Goal: Task Accomplishment & Management: Complete application form

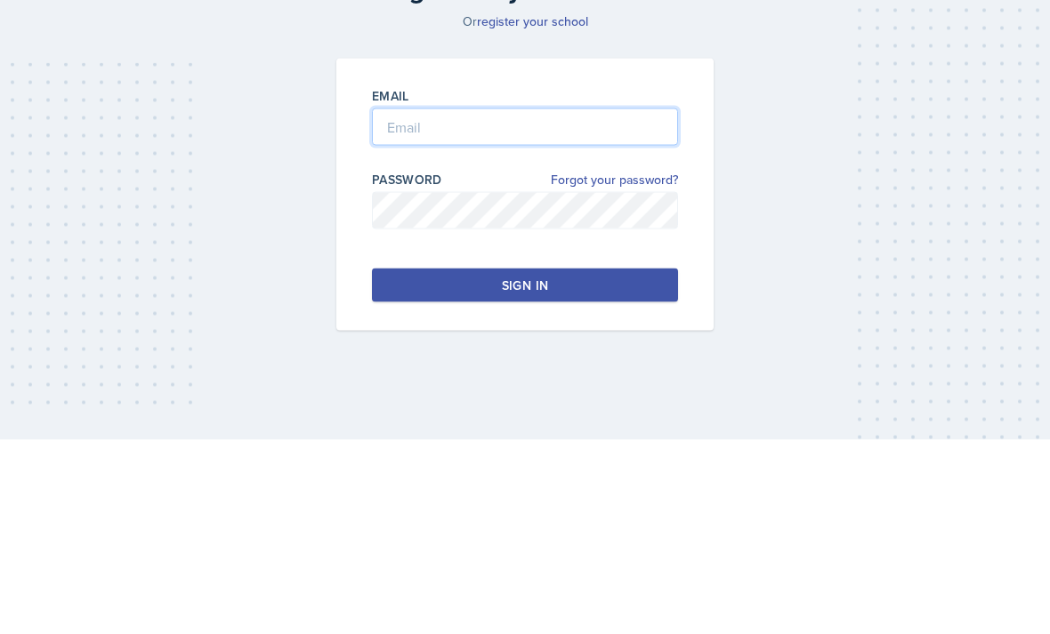
type input "[PERSON_NAME][EMAIL_ADDRESS][PERSON_NAME][DOMAIN_NAME]"
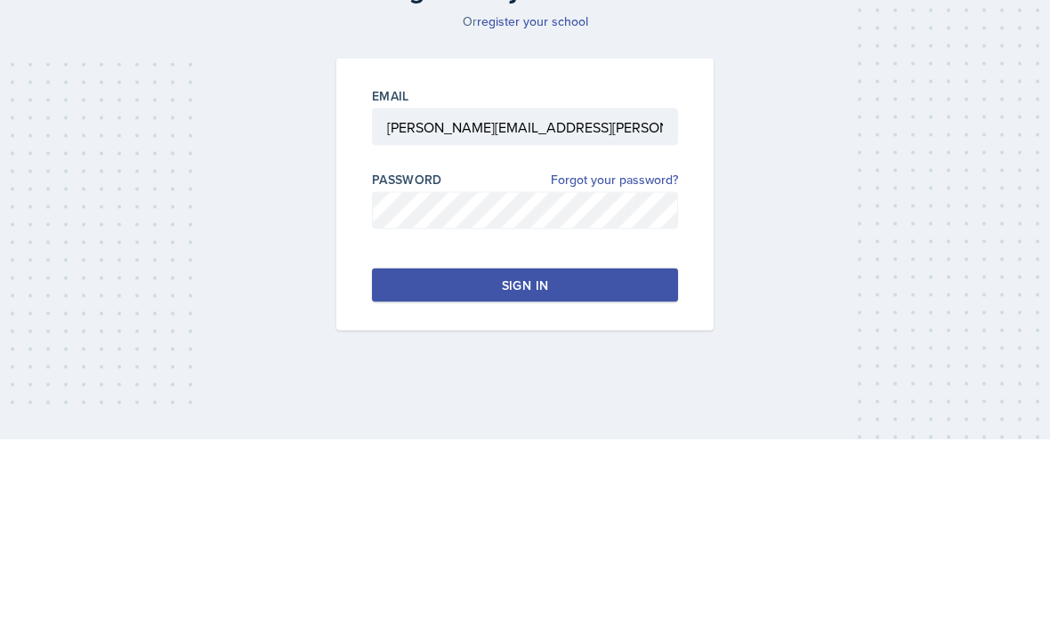
scroll to position [57, 0]
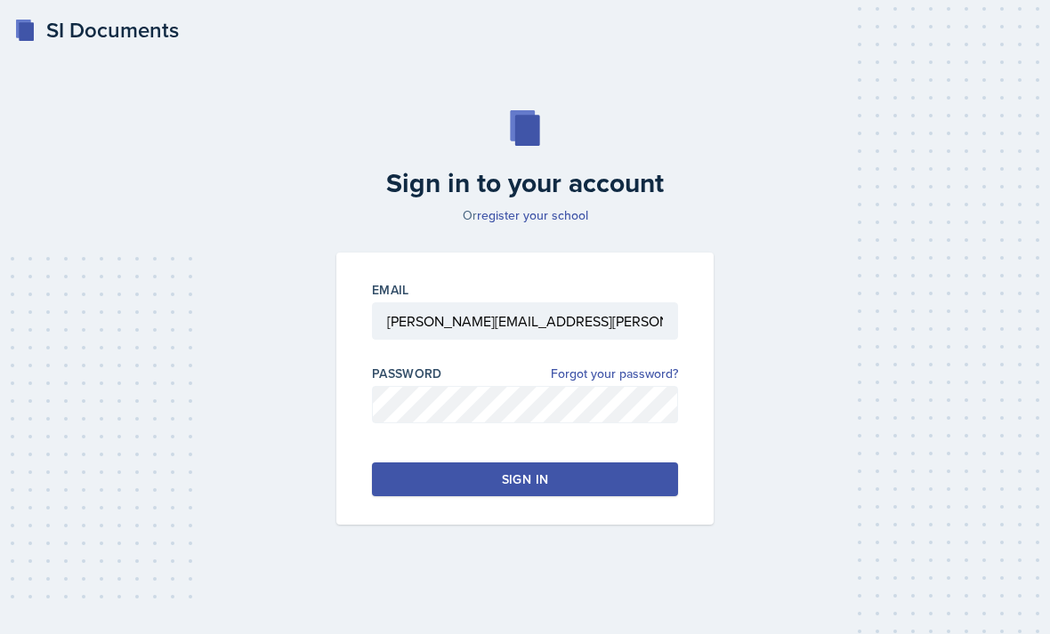
click at [602, 465] on button "Sign in" at bounding box center [525, 480] width 306 height 34
click at [592, 463] on button "Sign in" at bounding box center [525, 480] width 306 height 34
click at [461, 463] on button "Sign in" at bounding box center [525, 480] width 306 height 34
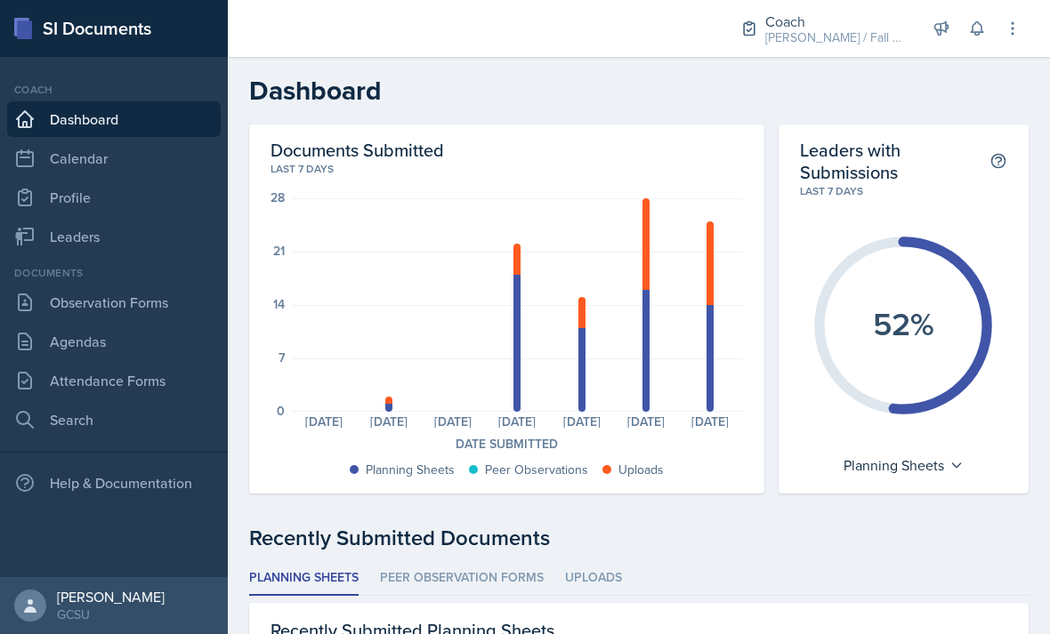
scroll to position [57, 0]
click at [132, 363] on link "Attendance Forms" at bounding box center [114, 381] width 214 height 36
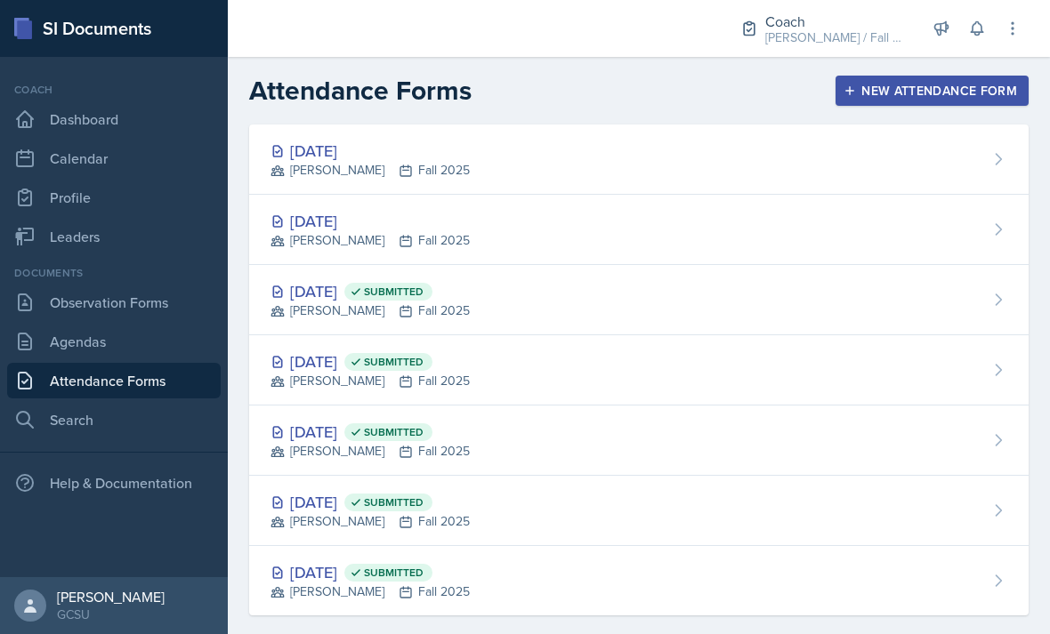
click at [141, 345] on link "Agendas" at bounding box center [114, 342] width 214 height 36
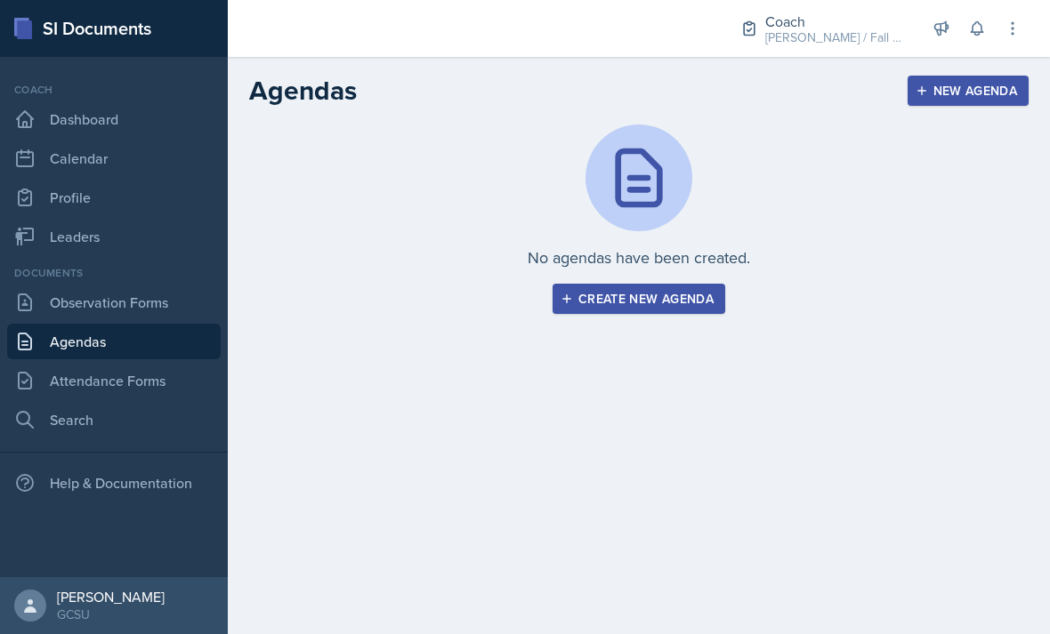
click at [165, 301] on link "Observation Forms" at bounding box center [114, 303] width 214 height 36
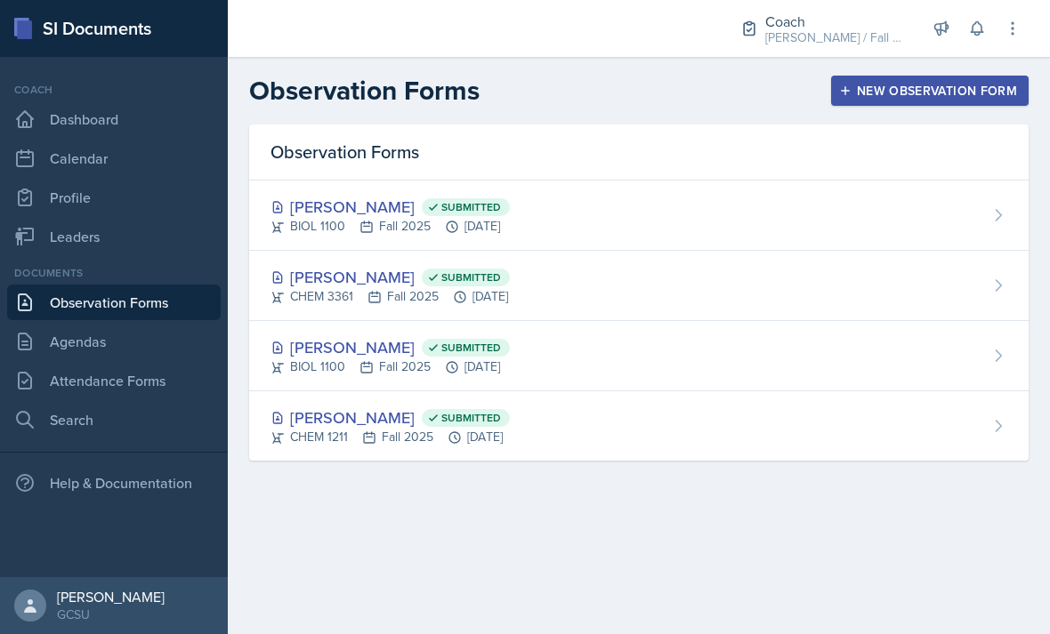
click at [133, 240] on link "Leaders" at bounding box center [114, 237] width 214 height 36
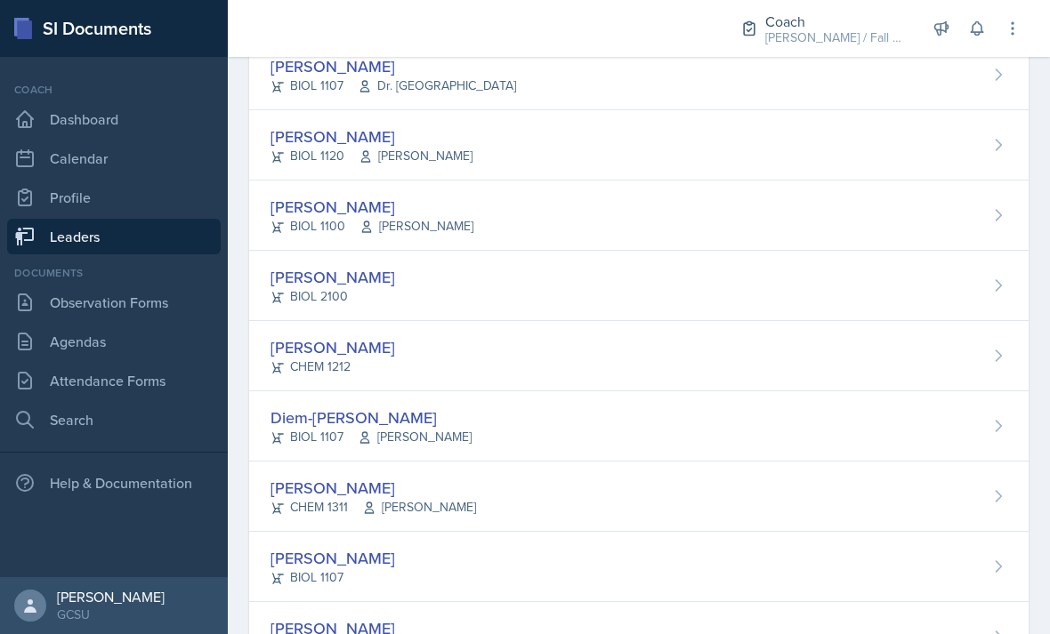
scroll to position [836, 0]
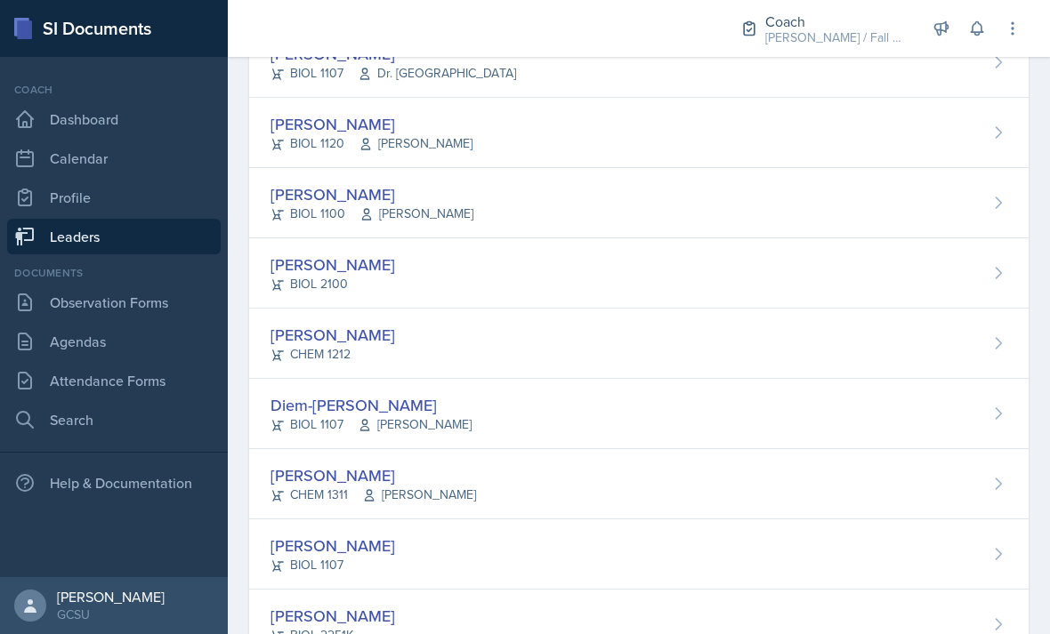
click at [469, 505] on div "[PERSON_NAME] CHEM 1311 [PERSON_NAME]" at bounding box center [639, 484] width 780 height 70
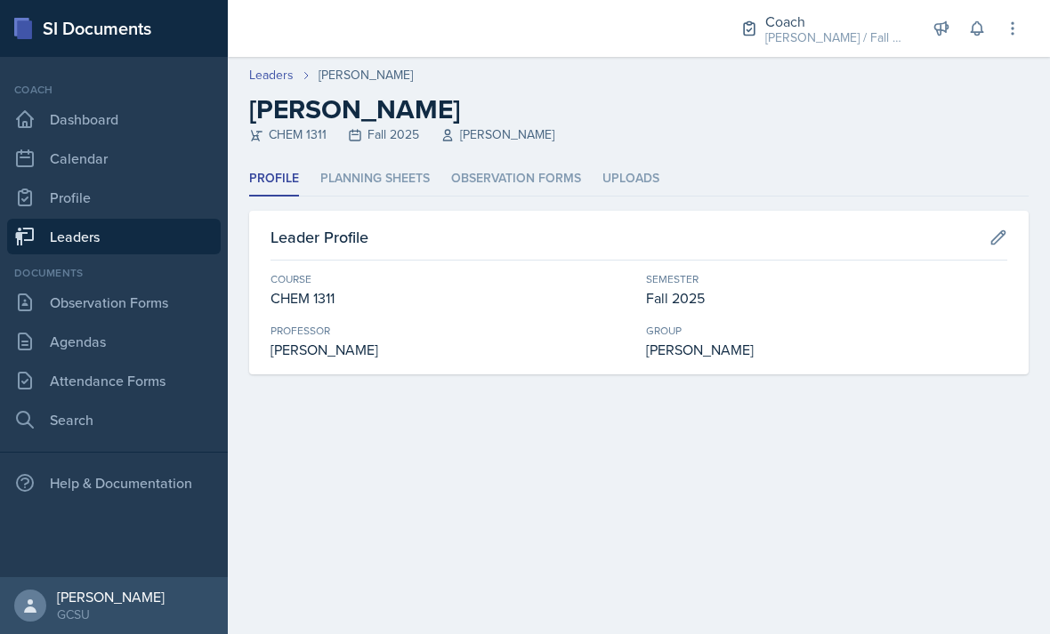
click at [387, 171] on li "Planning Sheets" at bounding box center [374, 179] width 109 height 35
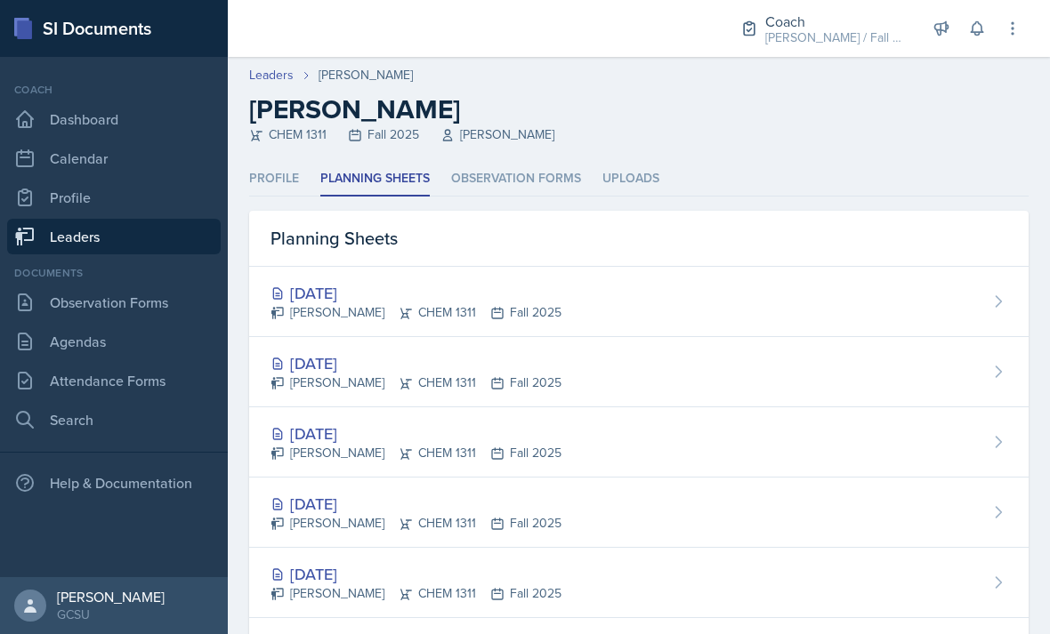
click at [717, 300] on div "[DATE] [PERSON_NAME] CHEM 1311 Fall 2025" at bounding box center [639, 302] width 780 height 70
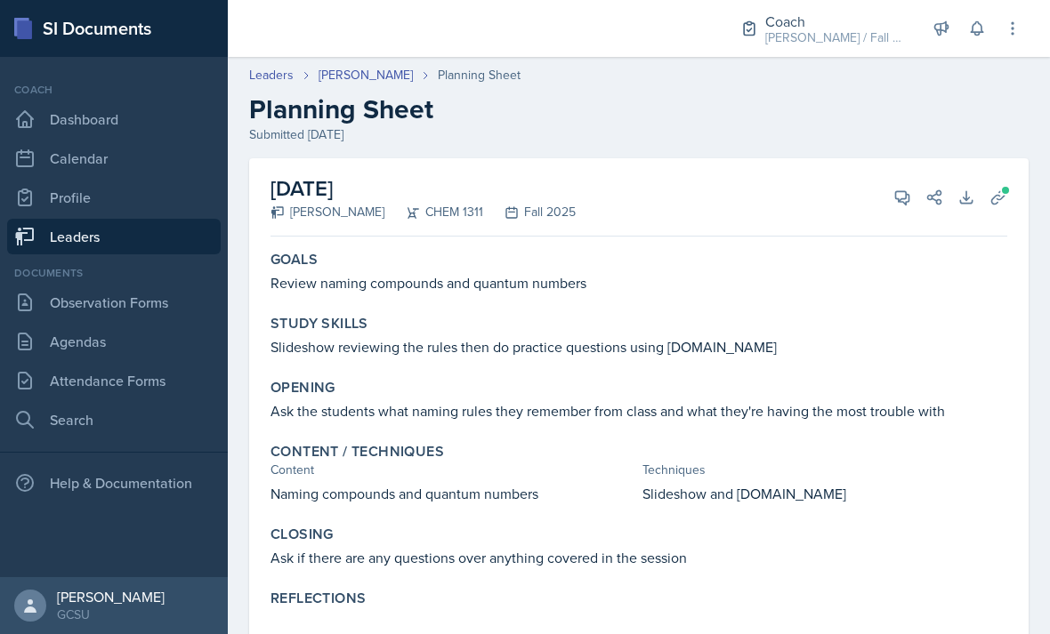
scroll to position [57, 0]
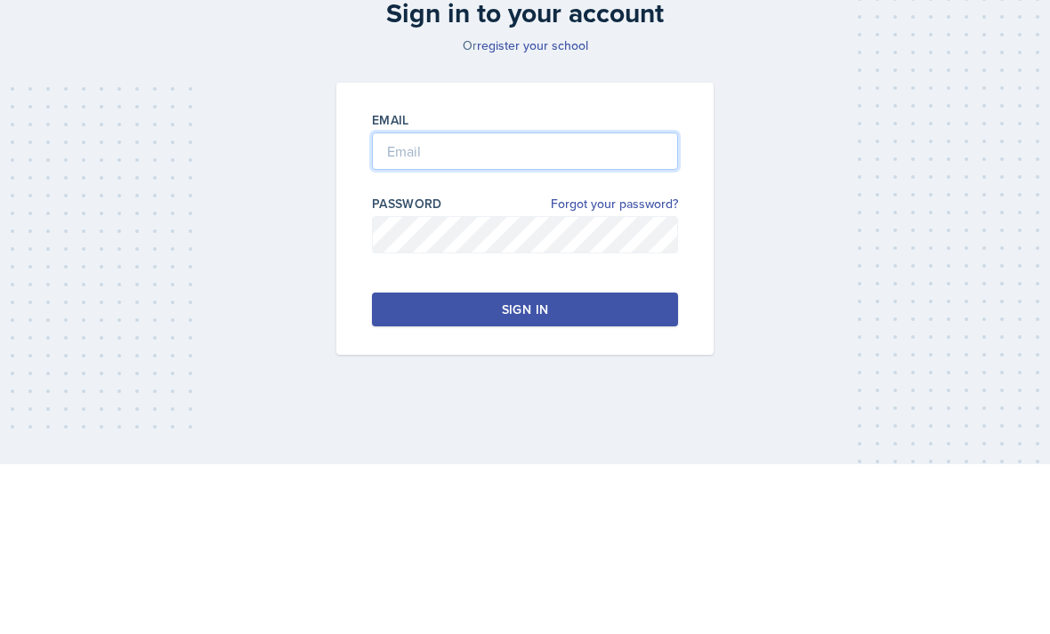
type input "[PERSON_NAME][EMAIL_ADDRESS][PERSON_NAME][DOMAIN_NAME]"
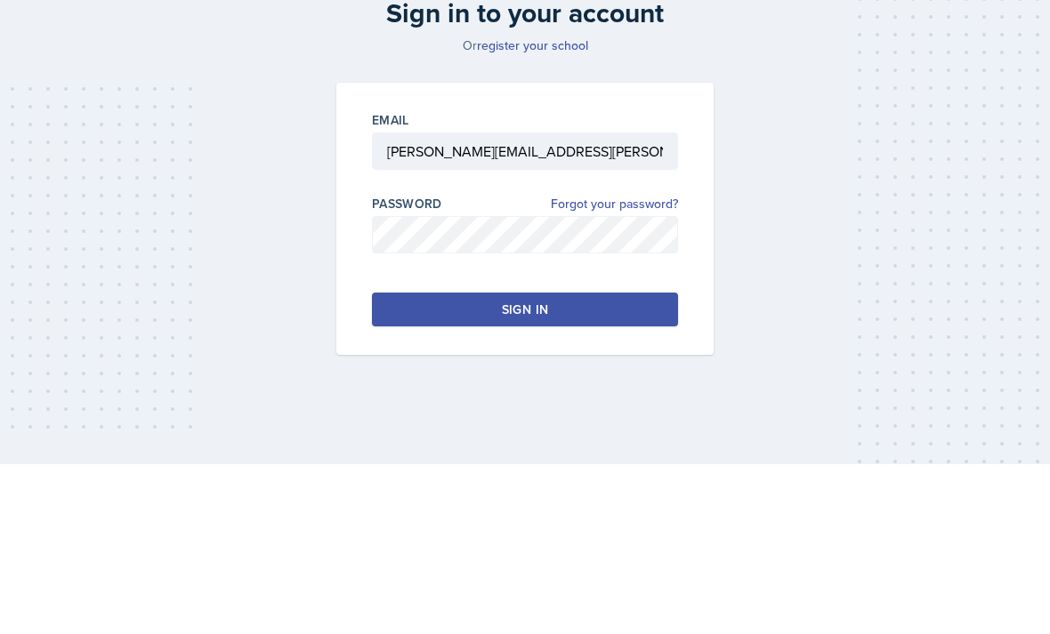
scroll to position [57, 0]
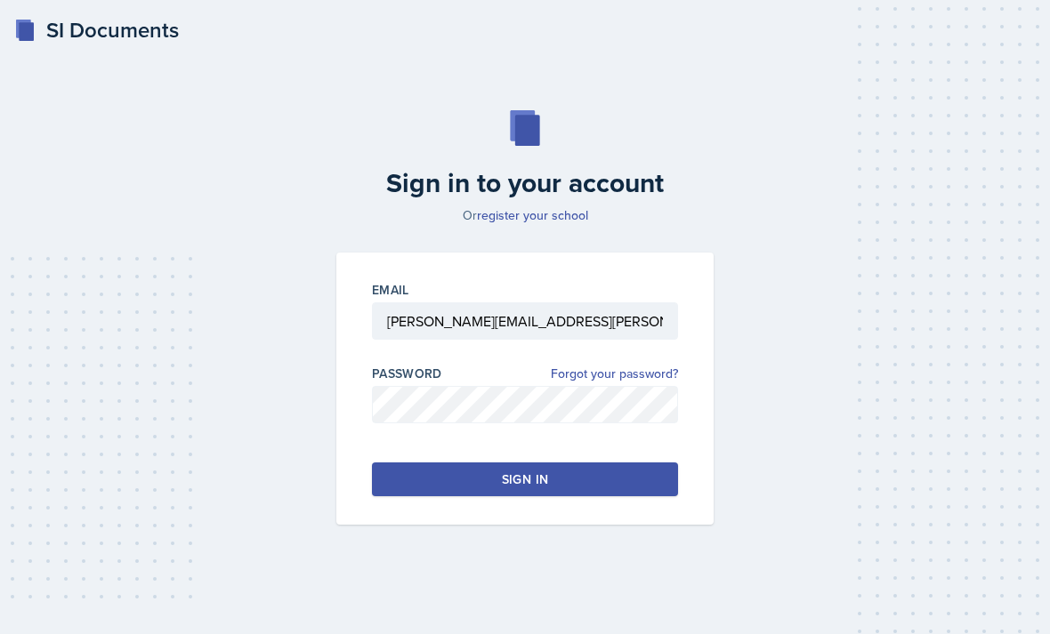
click at [399, 463] on button "Sign in" at bounding box center [525, 480] width 306 height 34
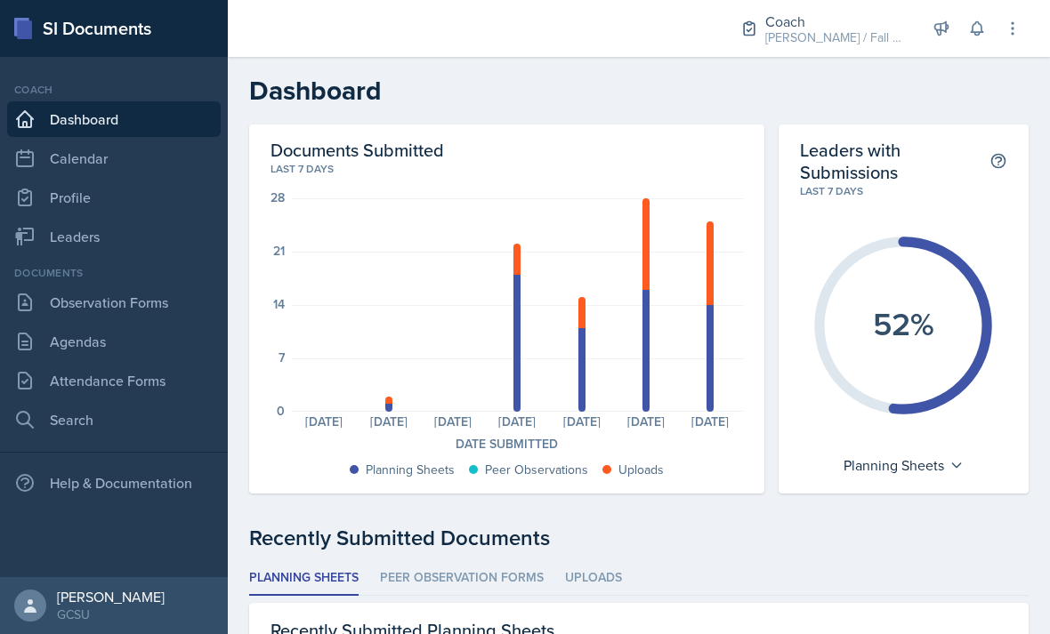
click at [39, 342] on link "Agendas" at bounding box center [114, 342] width 214 height 36
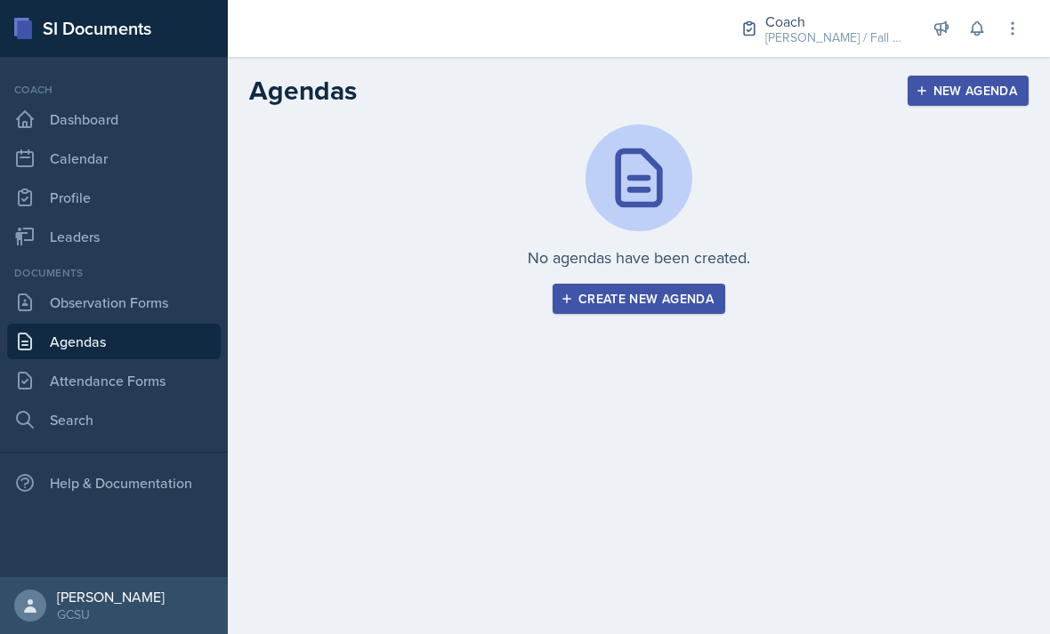
click at [57, 381] on link "Attendance Forms" at bounding box center [114, 381] width 214 height 36
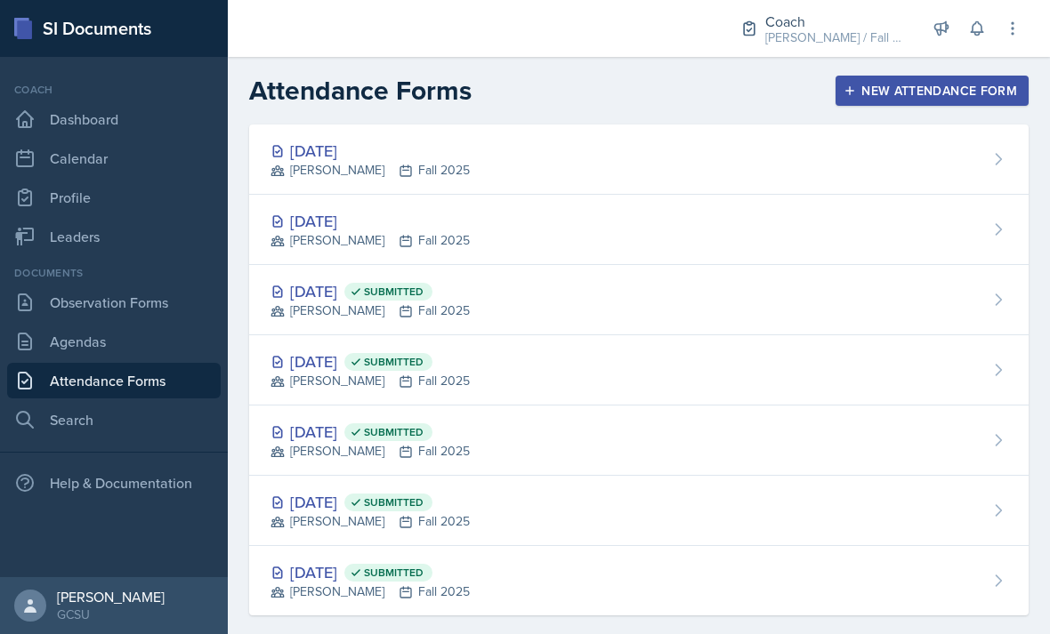
click at [52, 307] on link "Observation Forms" at bounding box center [114, 303] width 214 height 36
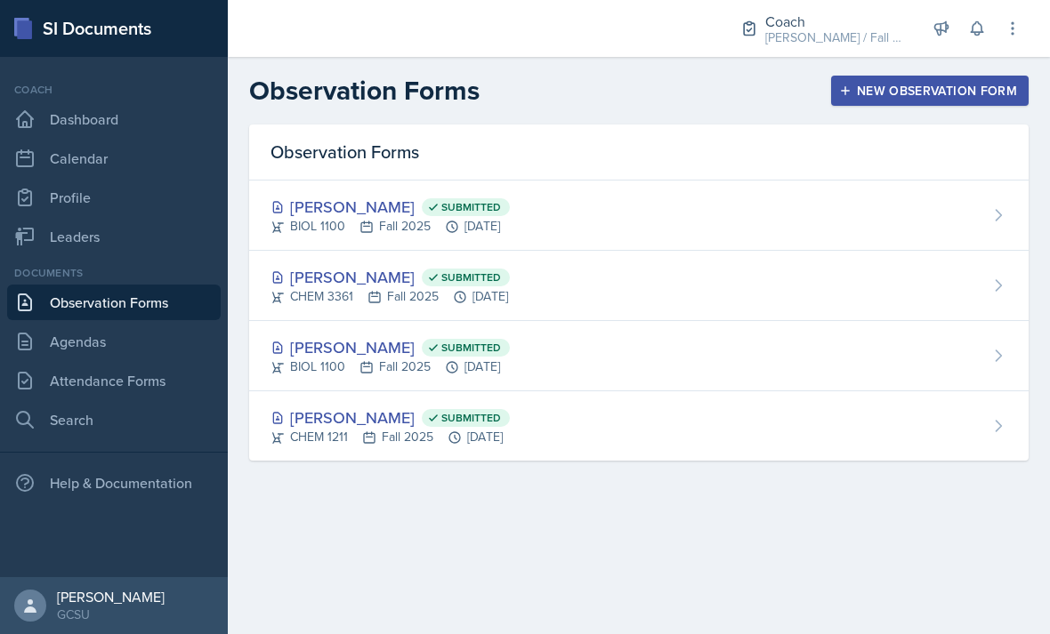
click at [867, 88] on div "New Observation Form" at bounding box center [930, 91] width 174 height 14
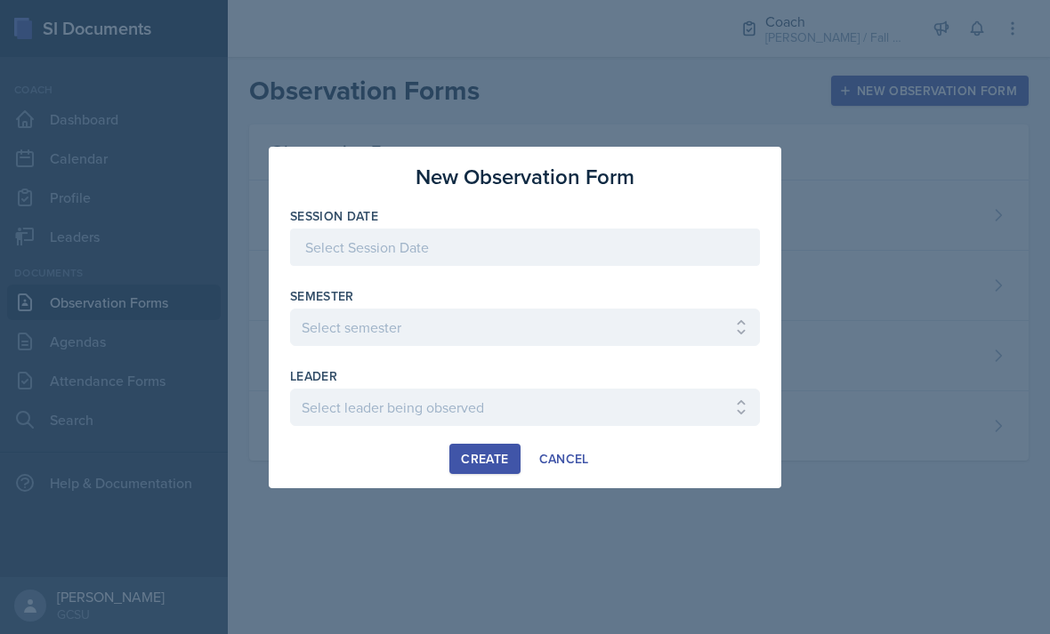
click at [325, 299] on label "Semester" at bounding box center [322, 296] width 64 height 18
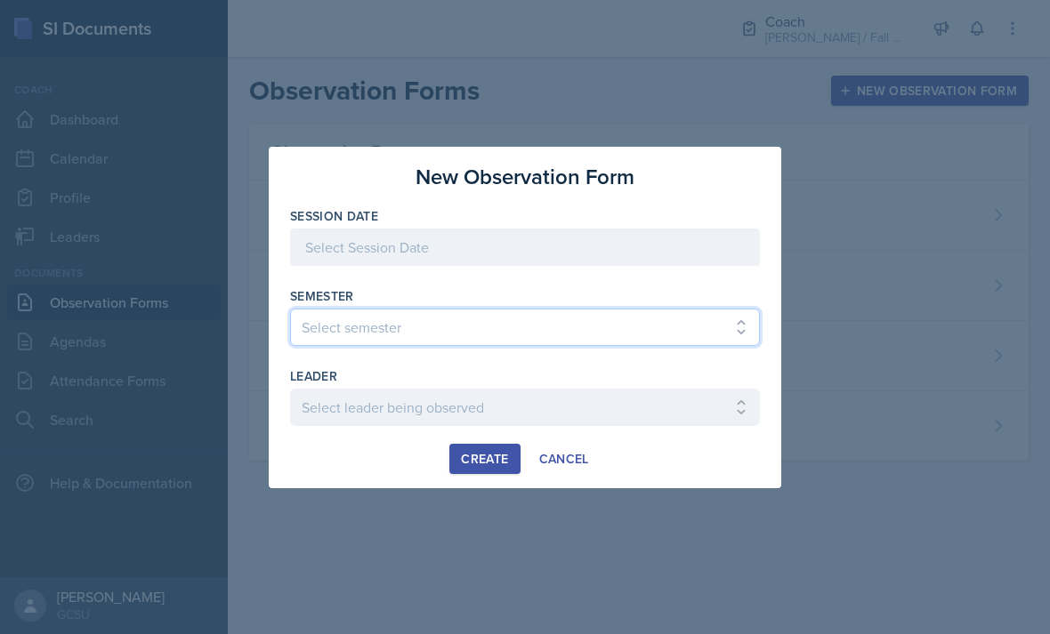
click at [340, 309] on select "Select semester All Spring 2020 Fall 2023 Spring 2019 Spring 2018 Fall 2017 Spr…" at bounding box center [525, 327] width 470 height 37
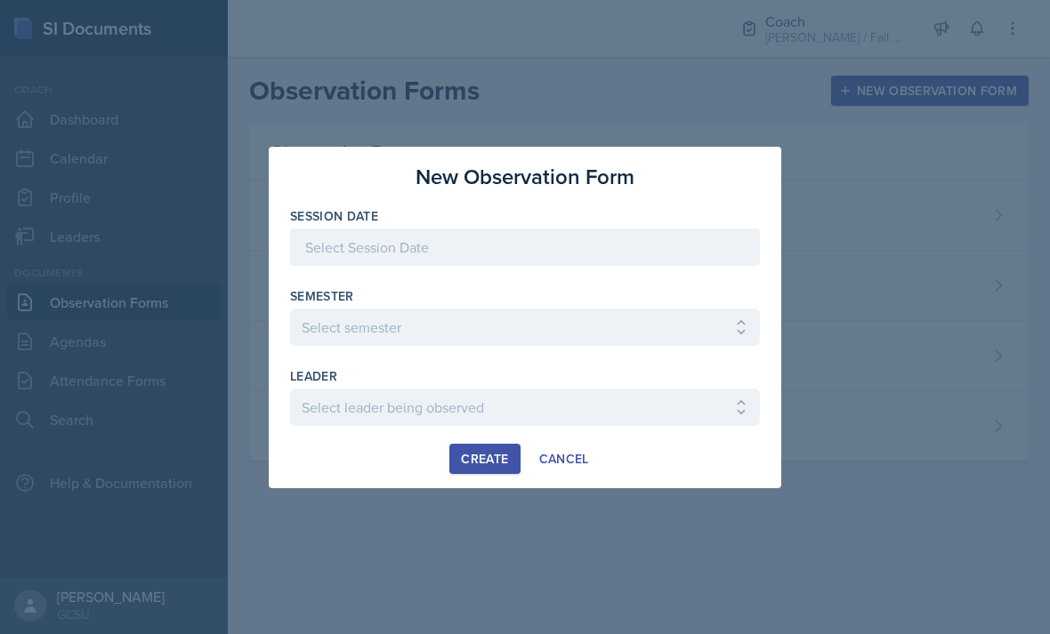
click at [322, 271] on div at bounding box center [525, 275] width 470 height 18
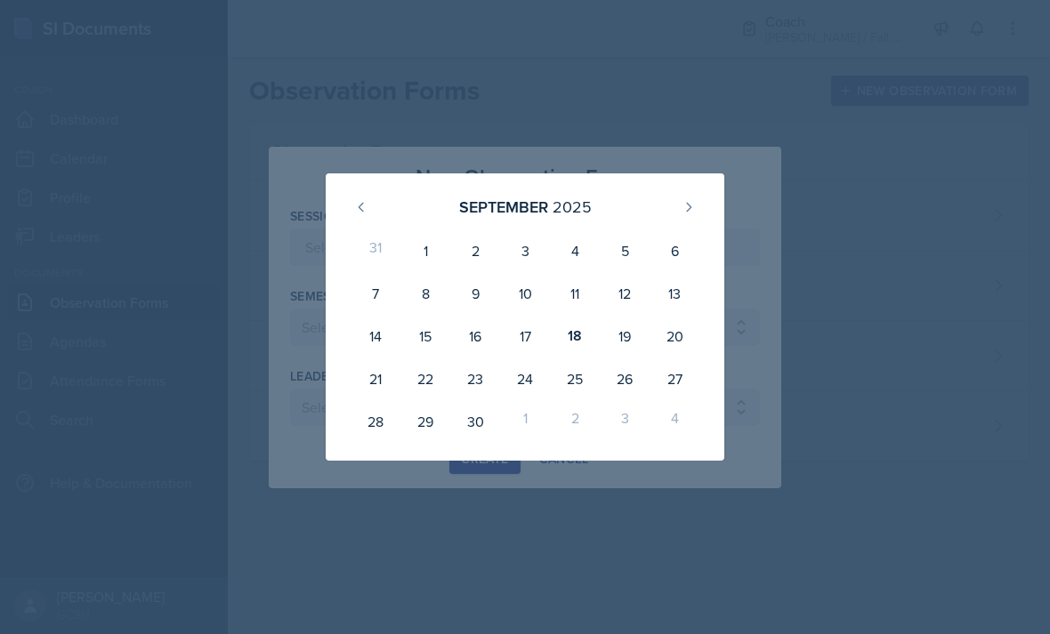
click at [357, 225] on div "September 2025" at bounding box center [525, 207] width 356 height 38
click at [580, 395] on div "25" at bounding box center [575, 379] width 50 height 43
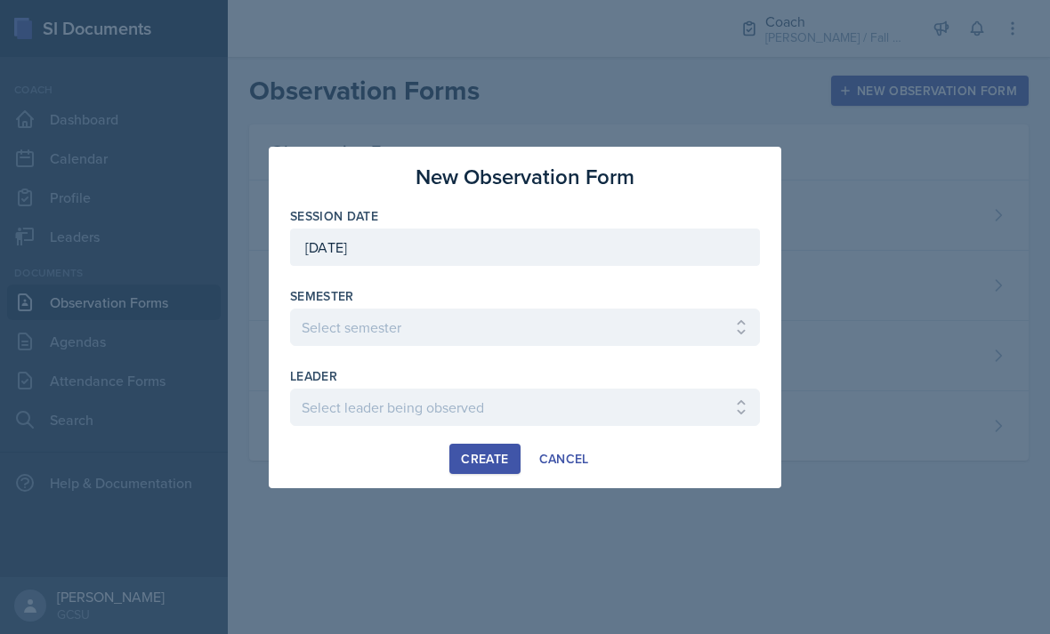
click at [447, 295] on div "Semester" at bounding box center [525, 296] width 470 height 18
click at [449, 283] on div at bounding box center [525, 275] width 470 height 18
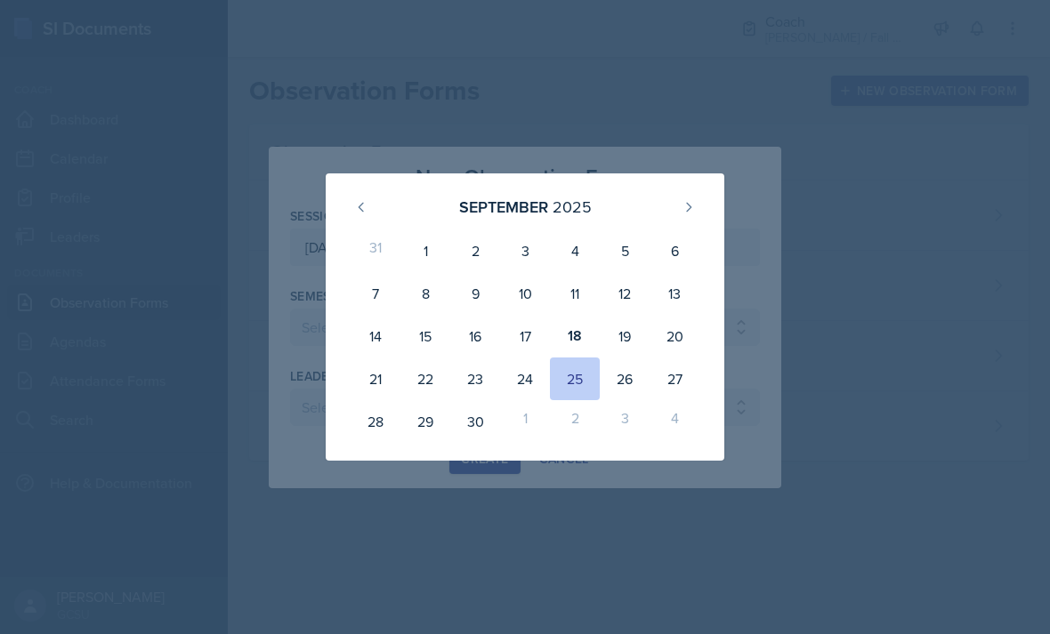
click at [574, 377] on div "25" at bounding box center [575, 379] width 50 height 43
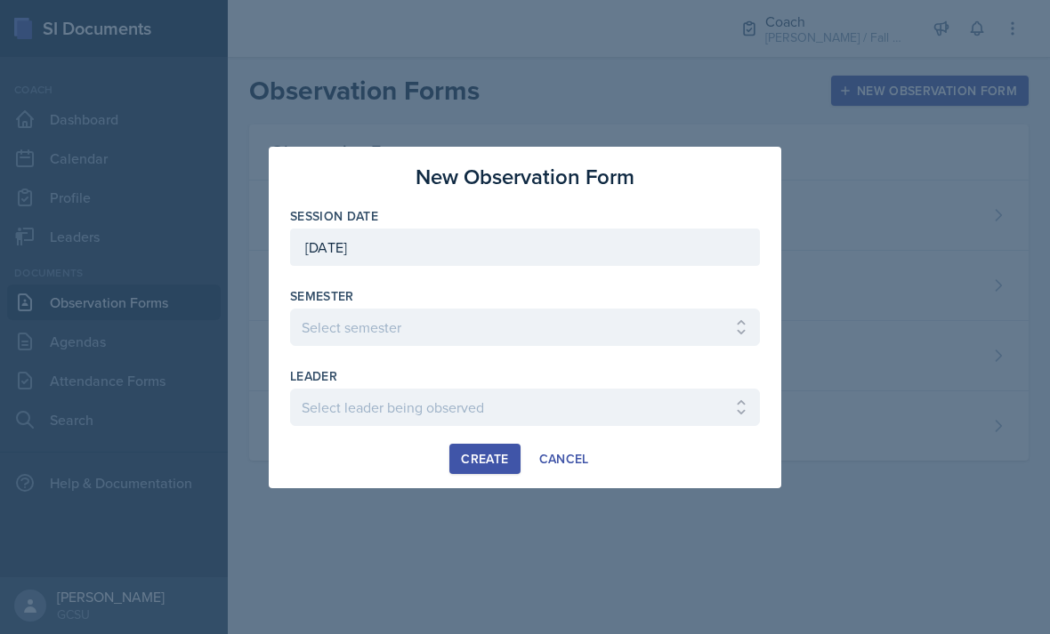
click at [355, 283] on div at bounding box center [525, 275] width 470 height 18
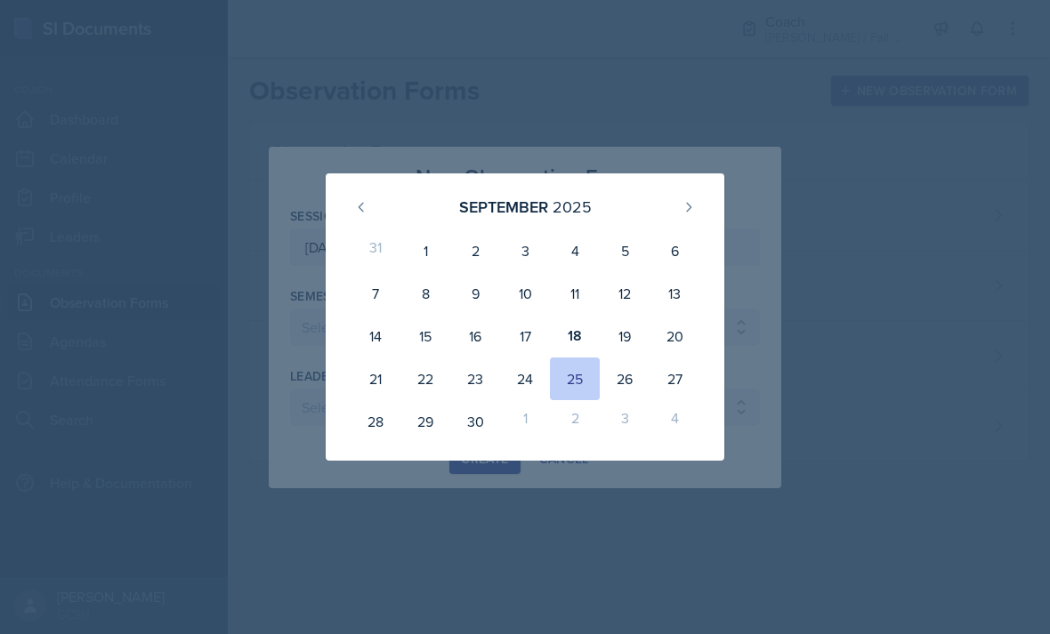
click at [592, 316] on div "18" at bounding box center [575, 336] width 50 height 43
type input "[DATE]"
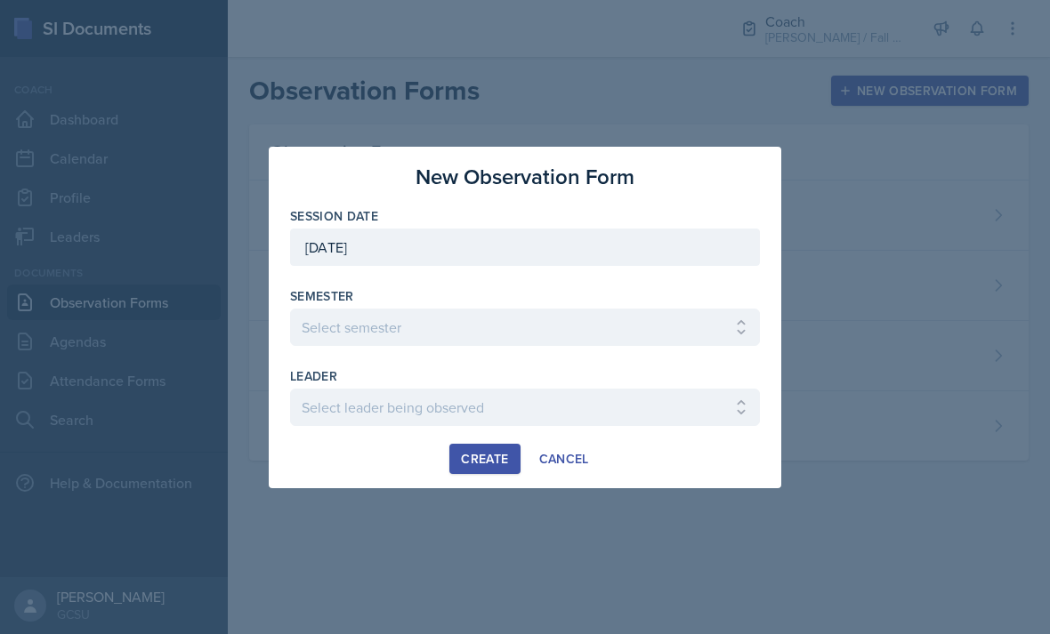
click at [351, 374] on div "leader" at bounding box center [525, 377] width 470 height 18
click at [322, 406] on select "Select leader being observed Aaron Roberts / CHEM 3361 / BECK Abbey Howell / BI…" at bounding box center [525, 407] width 470 height 37
click at [341, 384] on div "leader" at bounding box center [525, 377] width 470 height 18
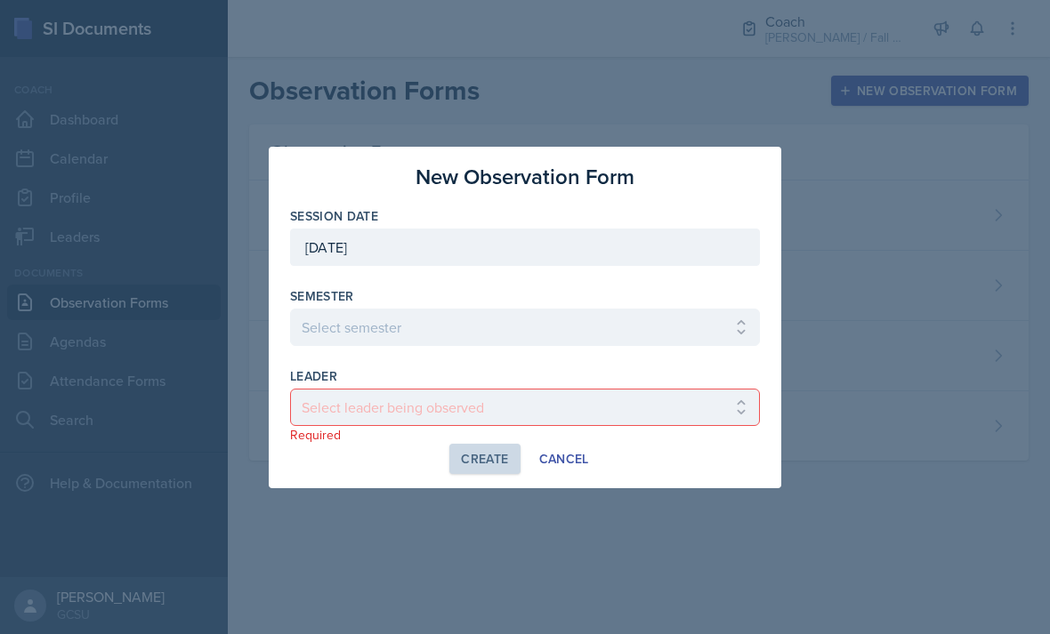
click at [360, 383] on div "leader" at bounding box center [525, 377] width 470 height 18
click at [356, 343] on select "Select semester All Spring 2020 Fall 2023 Spring 2019 Spring 2018 Fall 2017 Spr…" at bounding box center [525, 327] width 470 height 37
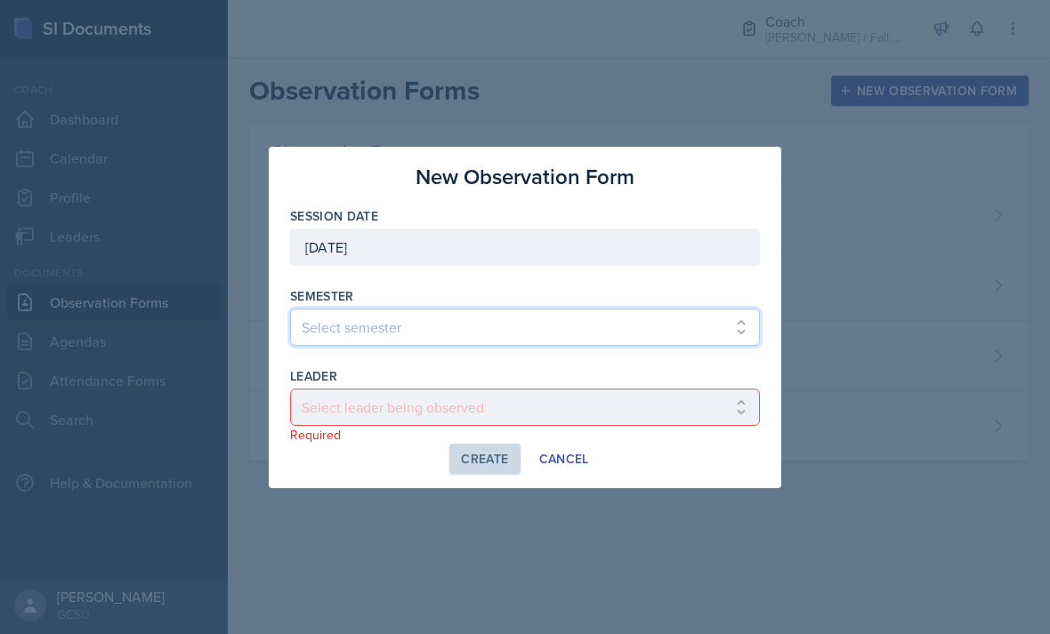
select select "986fdc3e-2246-4ffd-9cb8-78666de4ebed"
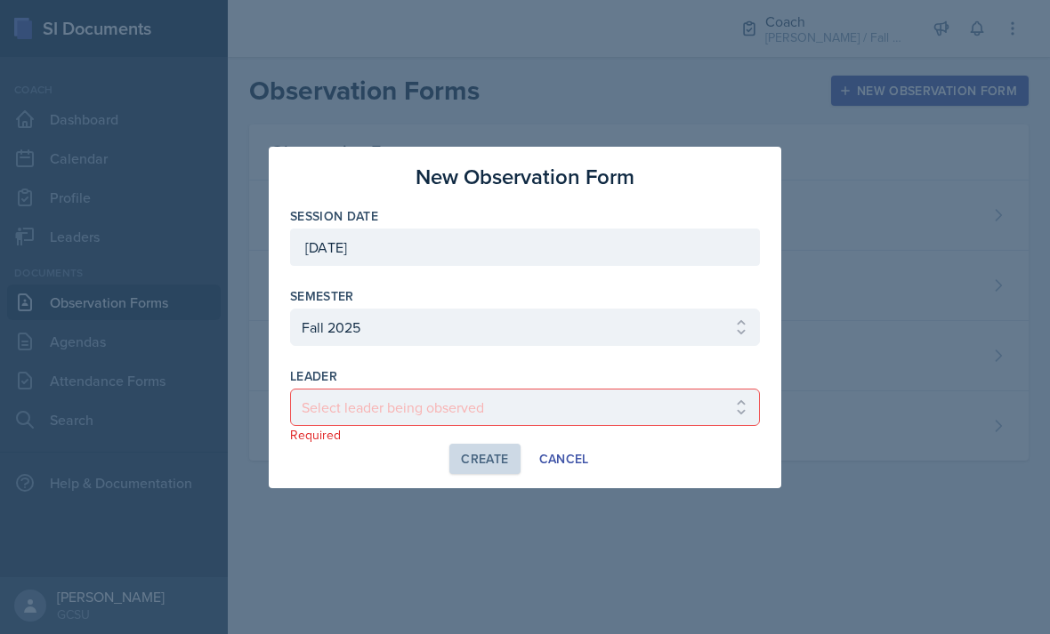
click at [335, 471] on div "Create Cancel" at bounding box center [525, 459] width 470 height 30
click at [365, 472] on div "Create Cancel" at bounding box center [525, 459] width 470 height 30
click at [384, 522] on div at bounding box center [525, 317] width 1050 height 634
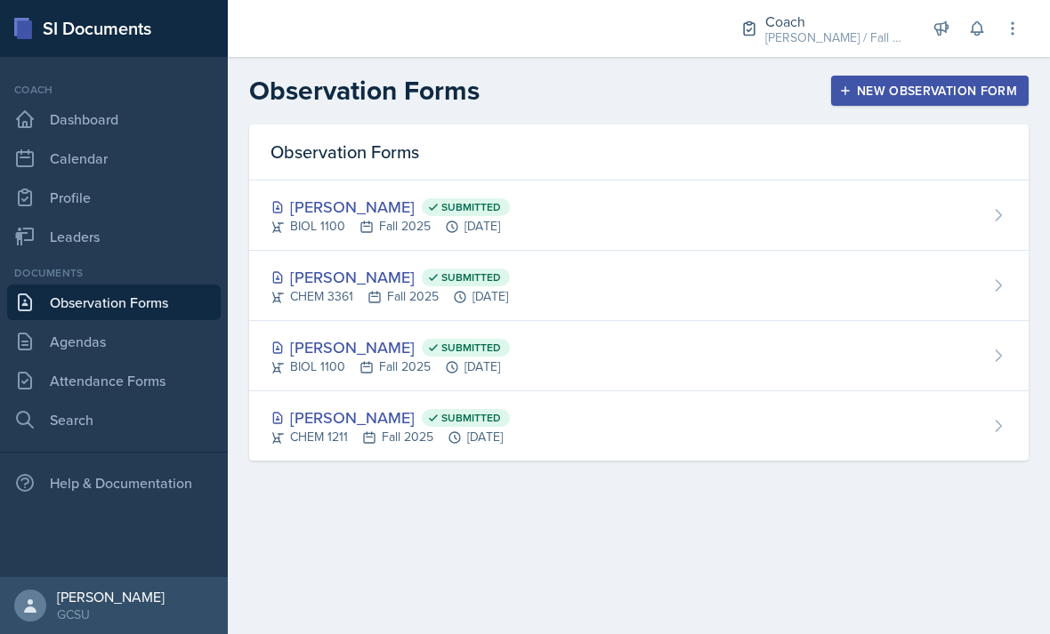
click at [877, 92] on div "New Observation Form" at bounding box center [930, 91] width 174 height 14
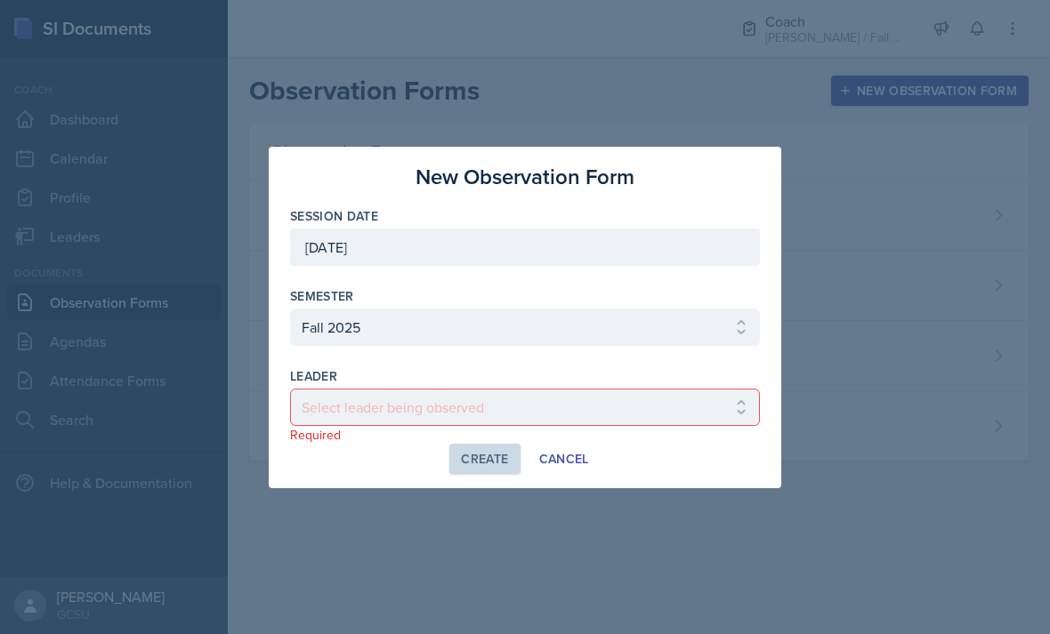
click at [341, 457] on div "Create Cancel" at bounding box center [525, 459] width 470 height 30
click at [377, 424] on select "Select leader being observed Anna Kroll / MATH 1113 / MAPP Ashton Mullendore / …" at bounding box center [525, 407] width 470 height 37
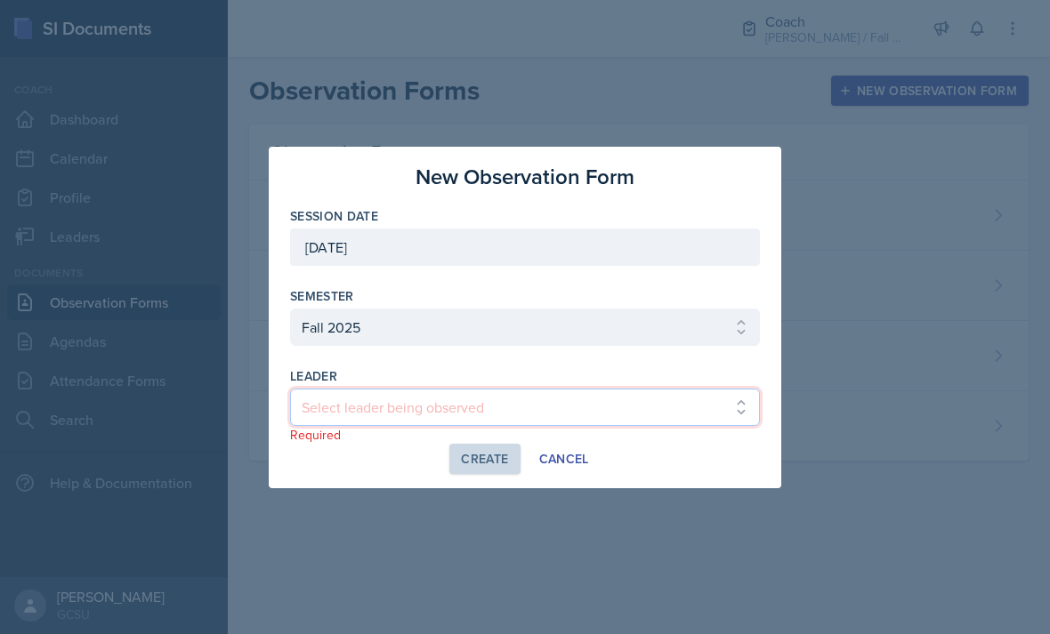
select select "a799563b-cae9-4519-af09-e61dec1a6c4f"
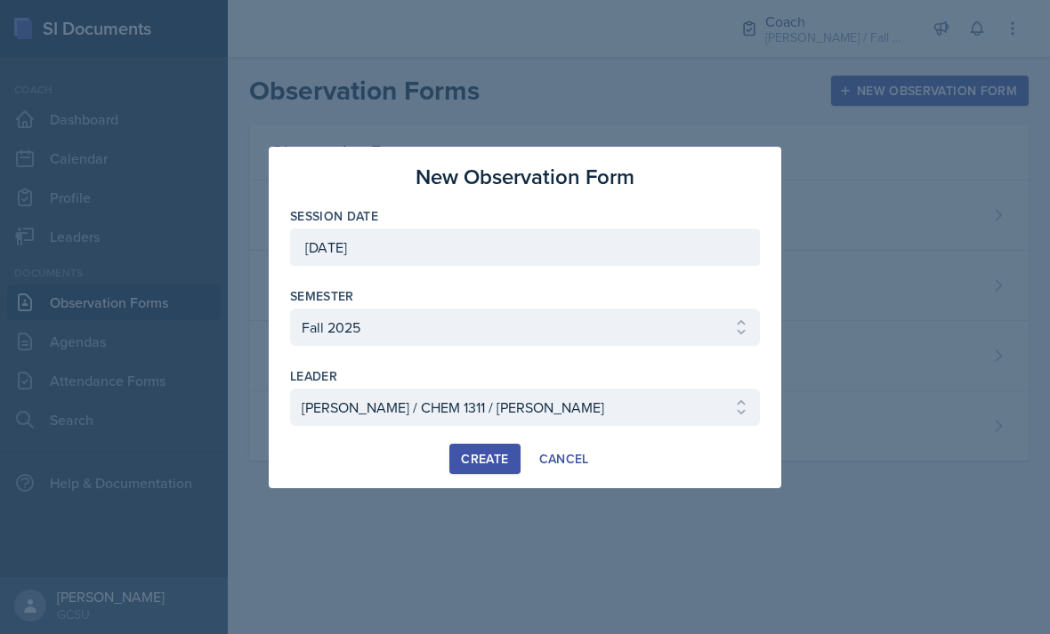
click at [470, 505] on div at bounding box center [525, 317] width 1050 height 634
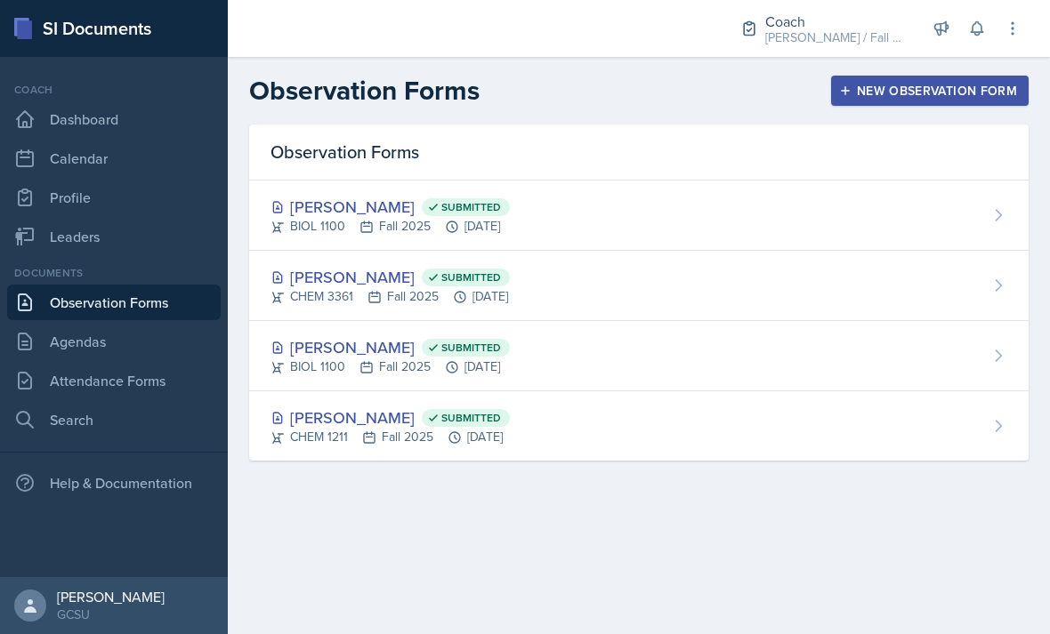
click at [877, 98] on div "New Observation Form" at bounding box center [930, 91] width 174 height 14
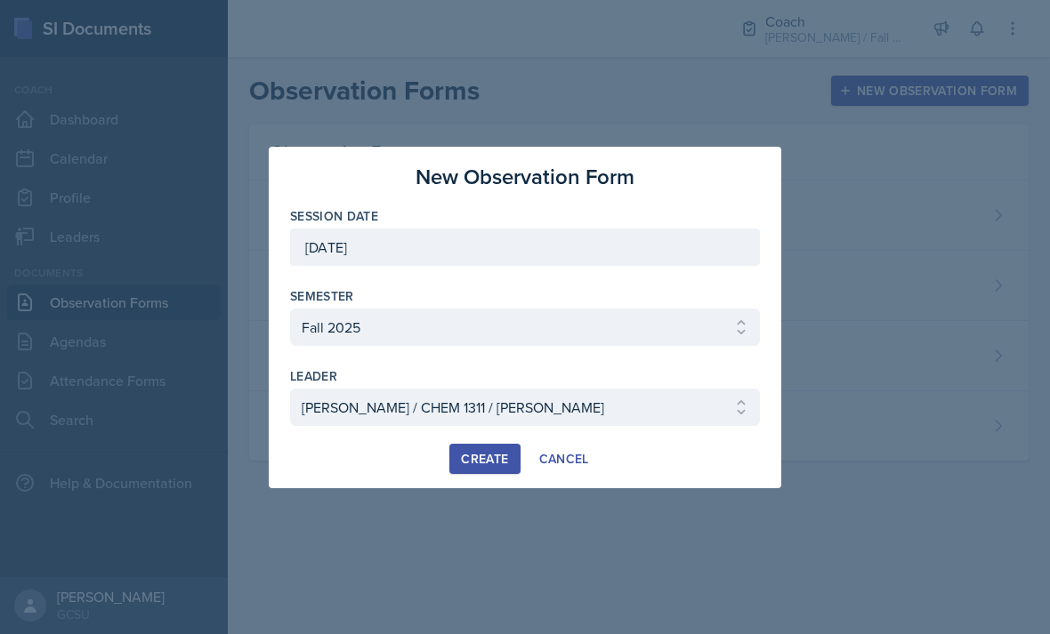
click at [471, 544] on div at bounding box center [525, 317] width 1050 height 634
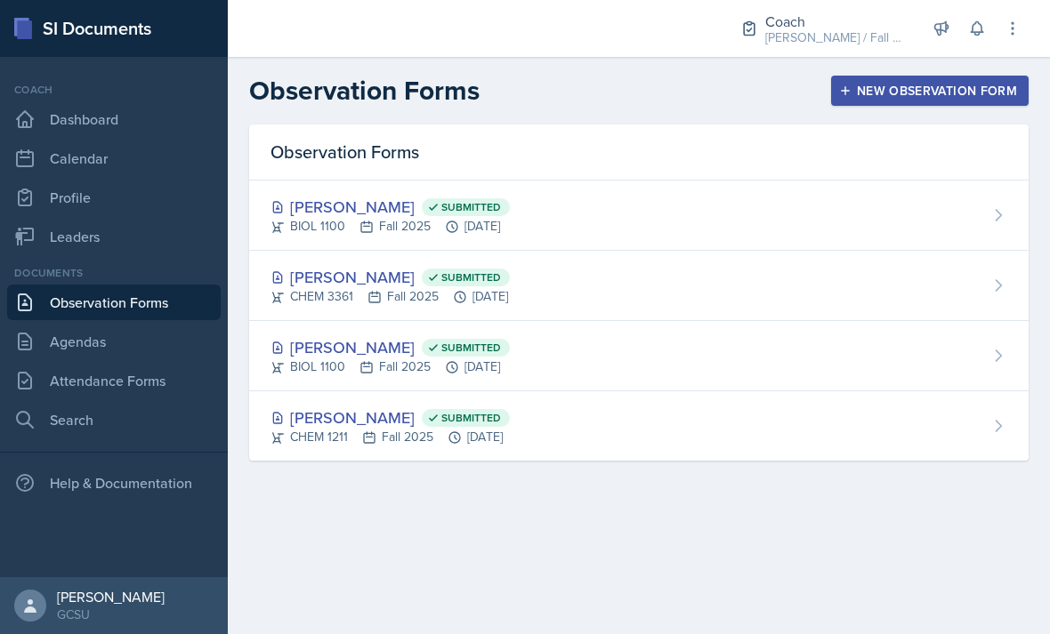
click at [869, 96] on div "New Observation Form" at bounding box center [930, 91] width 174 height 14
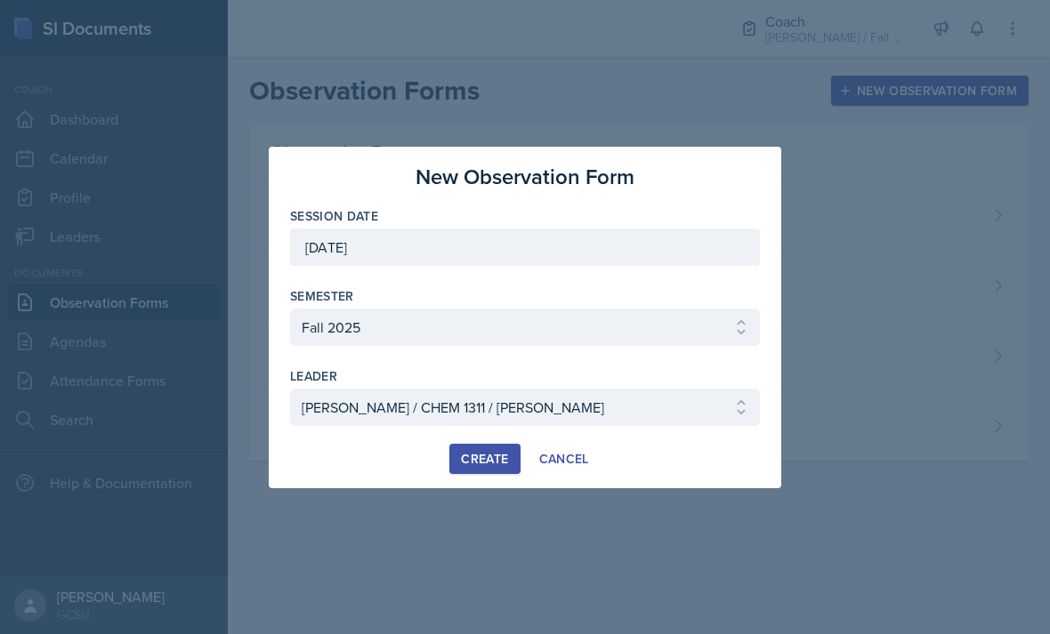
click at [481, 494] on div at bounding box center [525, 317] width 1050 height 634
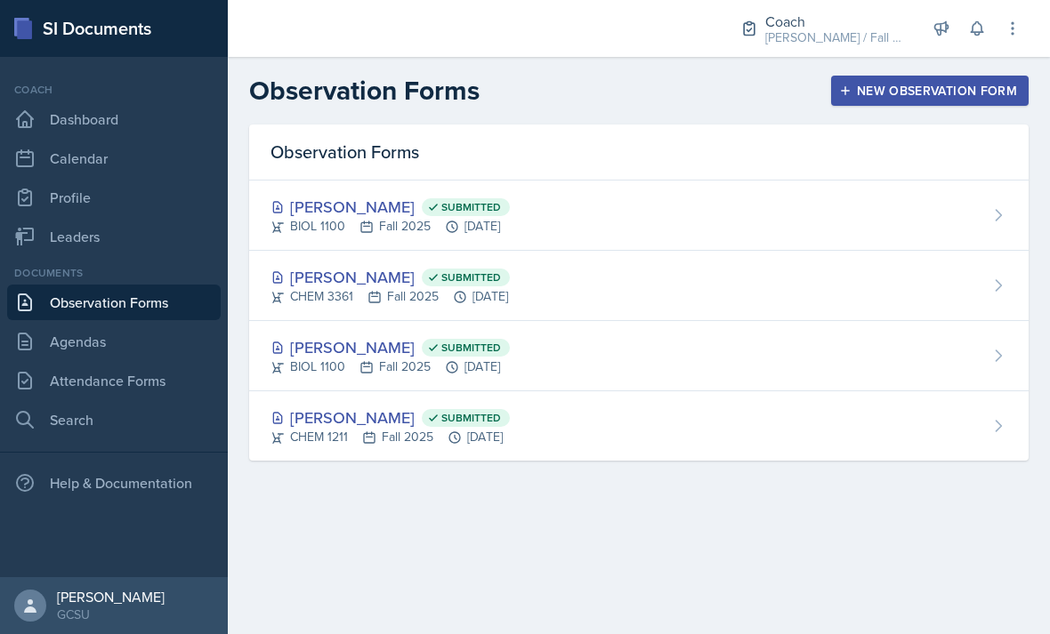
click at [861, 94] on div "New Observation Form" at bounding box center [930, 91] width 174 height 14
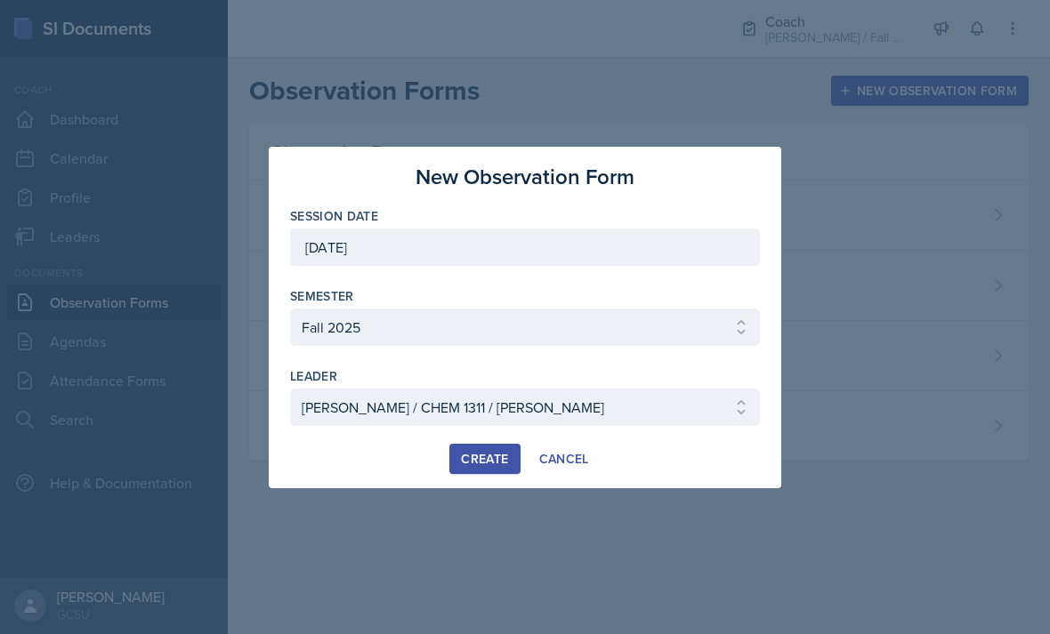
click at [493, 434] on div at bounding box center [525, 435] width 470 height 18
click at [484, 444] on button "Create" at bounding box center [484, 459] width 70 height 30
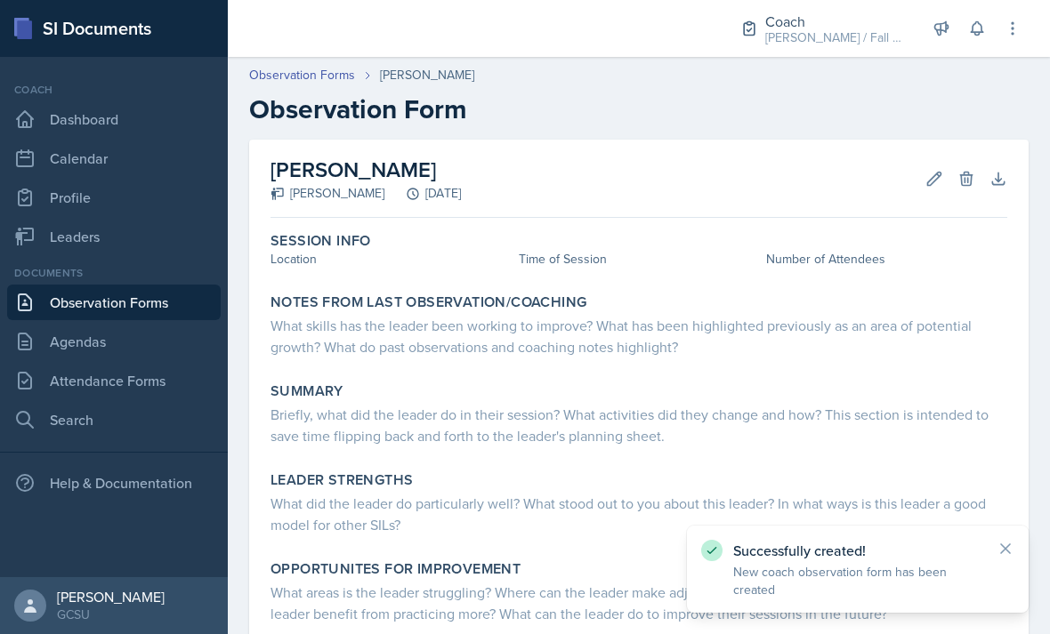
click at [325, 271] on div "Session Info Location Time of Session Number of Attendees" at bounding box center [638, 252] width 751 height 54
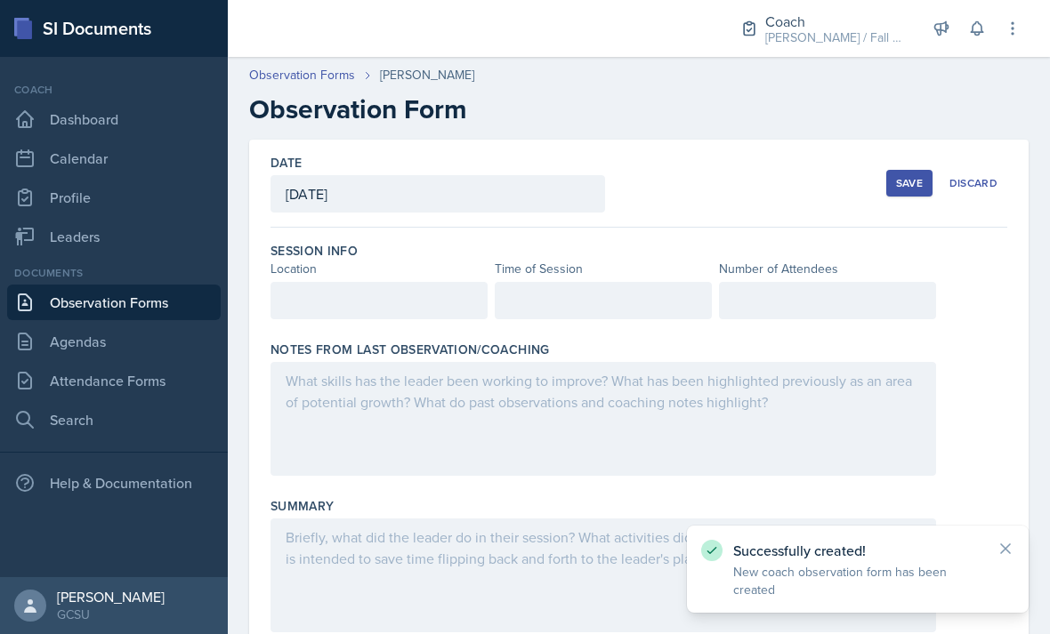
click at [400, 287] on div at bounding box center [379, 300] width 217 height 37
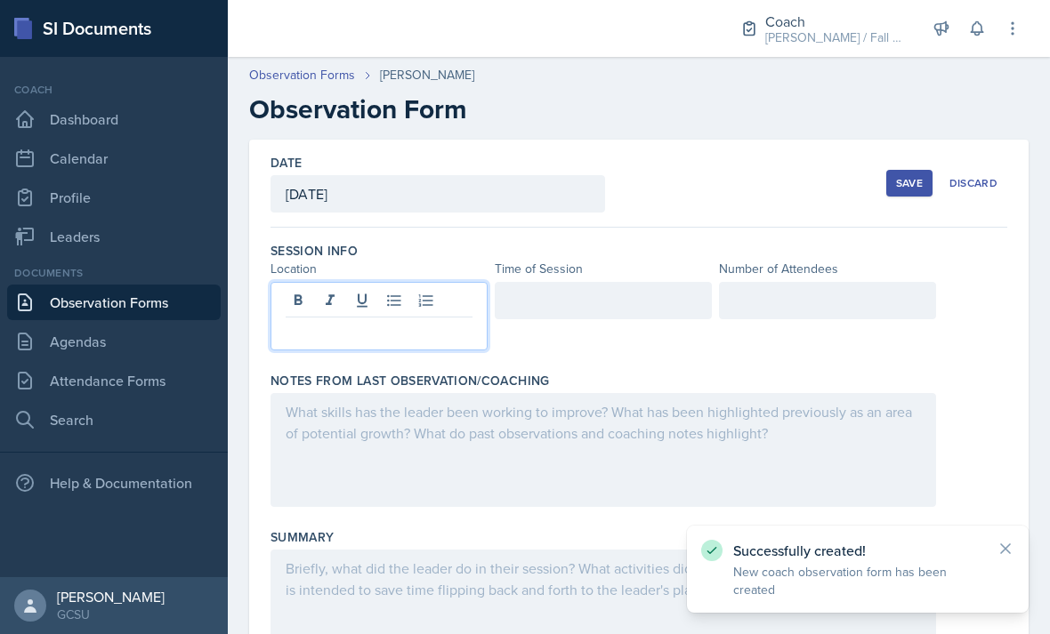
scroll to position [57, 0]
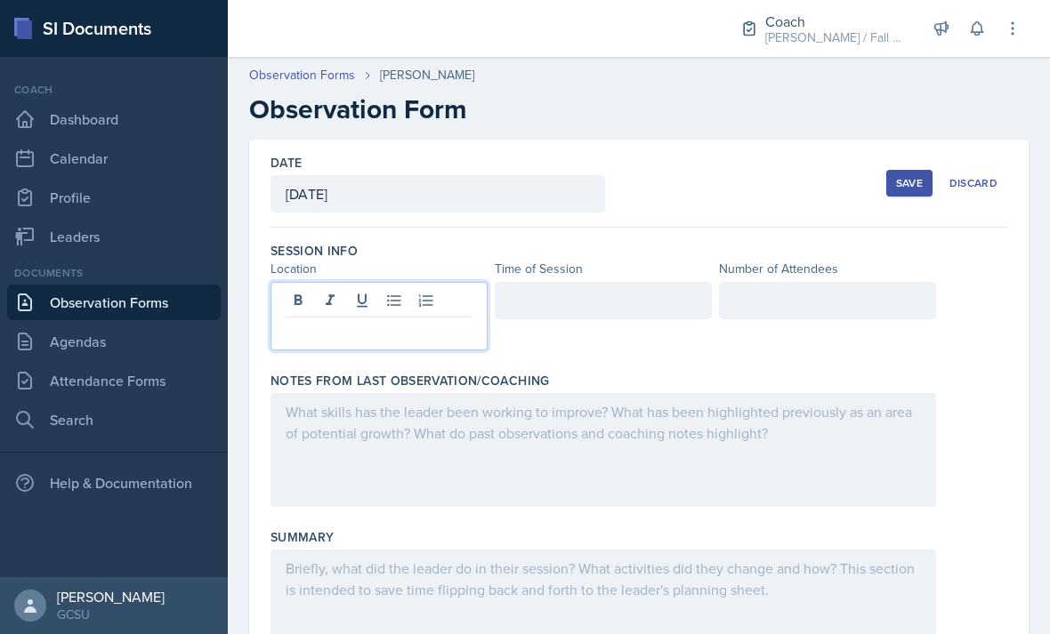
click at [392, 321] on p at bounding box center [379, 331] width 187 height 21
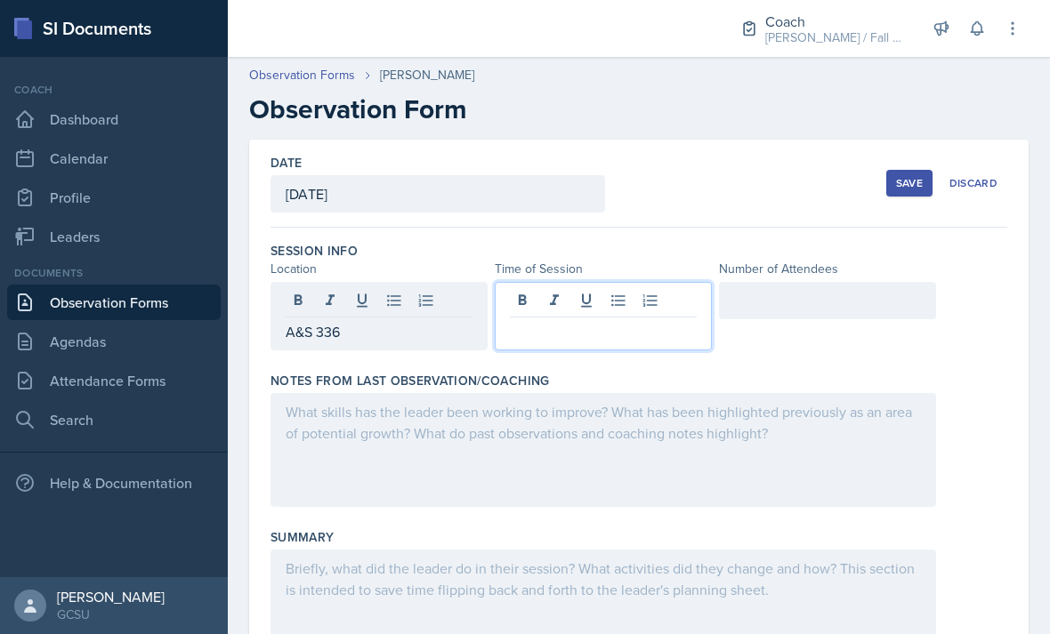
click at [661, 321] on p at bounding box center [603, 331] width 187 height 21
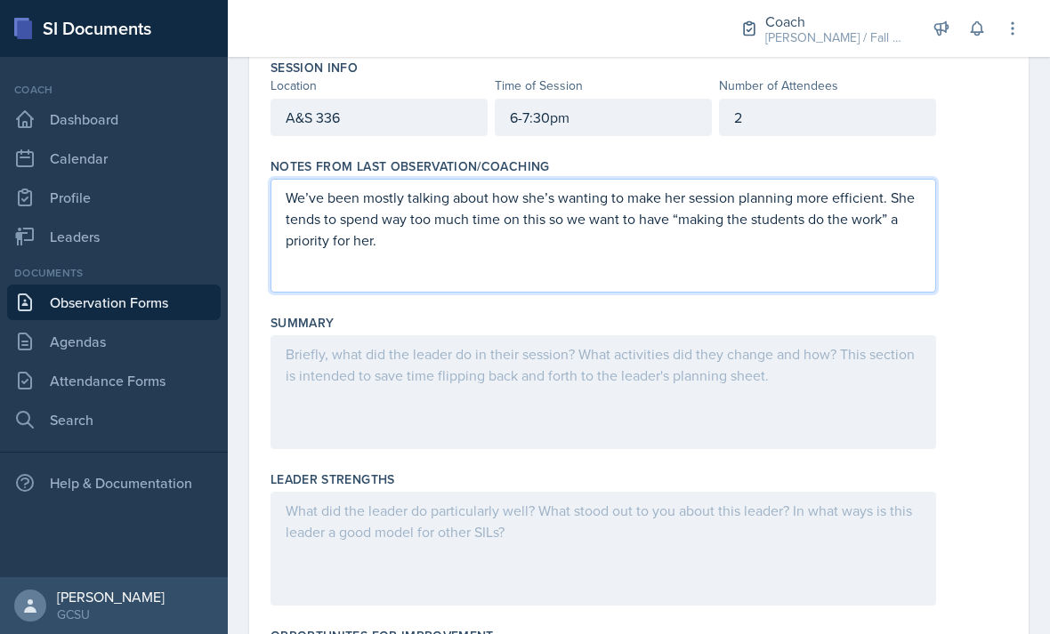
scroll to position [185, 0]
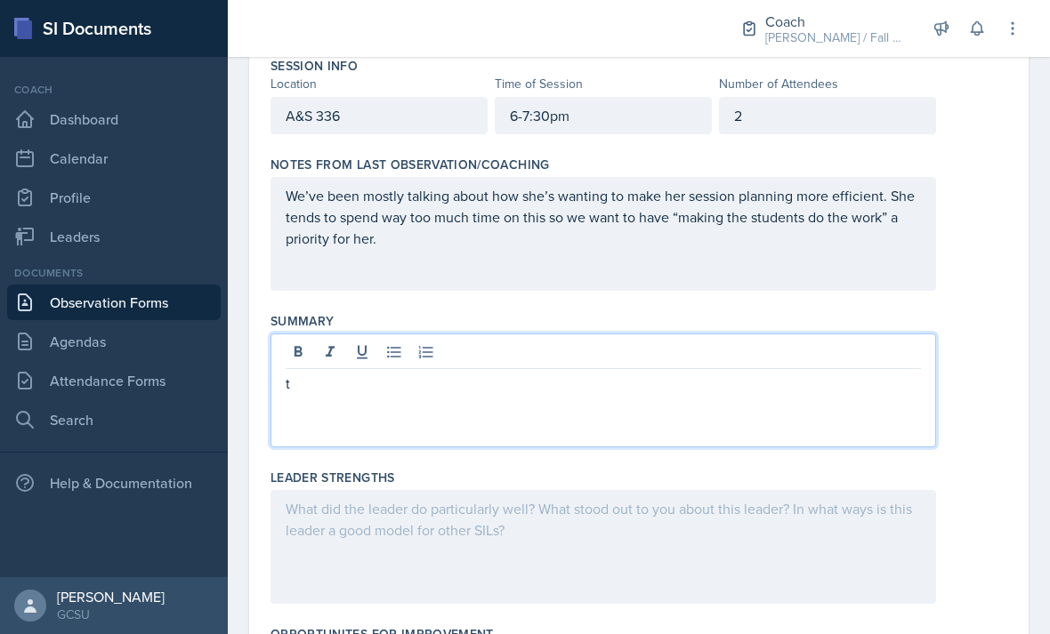
click at [390, 343] on icon at bounding box center [394, 352] width 18 height 18
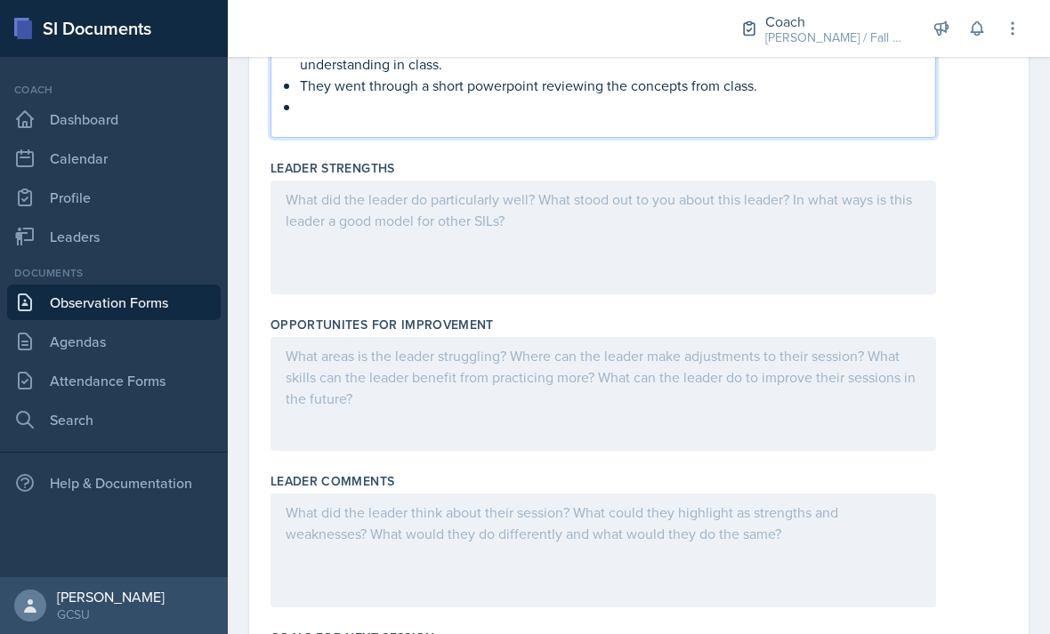
scroll to position [499, 0]
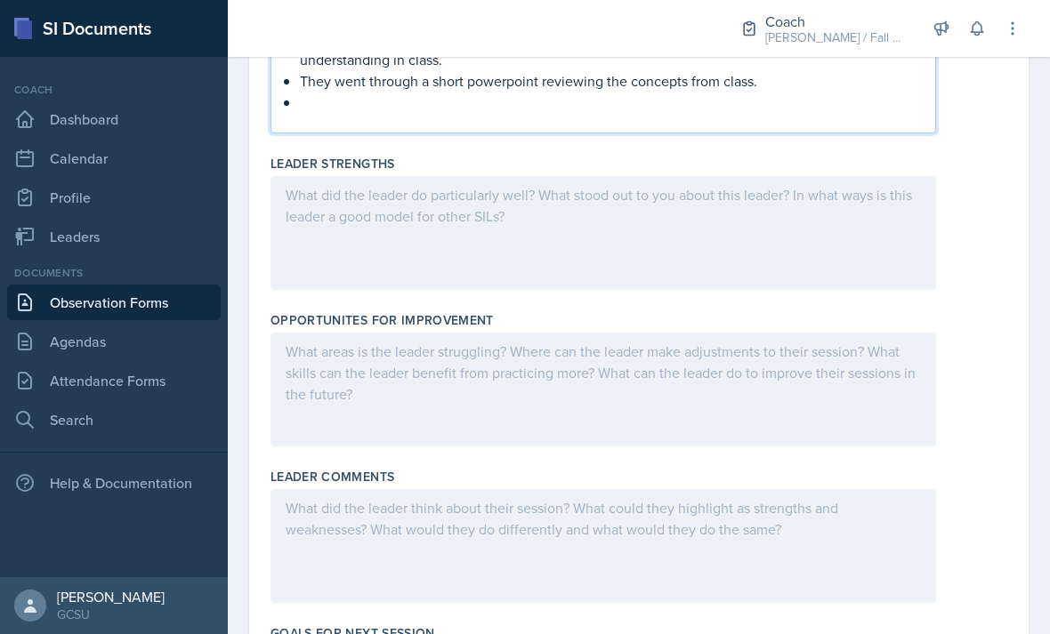
click at [571, 176] on div at bounding box center [604, 233] width 666 height 114
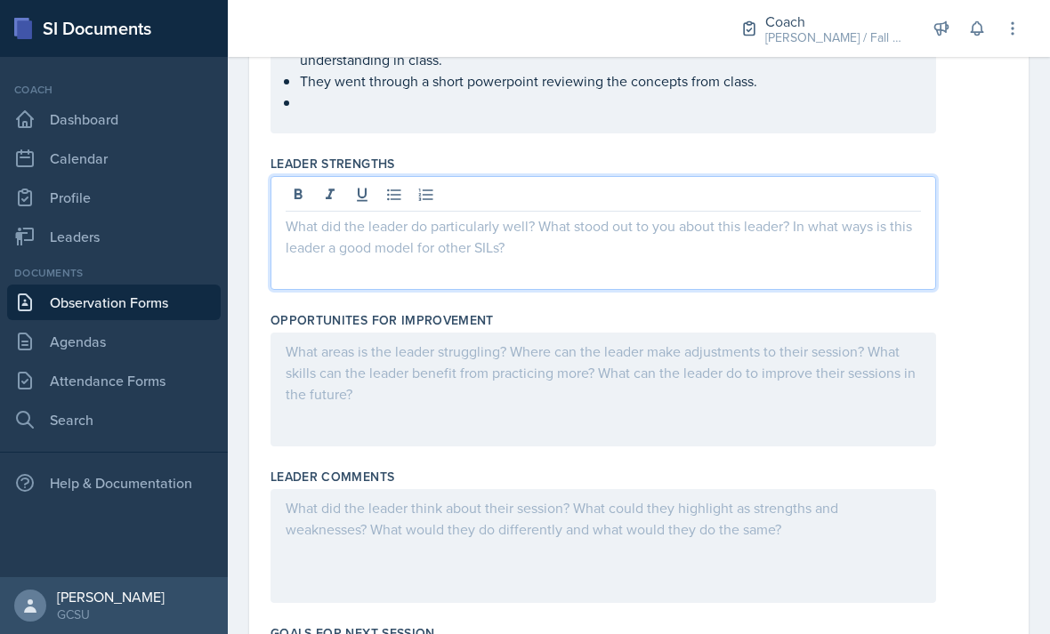
click at [398, 182] on button at bounding box center [394, 194] width 25 height 25
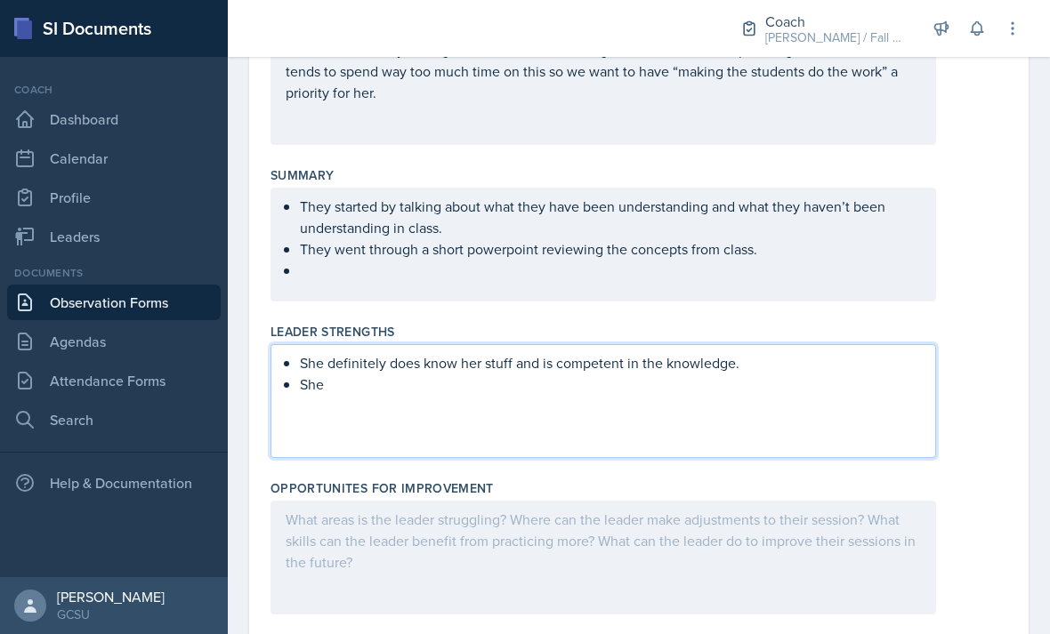
click at [572, 242] on div "They started by talking about what they have been understanding and what they h…" at bounding box center [604, 245] width 666 height 114
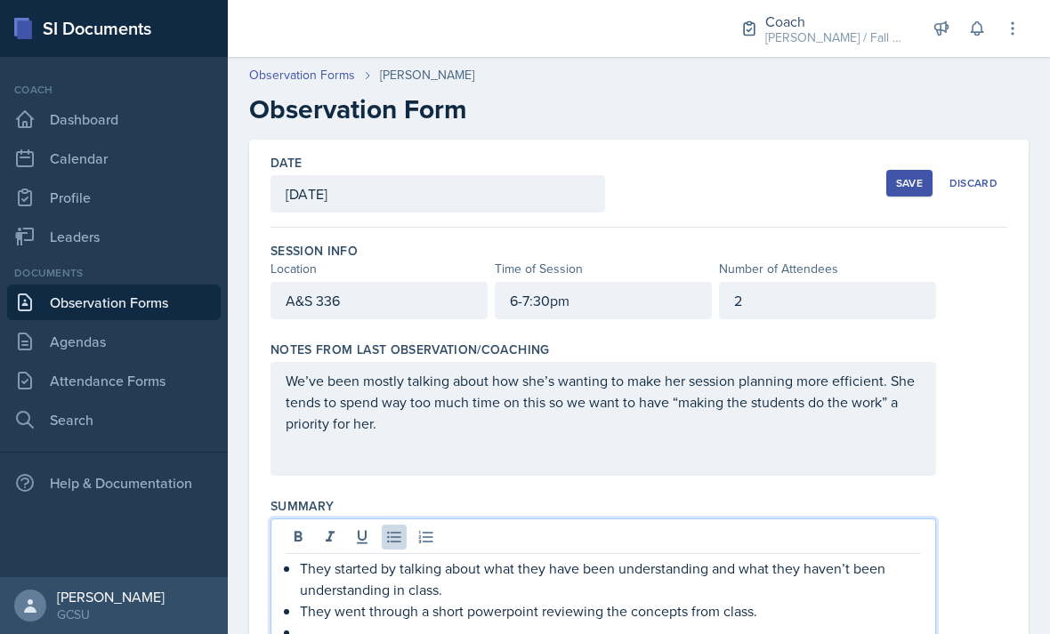
scroll to position [0, 0]
click at [812, 282] on div "2" at bounding box center [827, 300] width 217 height 37
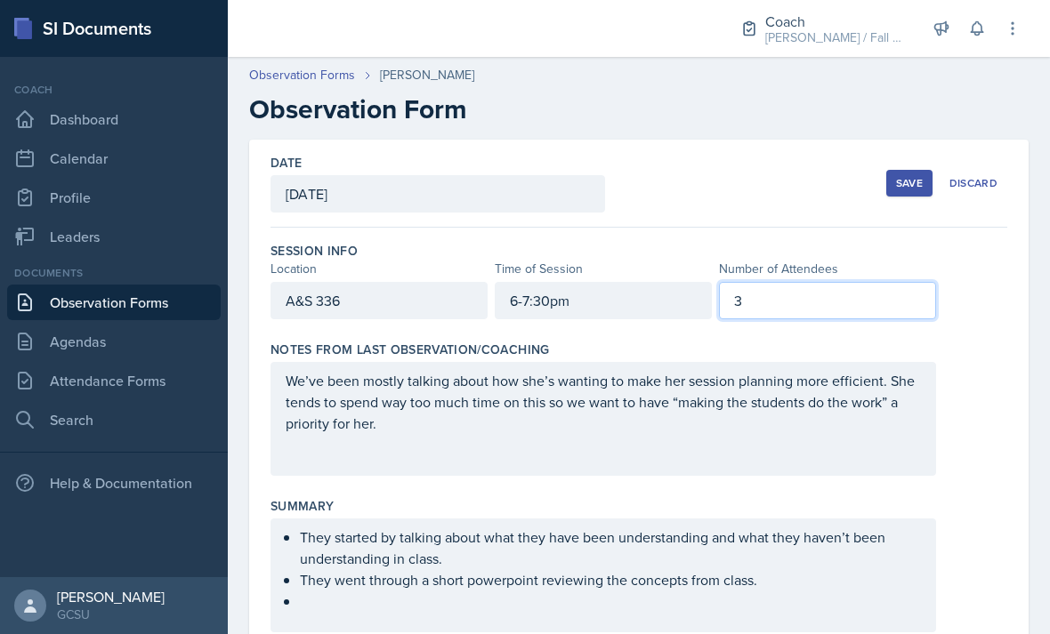
click at [665, 418] on div "We’ve been mostly talking about how she’s wanting to make her session planning …" at bounding box center [604, 419] width 666 height 114
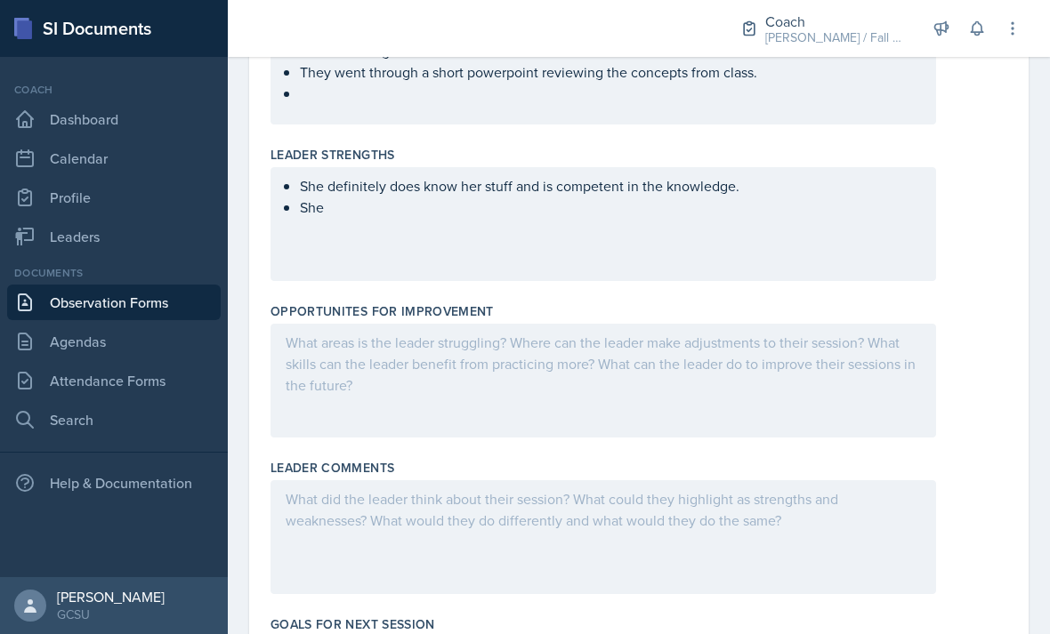
scroll to position [577, 0]
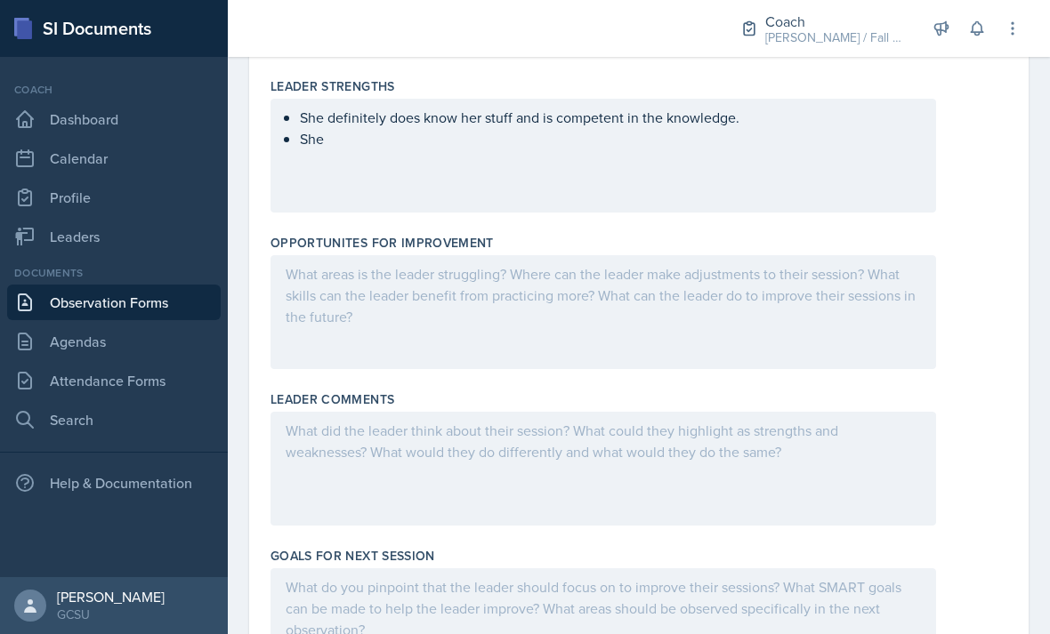
click at [714, 105] on div "She definitely does know her stuff and is competent in the knowledge. She" at bounding box center [604, 156] width 666 height 114
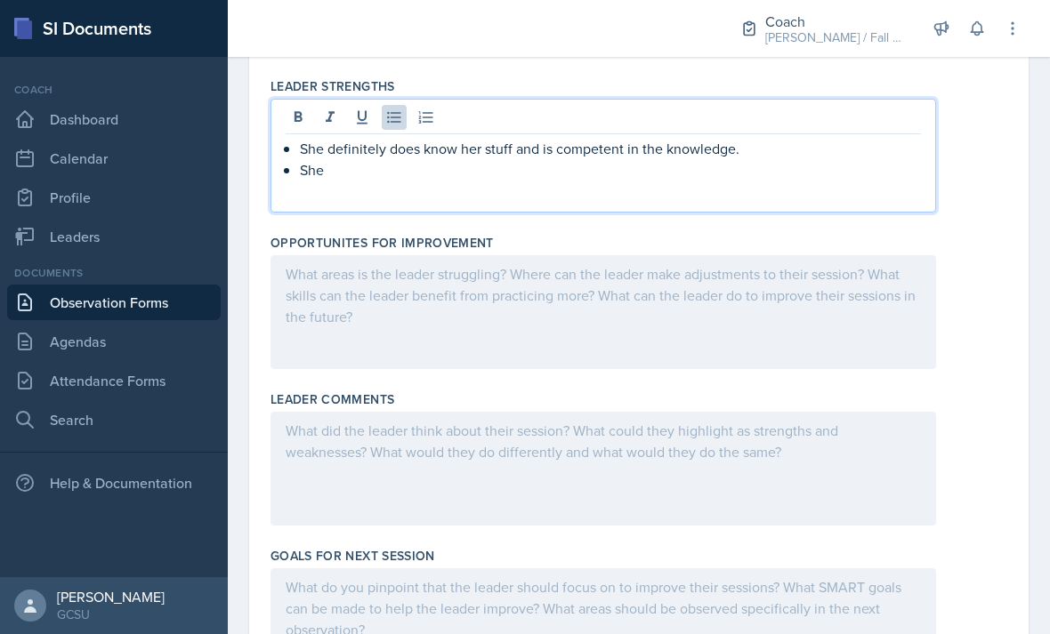
click at [670, 136] on div "She definitely does know her stuff and is competent in the knowledge. She" at bounding box center [604, 156] width 666 height 114
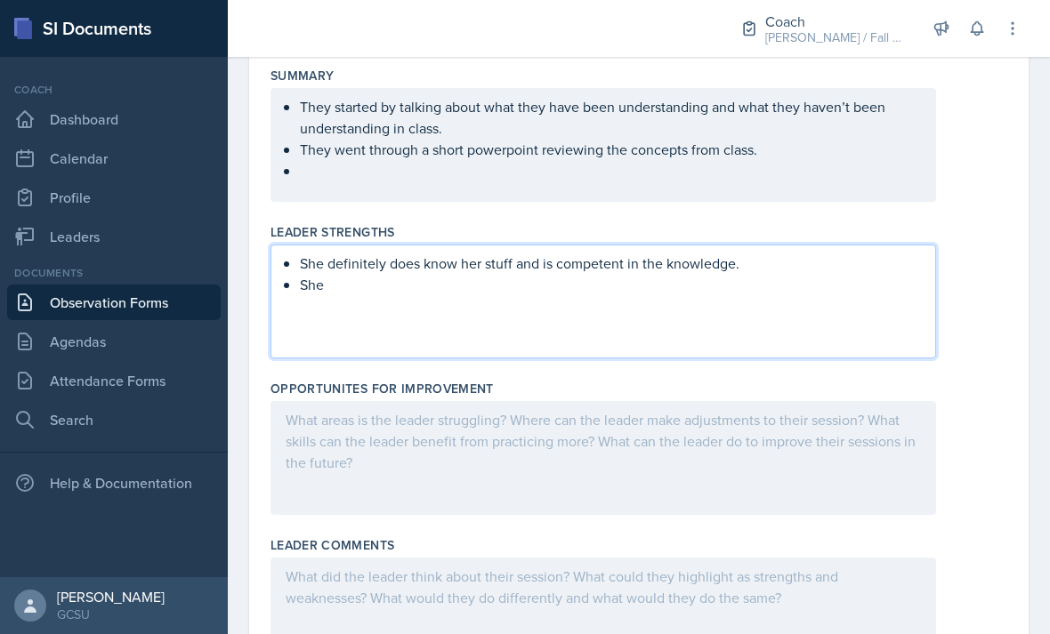
scroll to position [432, 0]
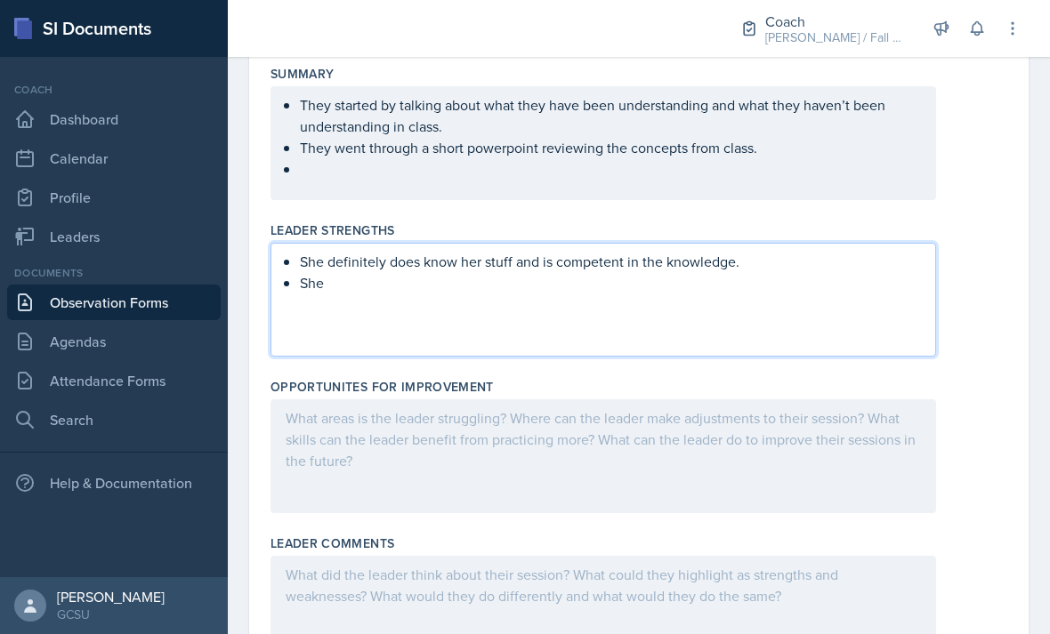
click at [605, 400] on div at bounding box center [604, 457] width 666 height 114
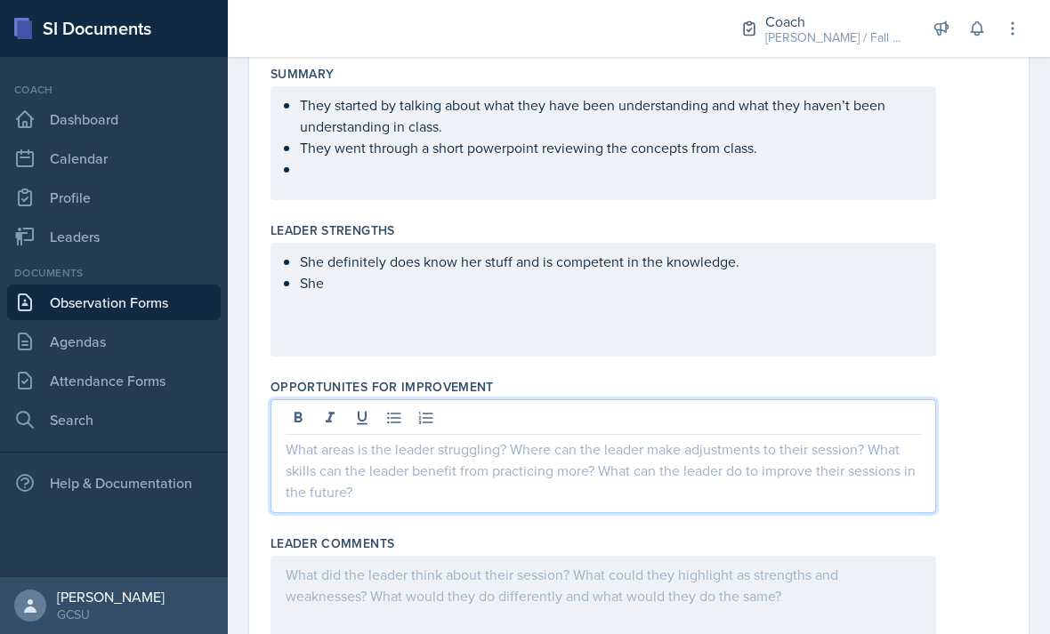
click at [392, 409] on icon at bounding box center [394, 418] width 18 height 18
click at [592, 257] on div "She definitely does know her stuff and is competent in the knowledge. She" at bounding box center [604, 300] width 666 height 114
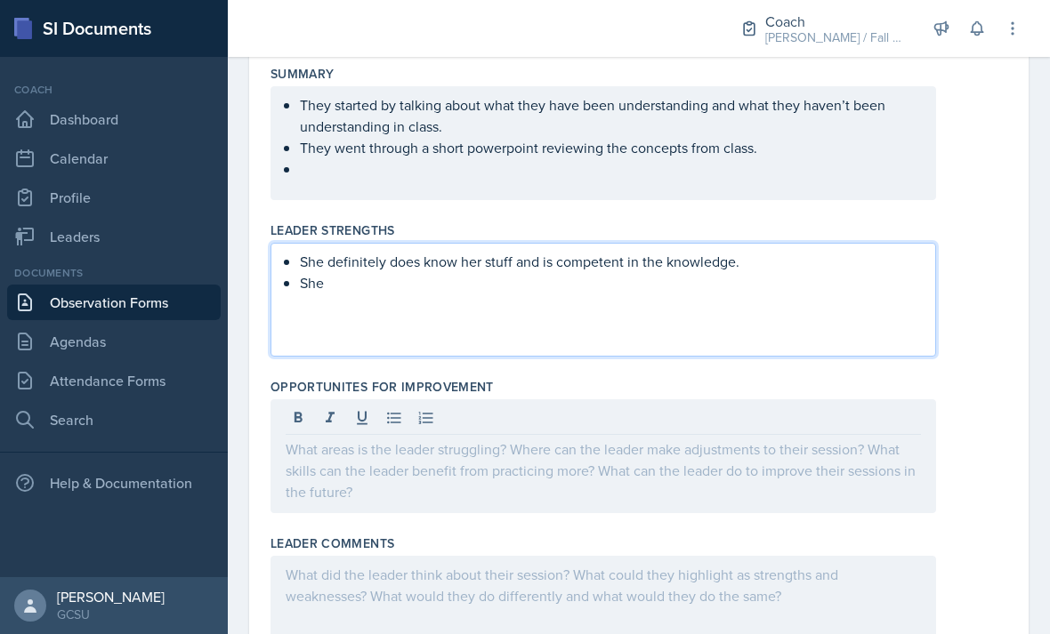
click at [562, 439] on p at bounding box center [603, 449] width 635 height 21
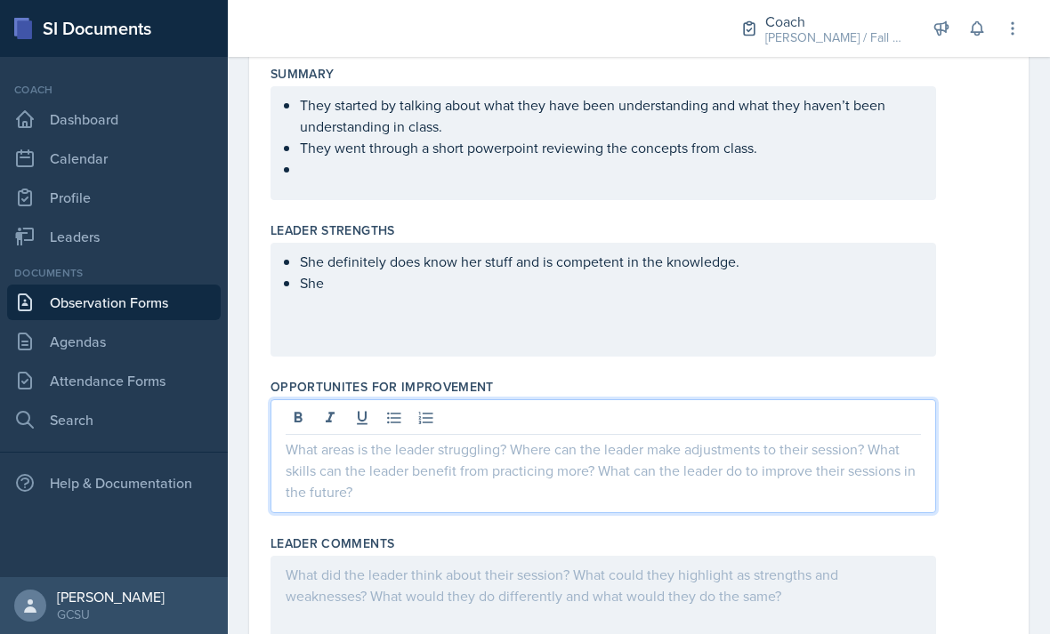
click at [386, 409] on icon at bounding box center [394, 418] width 18 height 18
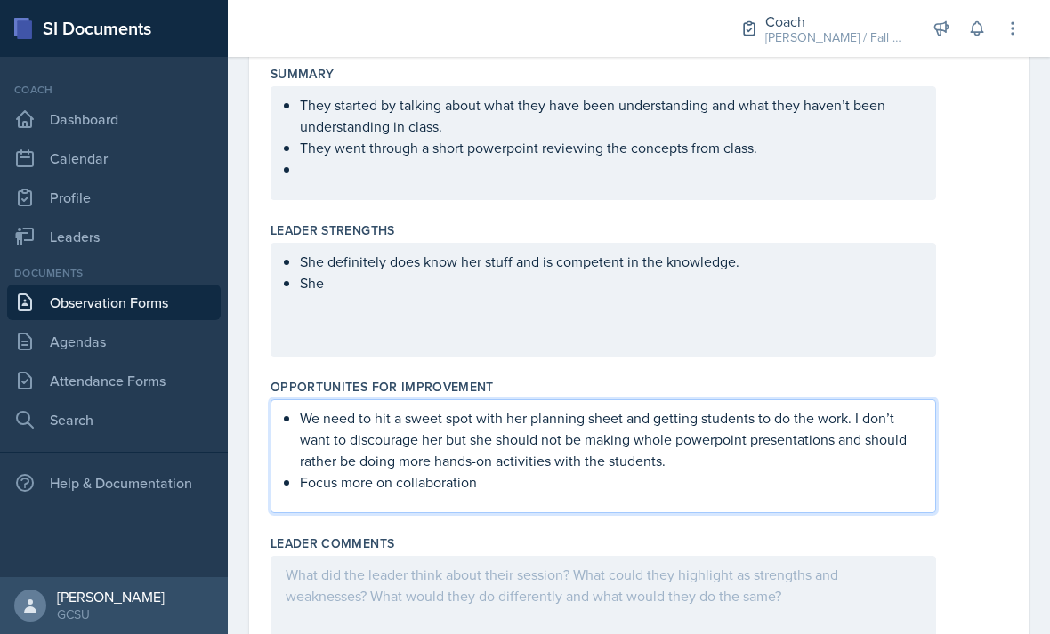
click at [564, 263] on div "She definitely does know her stuff and is competent in the knowledge. She" at bounding box center [604, 300] width 666 height 114
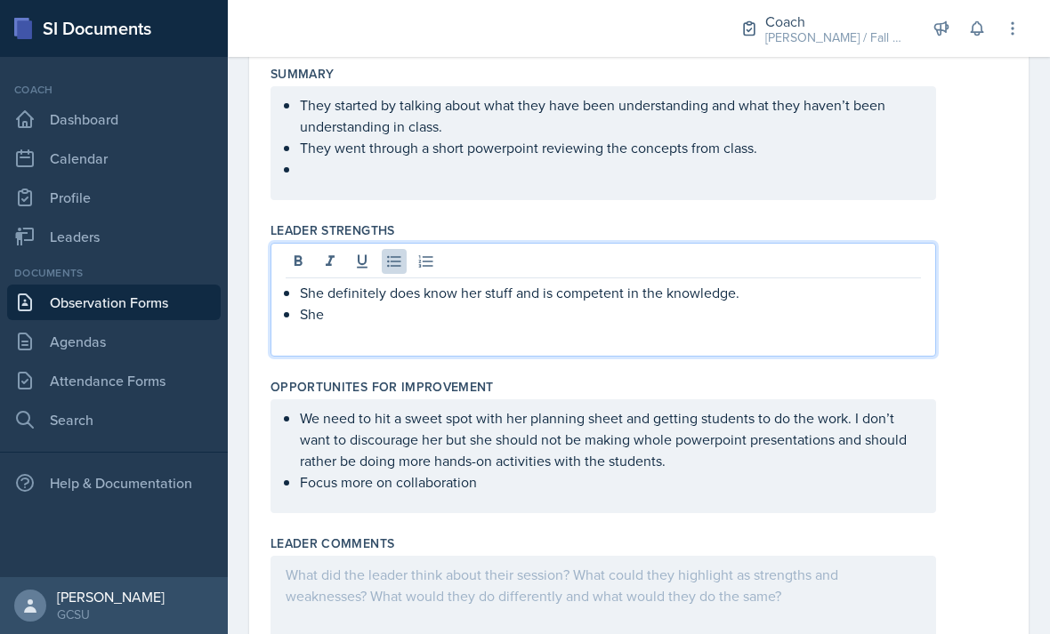
click at [588, 303] on p "She" at bounding box center [610, 313] width 621 height 21
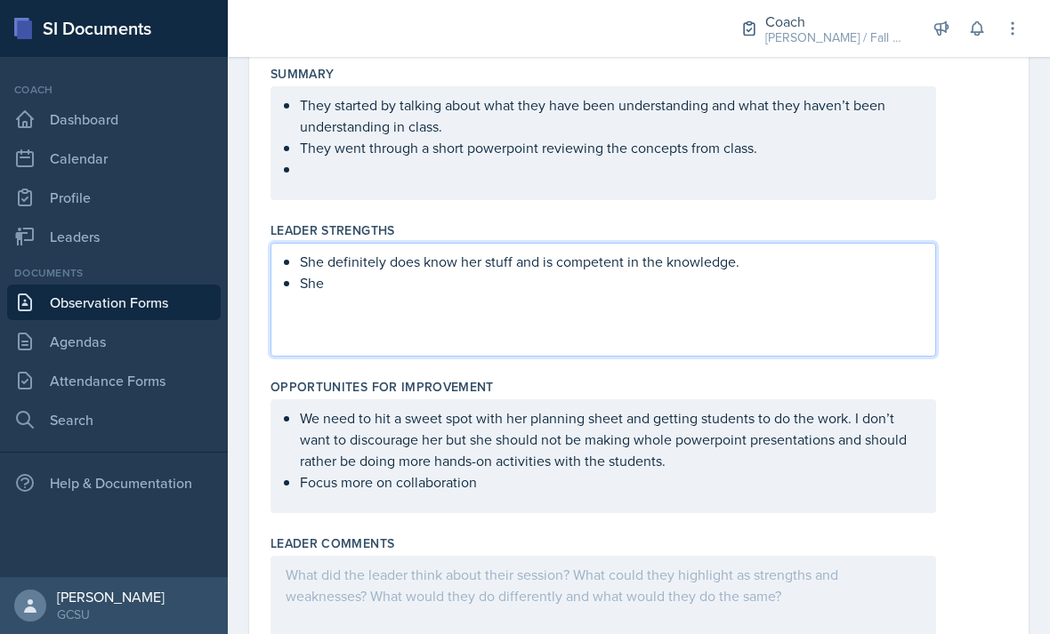
click at [625, 416] on ul "We need to hit a sweet spot with her planning sheet and getting students to do …" at bounding box center [610, 450] width 621 height 85
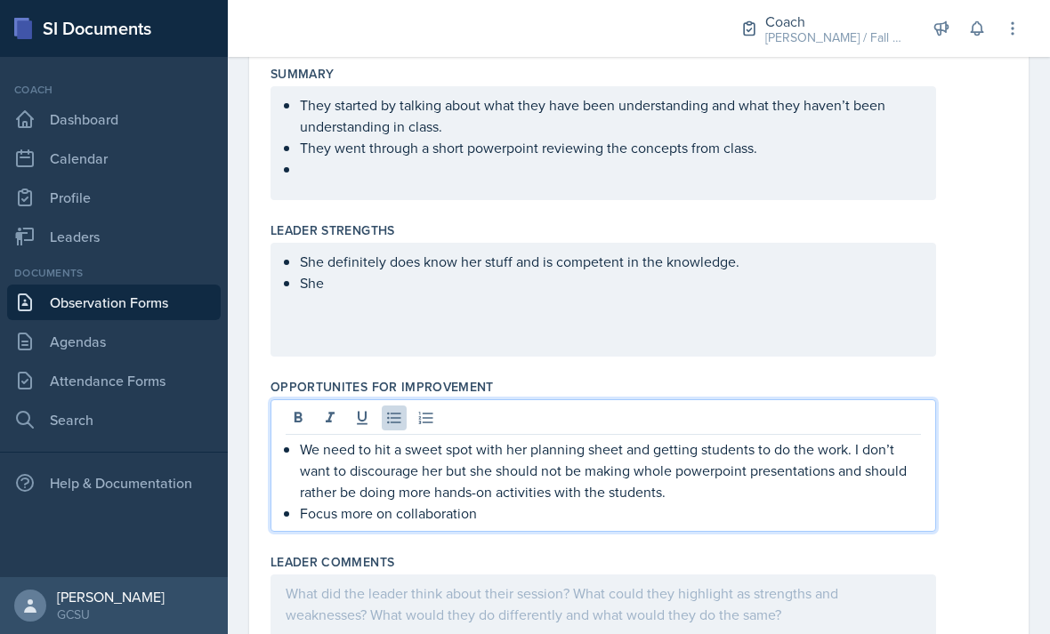
click at [580, 503] on p "Focus more on collaboration" at bounding box center [610, 513] width 621 height 21
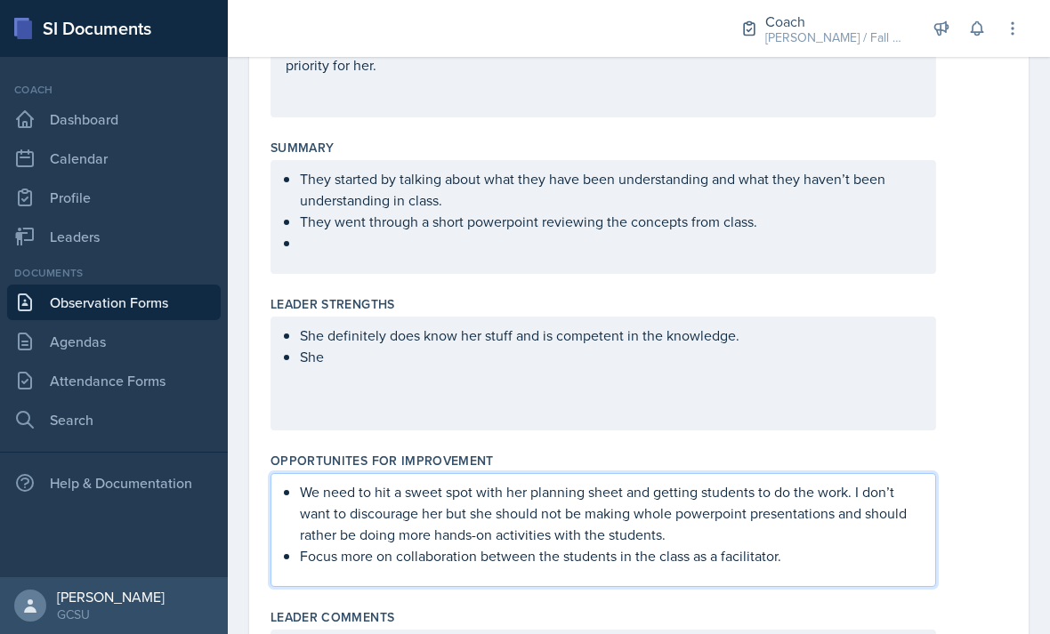
scroll to position [273, 0]
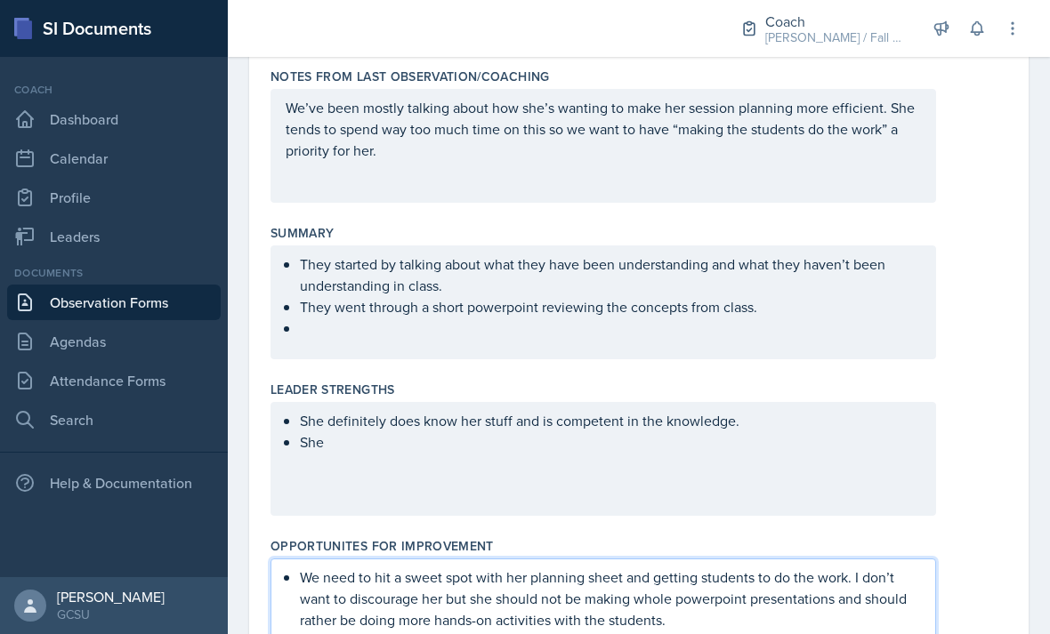
click at [691, 277] on ul "They started by talking about what they have been understanding and what they h…" at bounding box center [610, 296] width 621 height 85
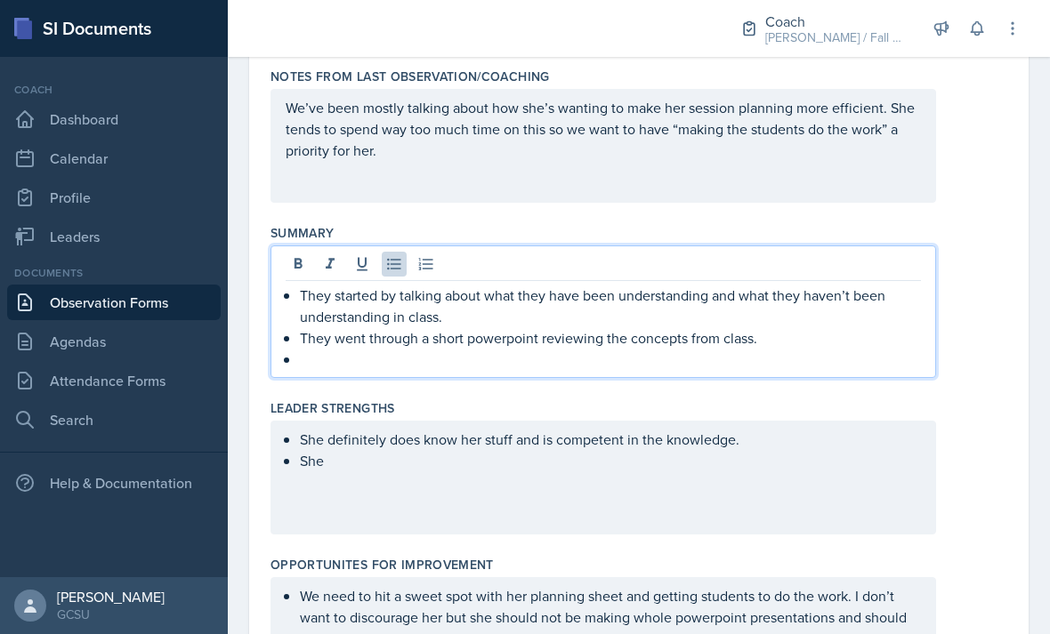
click at [764, 349] on p at bounding box center [610, 359] width 621 height 21
click at [478, 349] on p "They then did the chemquiz.com generated problems" at bounding box center [610, 359] width 621 height 21
click at [746, 349] on p "They then did the chemquiz.com generated problems" at bounding box center [610, 359] width 621 height 21
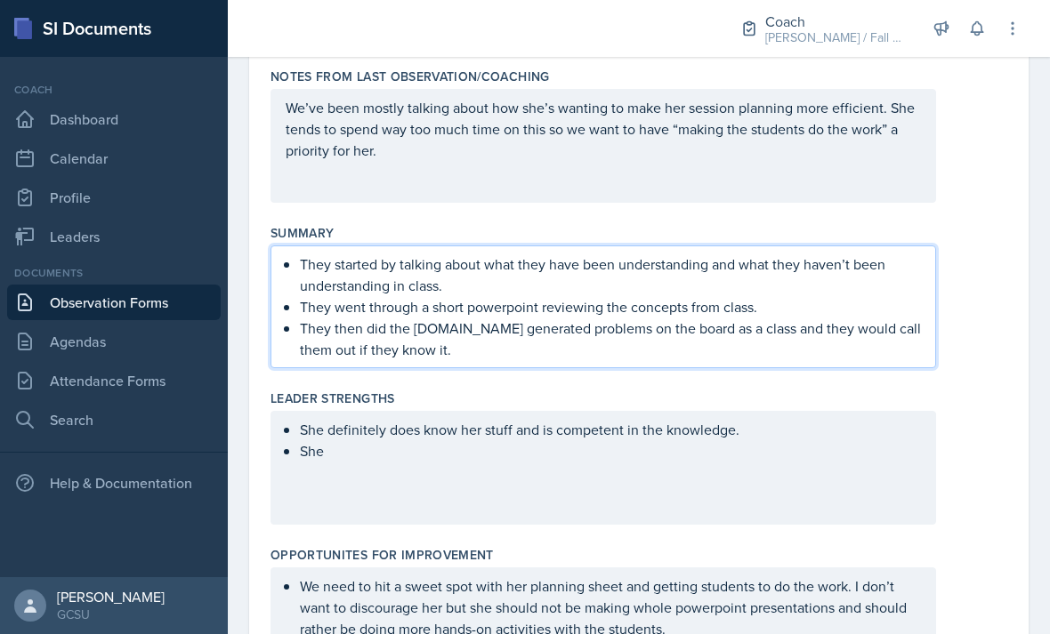
click at [792, 467] on div "She definitely does know her stuff and is competent in the knowledge. She" at bounding box center [604, 468] width 666 height 114
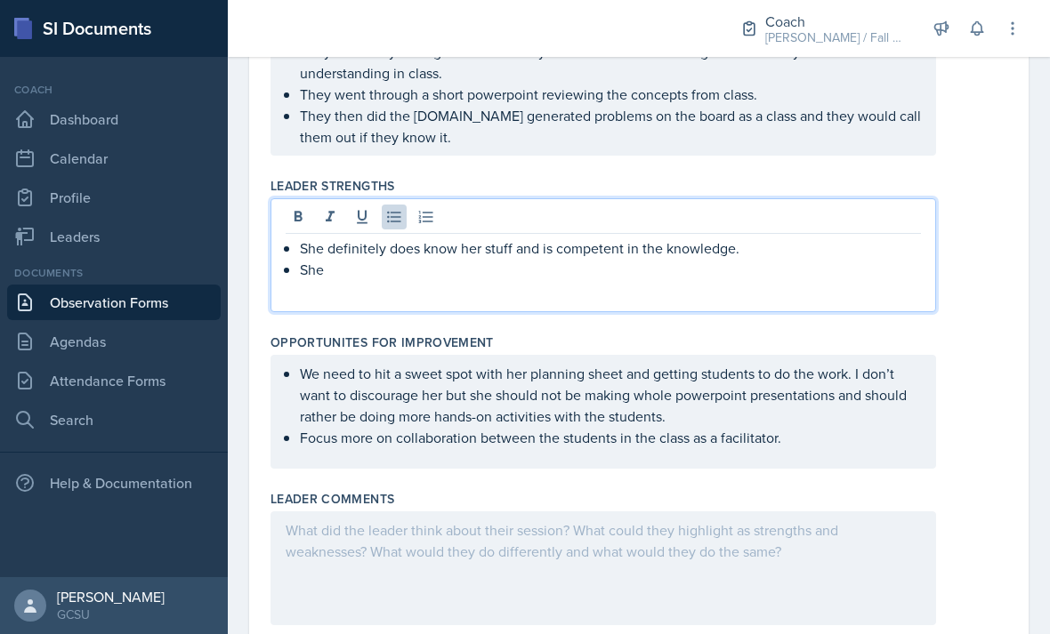
scroll to position [483, 0]
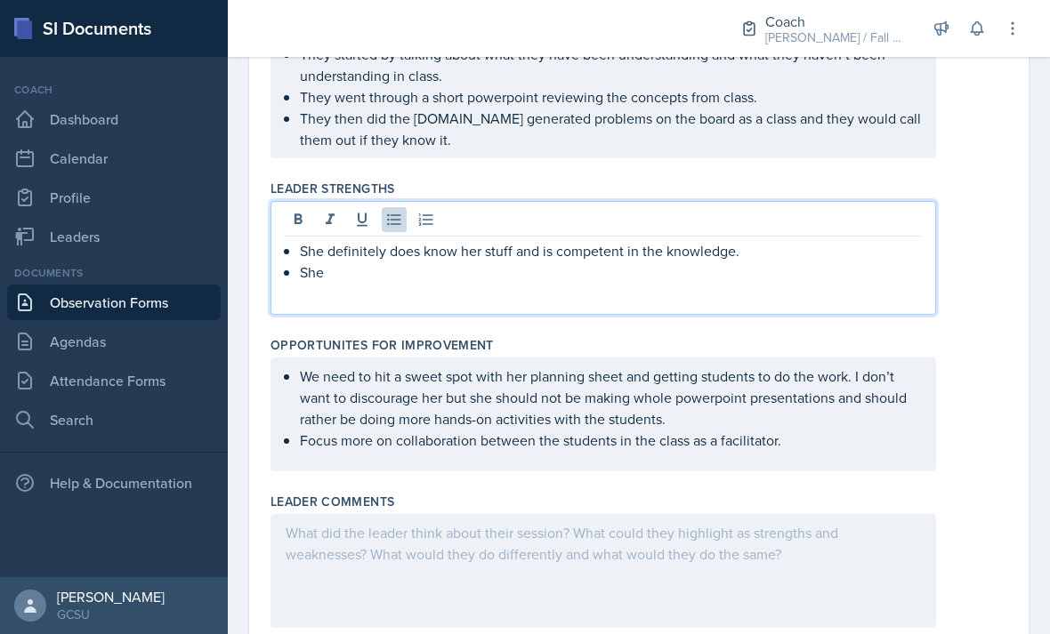
click at [859, 391] on ul "We need to hit a sweet spot with her planning sheet and getting students to do …" at bounding box center [610, 408] width 621 height 85
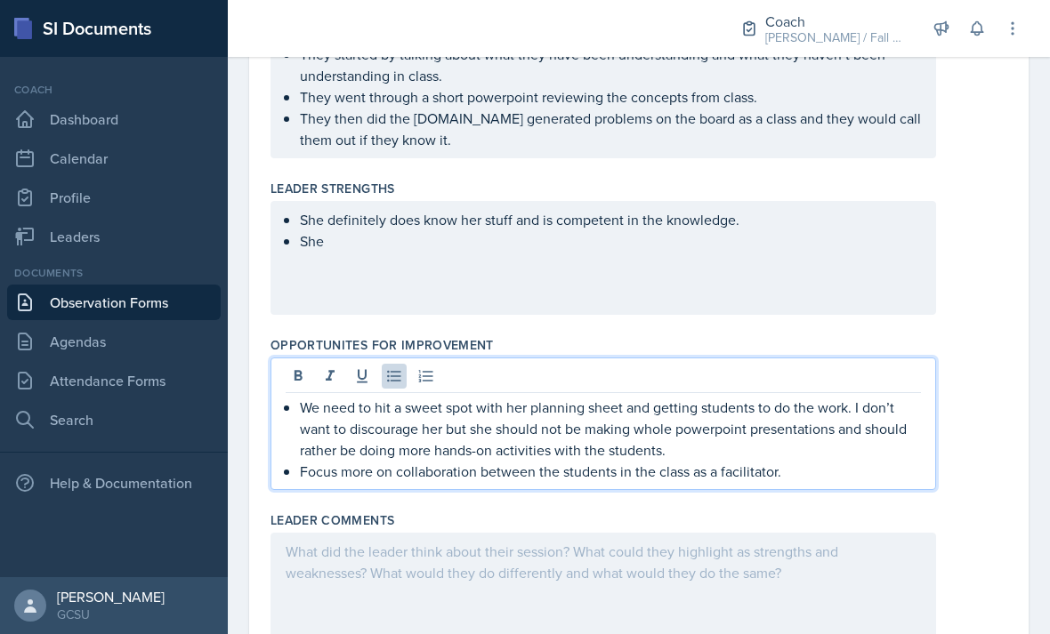
click at [826, 461] on p "Focus more on collaboration between the students in the class as a facilitator." at bounding box center [610, 471] width 621 height 21
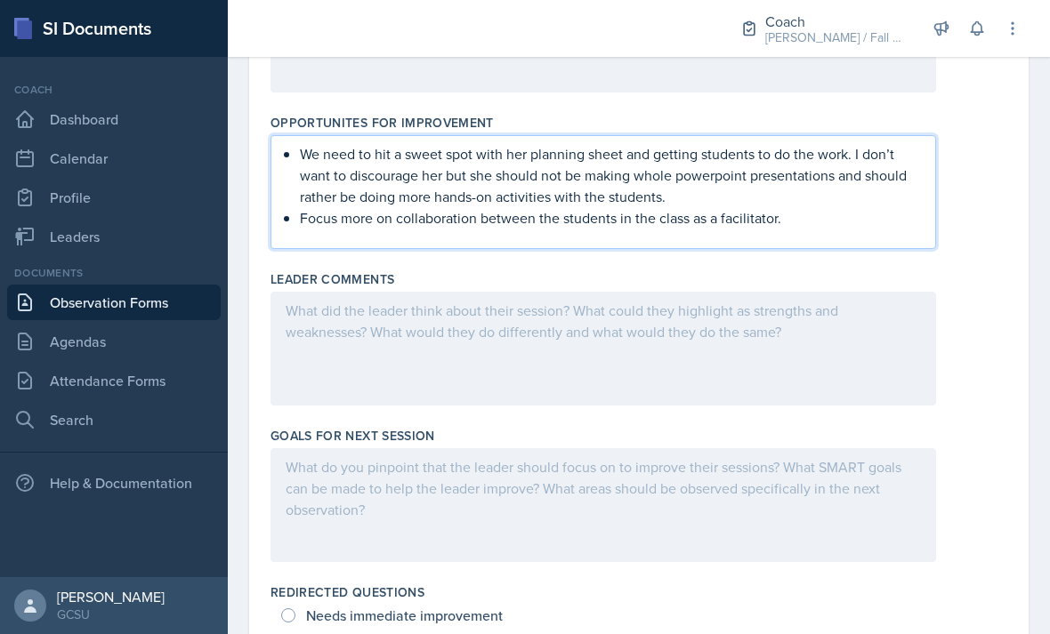
scroll to position [705, 0]
click at [699, 449] on div at bounding box center [604, 506] width 666 height 114
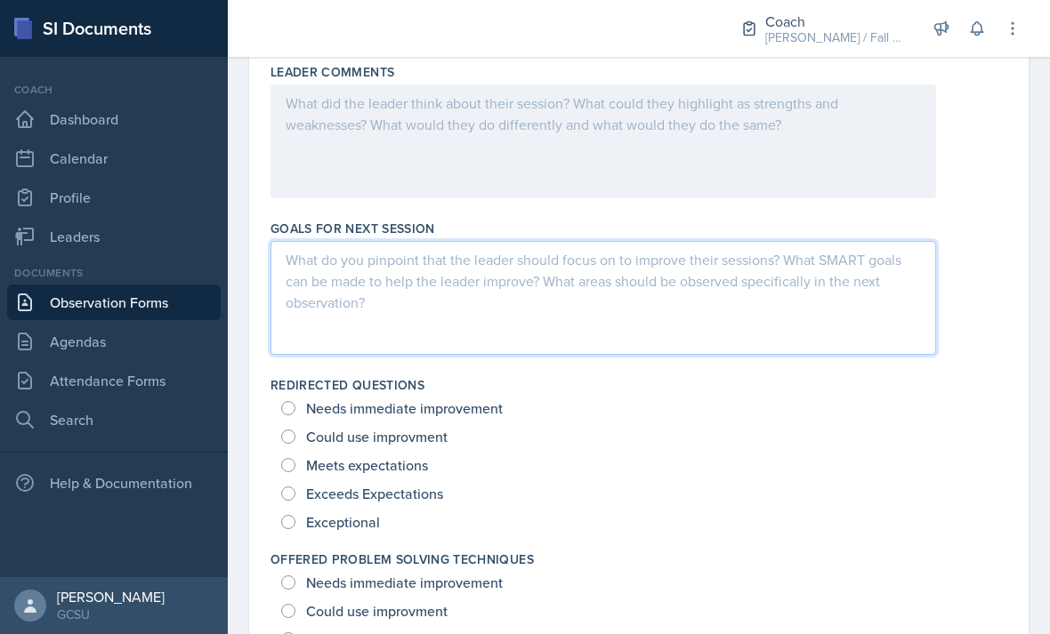
scroll to position [924, 0]
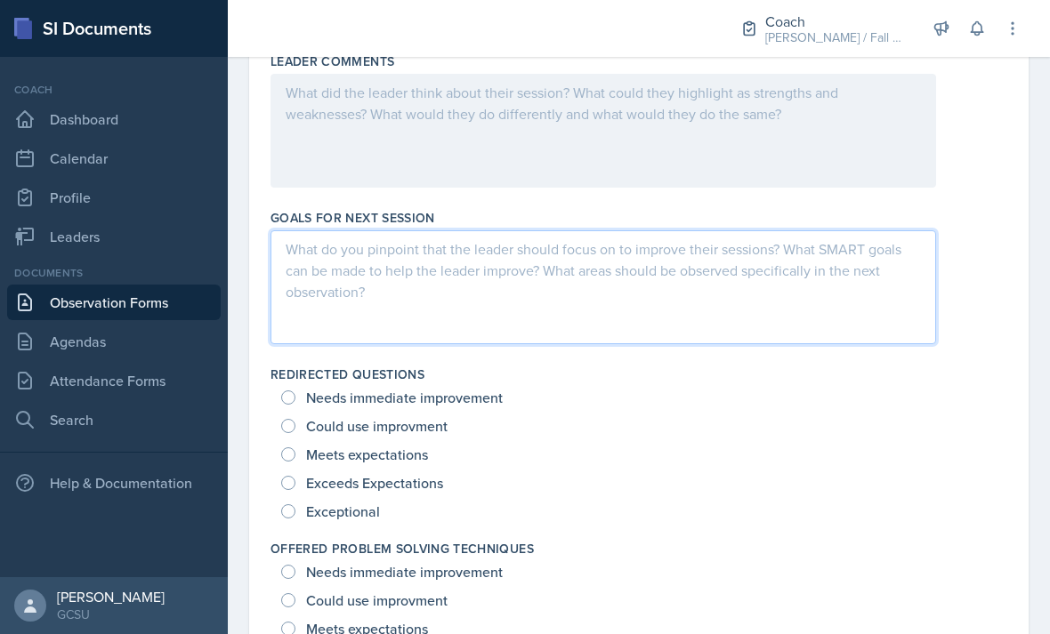
click at [825, 236] on div at bounding box center [604, 287] width 666 height 114
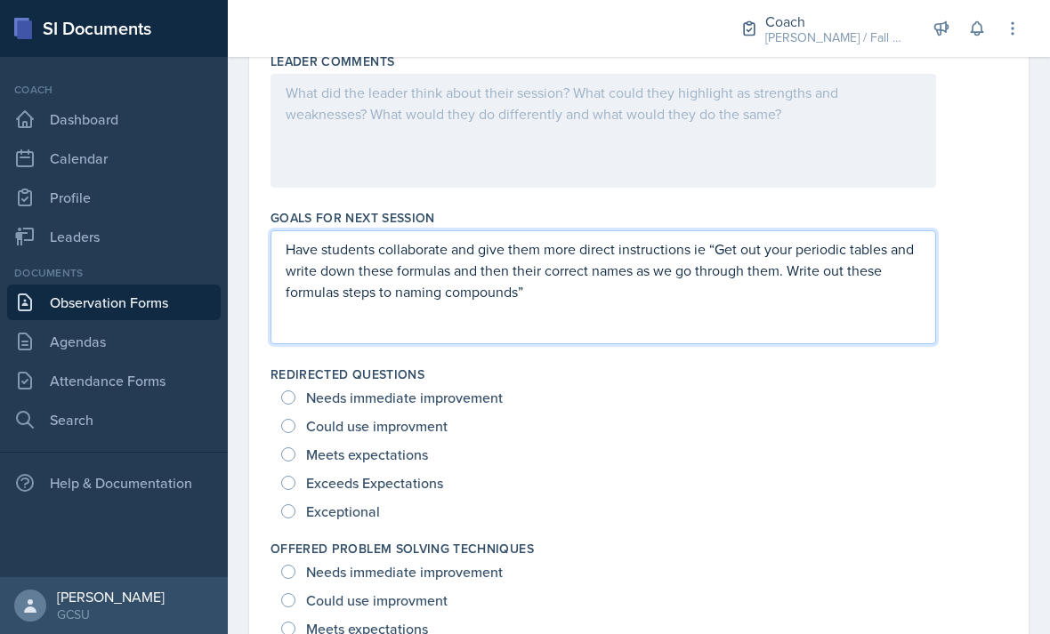
click at [918, 440] on div "Meets expectations" at bounding box center [638, 454] width 715 height 28
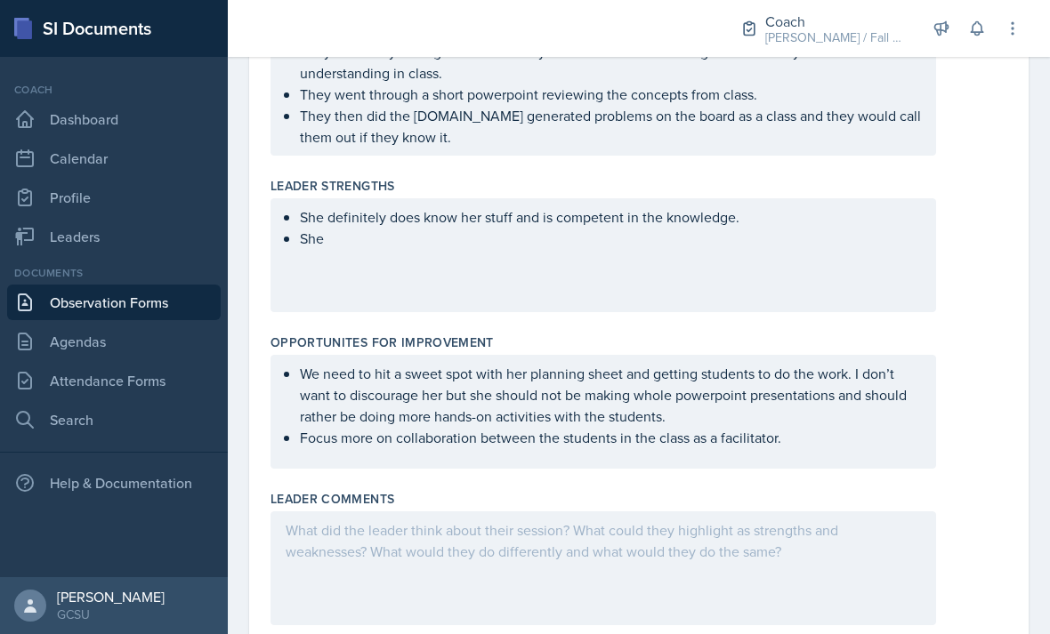
scroll to position [487, 0]
click at [933, 544] on div at bounding box center [604, 568] width 666 height 114
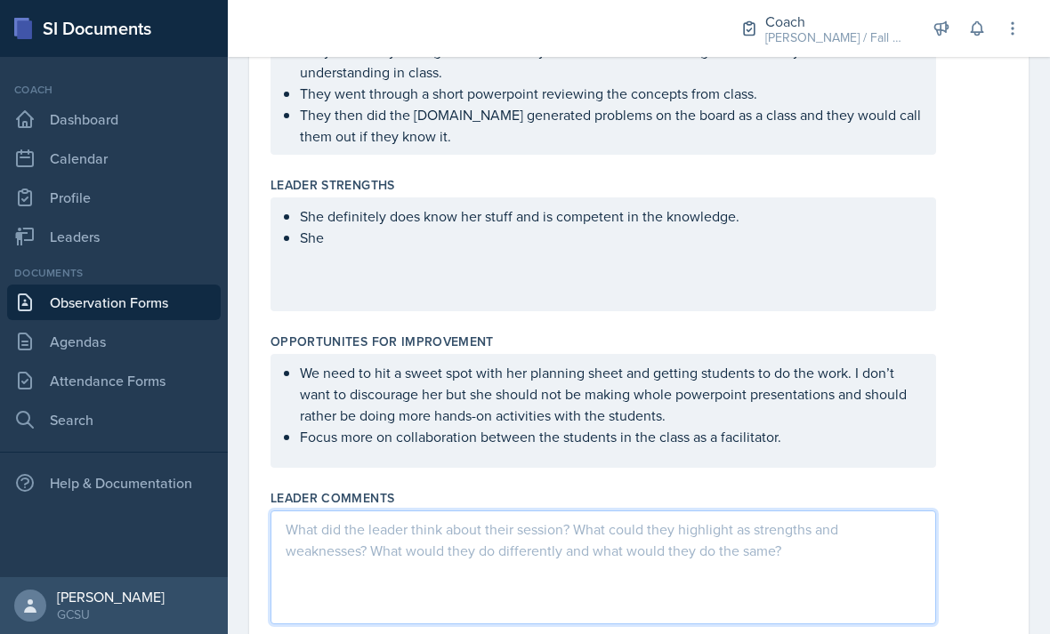
click at [970, 489] on div "Leader Comments" at bounding box center [639, 498] width 737 height 18
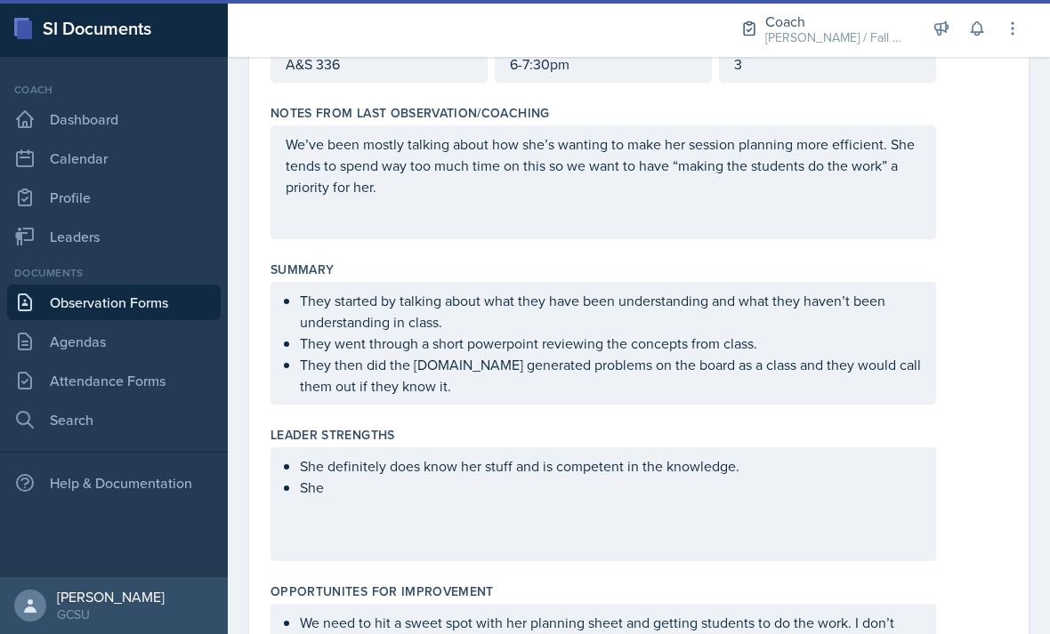
scroll to position [257, 0]
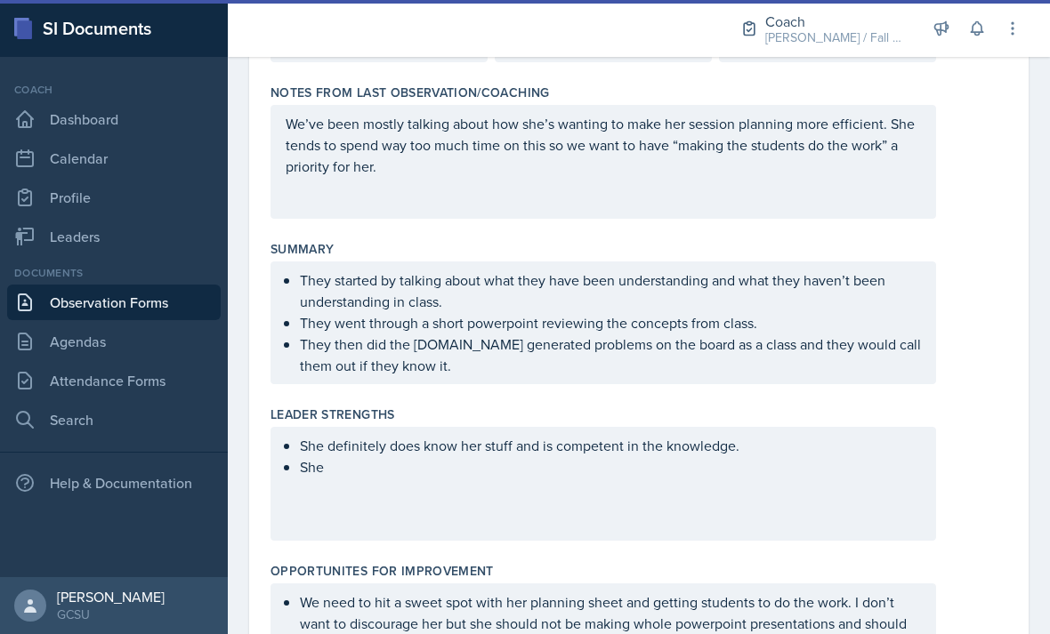
click at [860, 435] on ul "She definitely does know her stuff and is competent in the knowledge. She" at bounding box center [610, 456] width 621 height 43
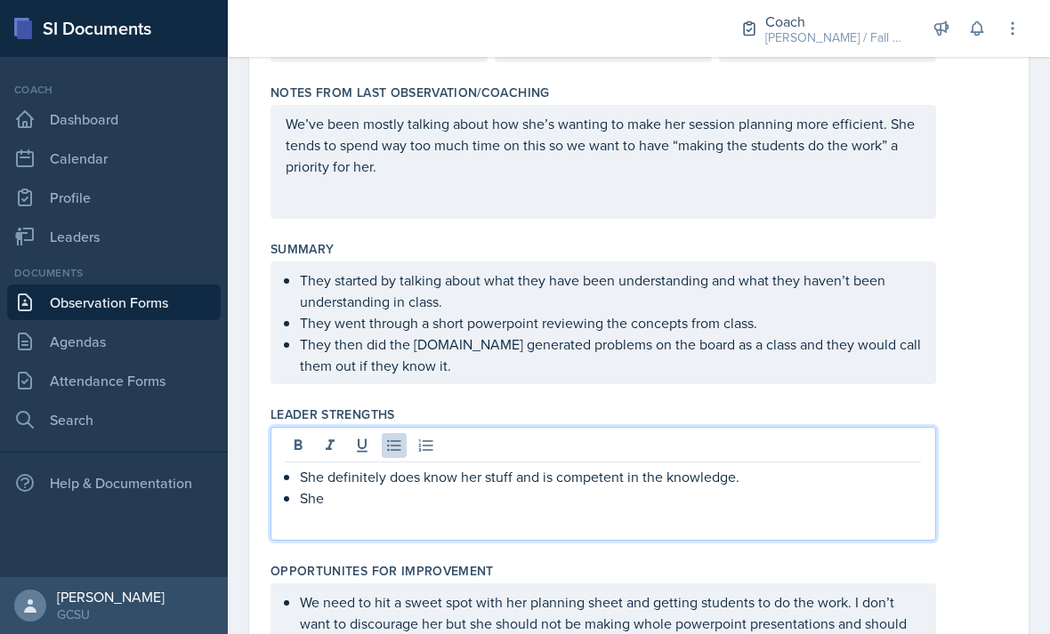
click at [834, 488] on p "She" at bounding box center [610, 498] width 621 height 21
click at [851, 461] on div "She definitely does know her stuff and is competent in the knowledge. She" at bounding box center [604, 484] width 666 height 114
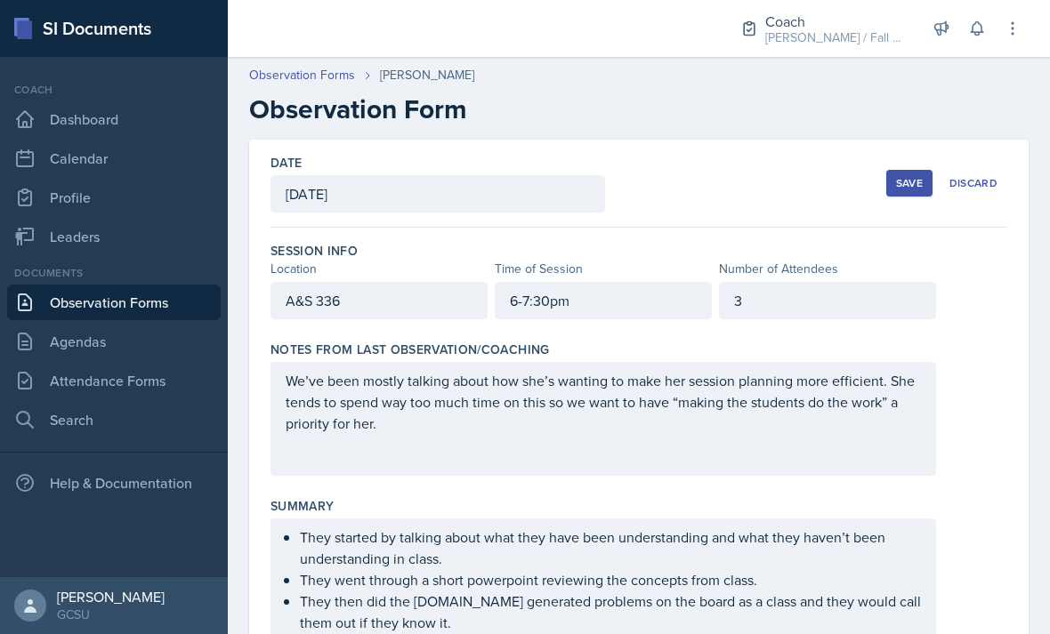
scroll to position [0, 0]
click at [909, 176] on div "Save" at bounding box center [909, 183] width 27 height 14
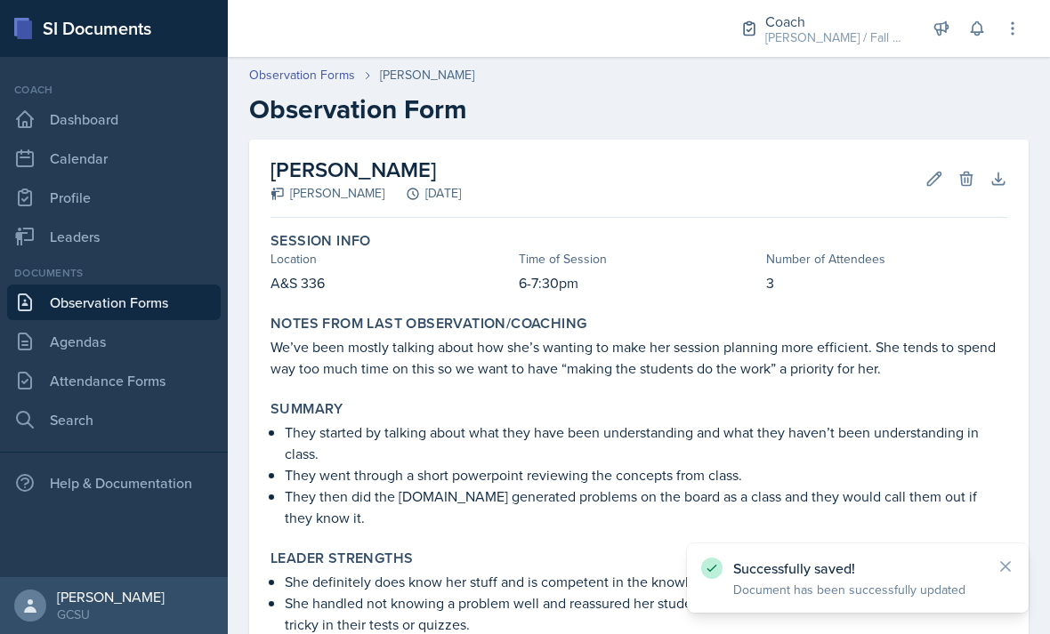
click at [932, 172] on icon at bounding box center [934, 178] width 13 height 13
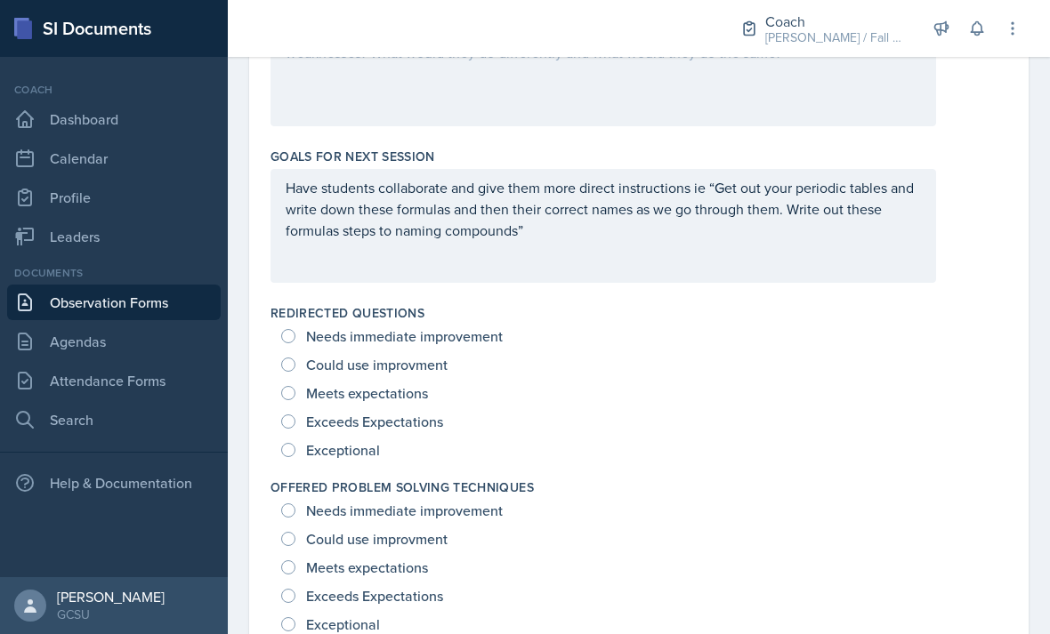
scroll to position [1007, 0]
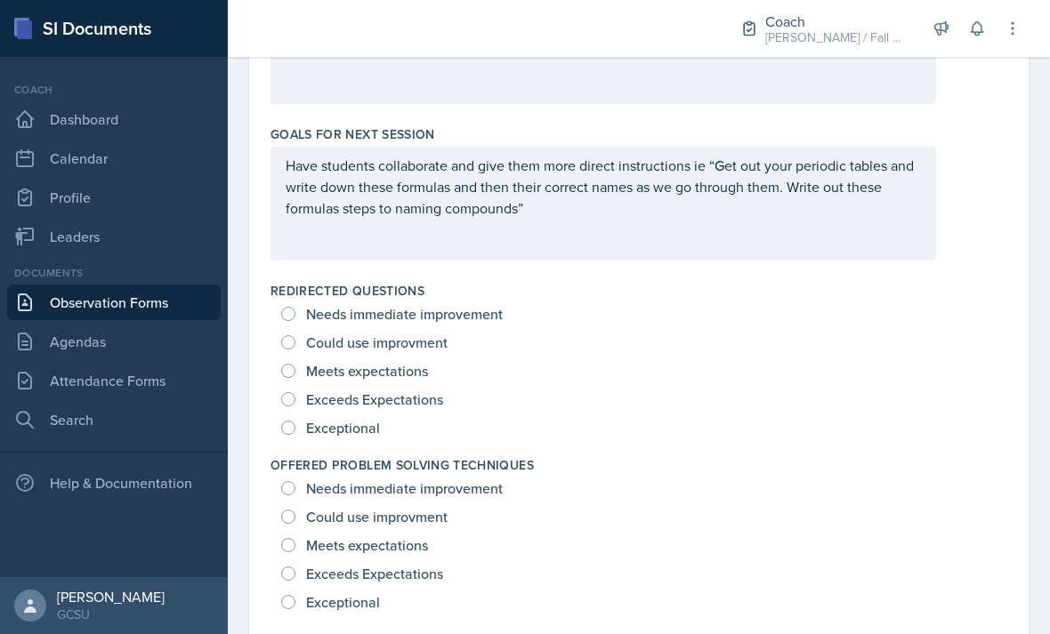
click at [418, 391] on span "Exceeds Expectations" at bounding box center [374, 400] width 137 height 18
click at [295, 392] on input "Exceeds Expectations" at bounding box center [288, 399] width 14 height 14
radio input "true"
click at [470, 357] on div "Meets expectations" at bounding box center [638, 371] width 715 height 28
click at [405, 362] on span "Meets expectations" at bounding box center [367, 371] width 122 height 18
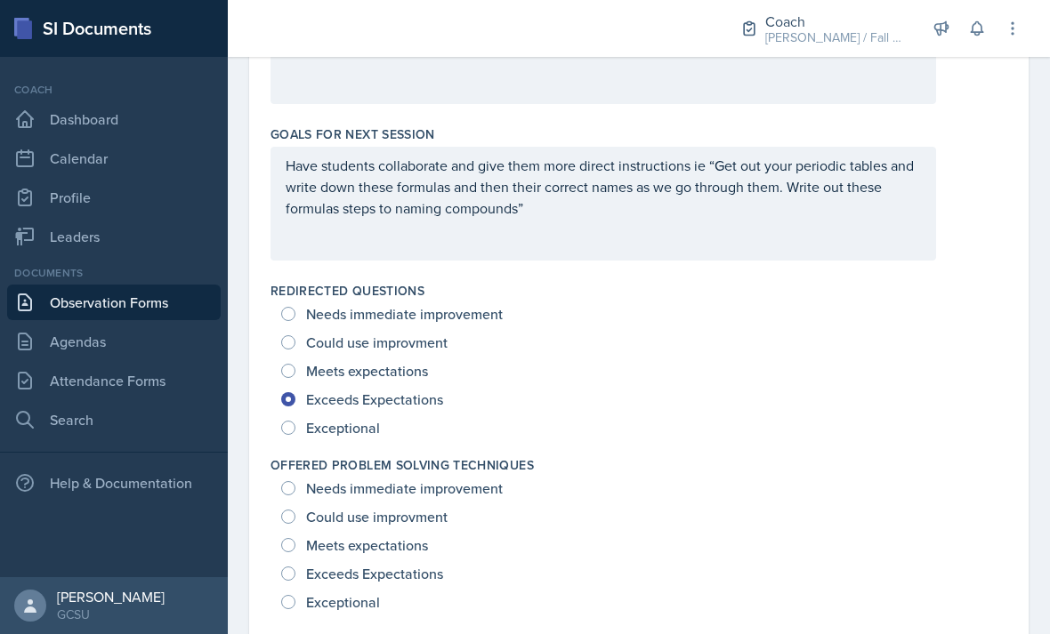
click at [295, 364] on input "Meets expectations" at bounding box center [288, 371] width 14 height 14
radio input "true"
click at [412, 537] on span "Meets expectations" at bounding box center [367, 546] width 122 height 18
click at [295, 538] on input "Meets expectations" at bounding box center [288, 545] width 14 height 14
radio input "true"
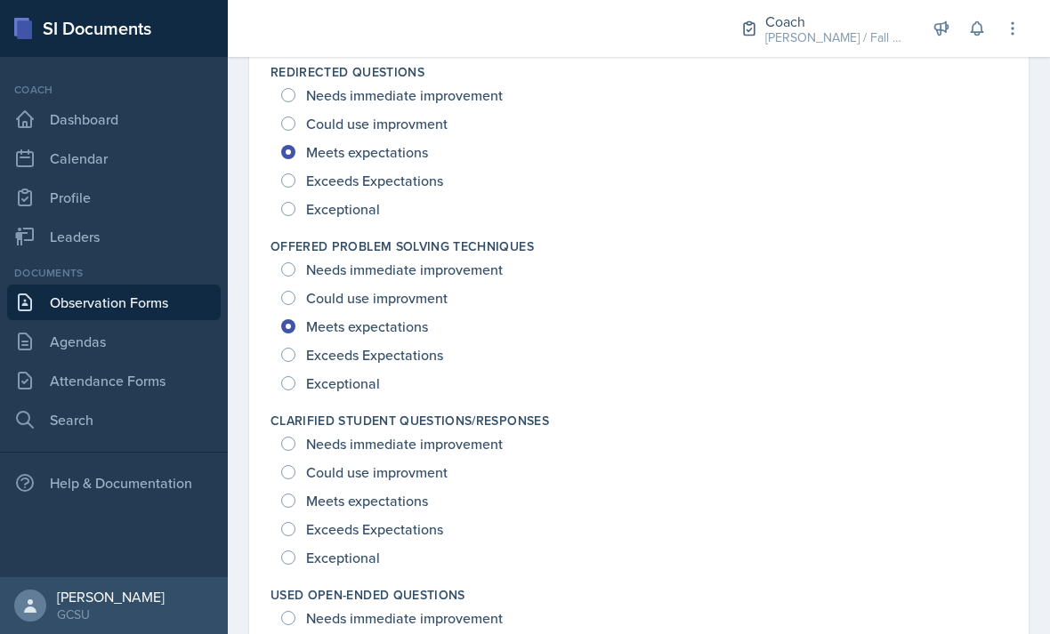
scroll to position [1230, 0]
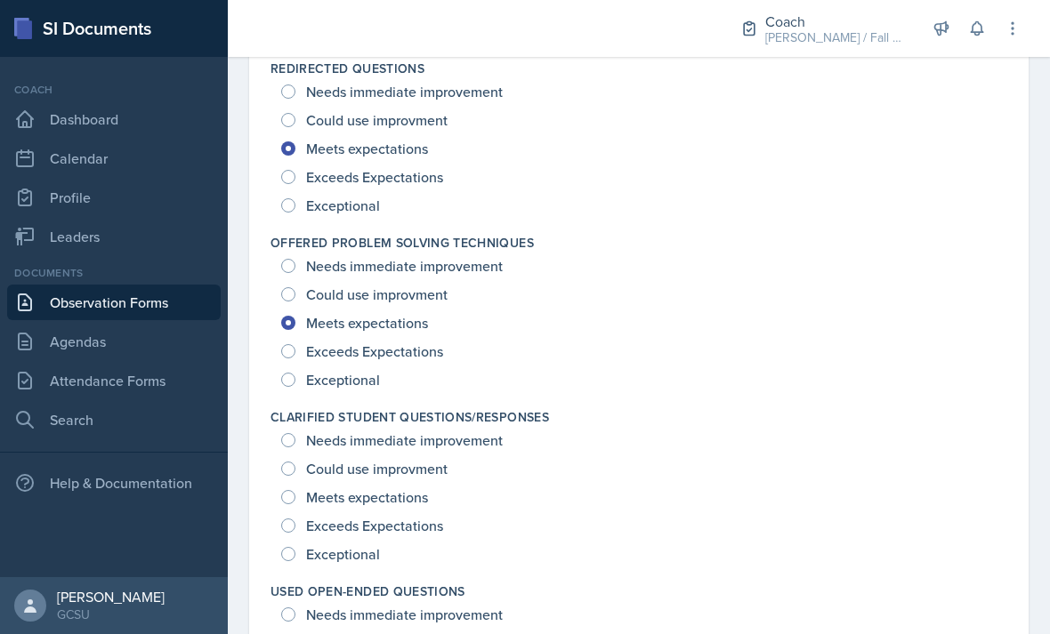
click at [396, 489] on span "Meets expectations" at bounding box center [367, 498] width 122 height 18
click at [295, 490] on input "Meets expectations" at bounding box center [288, 497] width 14 height 14
radio input "true"
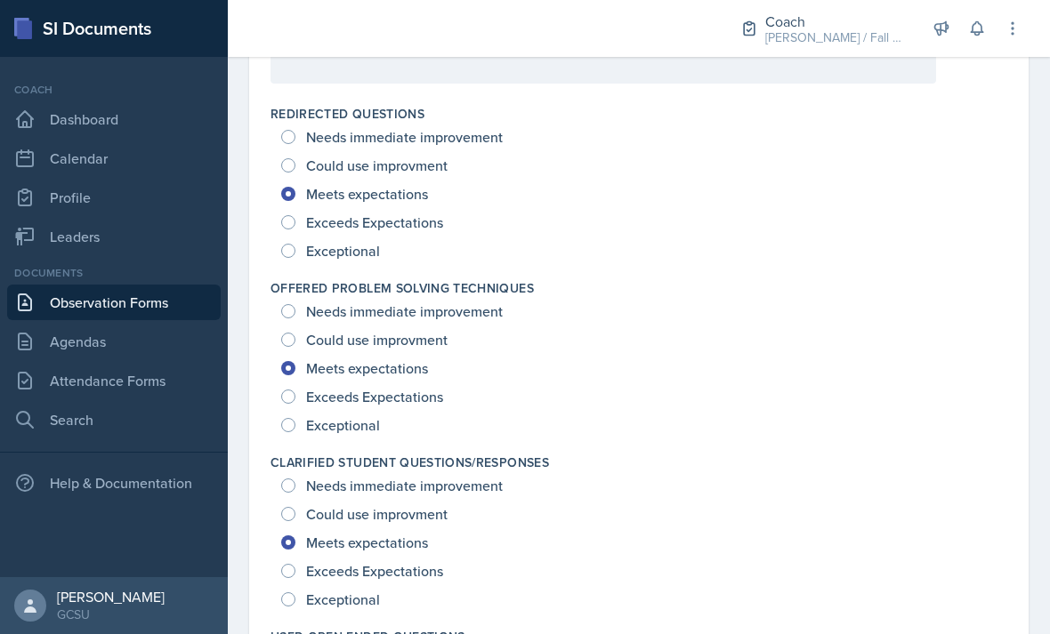
click at [421, 562] on span "Exceeds Expectations" at bounding box center [374, 571] width 137 height 18
click at [295, 564] on input "Exceeds Expectations" at bounding box center [288, 571] width 14 height 14
radio input "true"
click at [376, 591] on span "Exceptional" at bounding box center [343, 600] width 74 height 18
click at [295, 593] on input "Exceptional" at bounding box center [288, 600] width 14 height 14
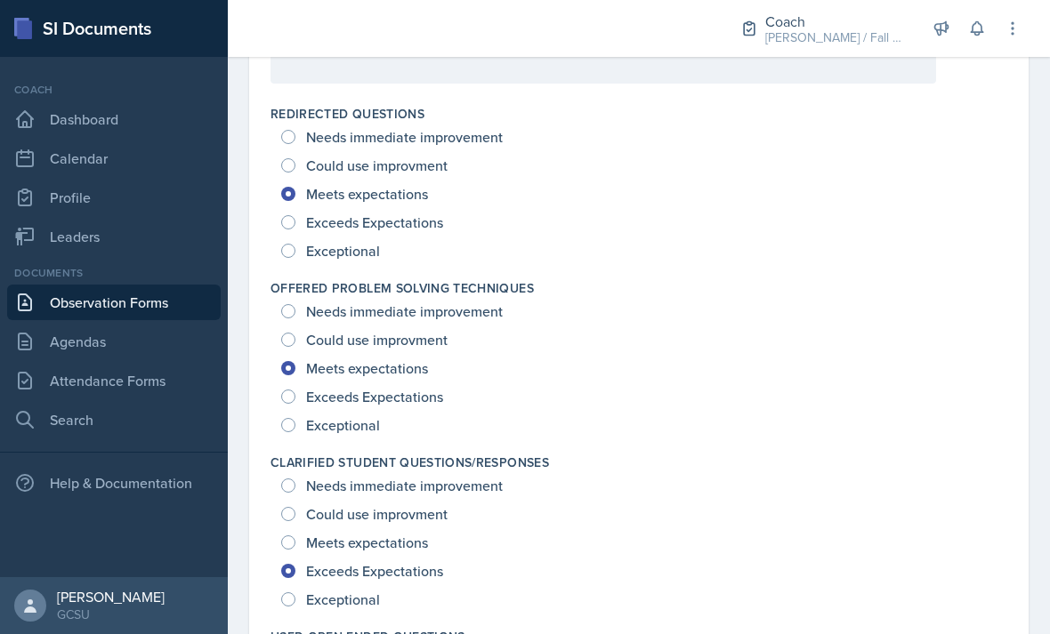
radio input "true"
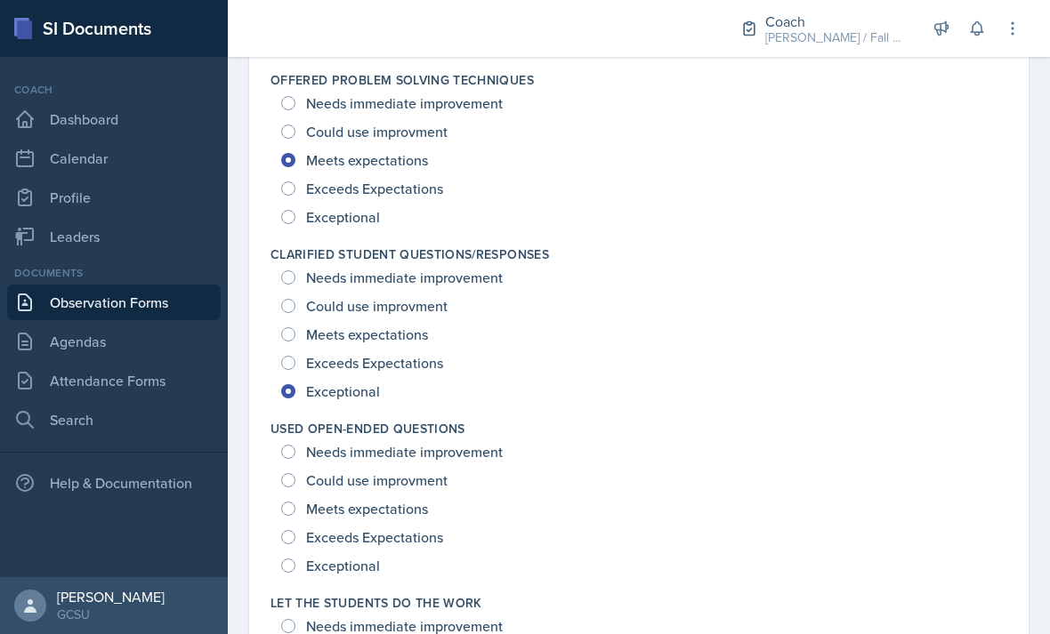
scroll to position [1419, 0]
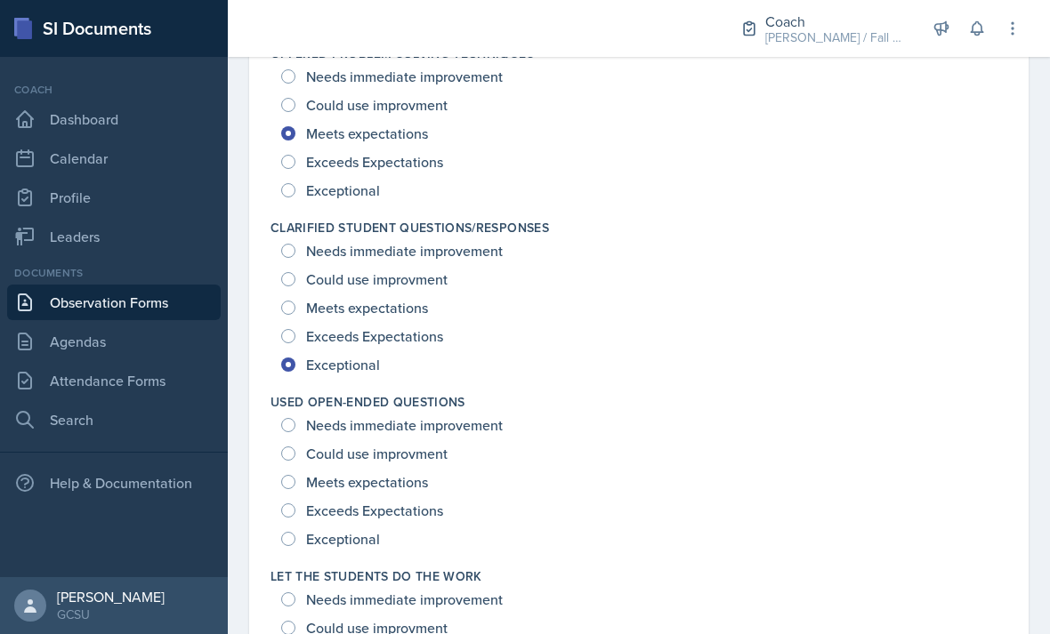
click at [419, 445] on span "Could use improvment" at bounding box center [376, 454] width 141 height 18
click at [295, 447] on input "Could use improvment" at bounding box center [288, 454] width 14 height 14
radio input "true"
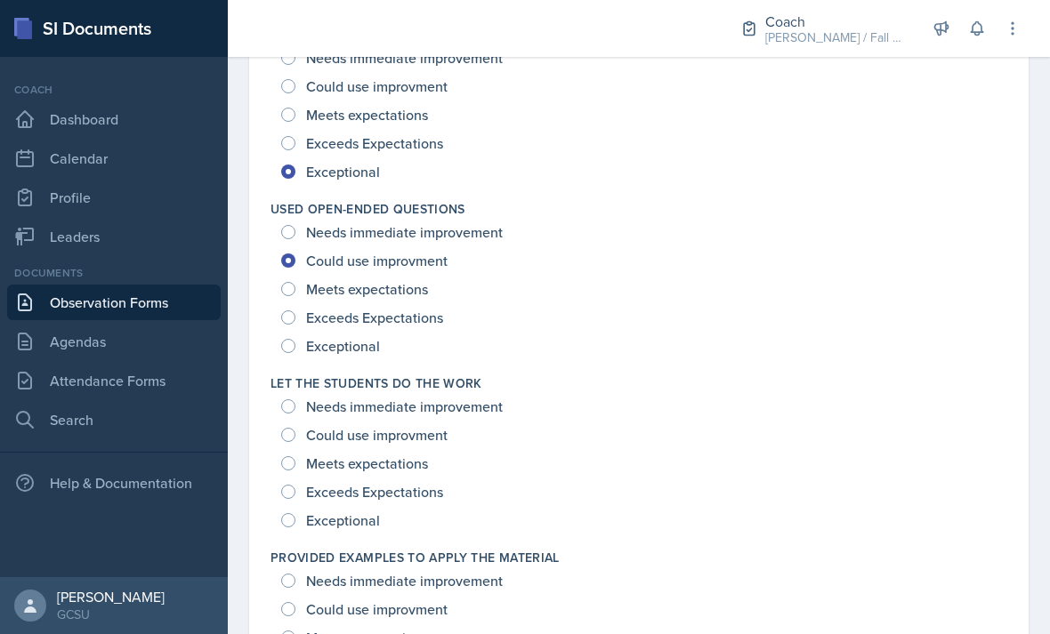
scroll to position [1615, 0]
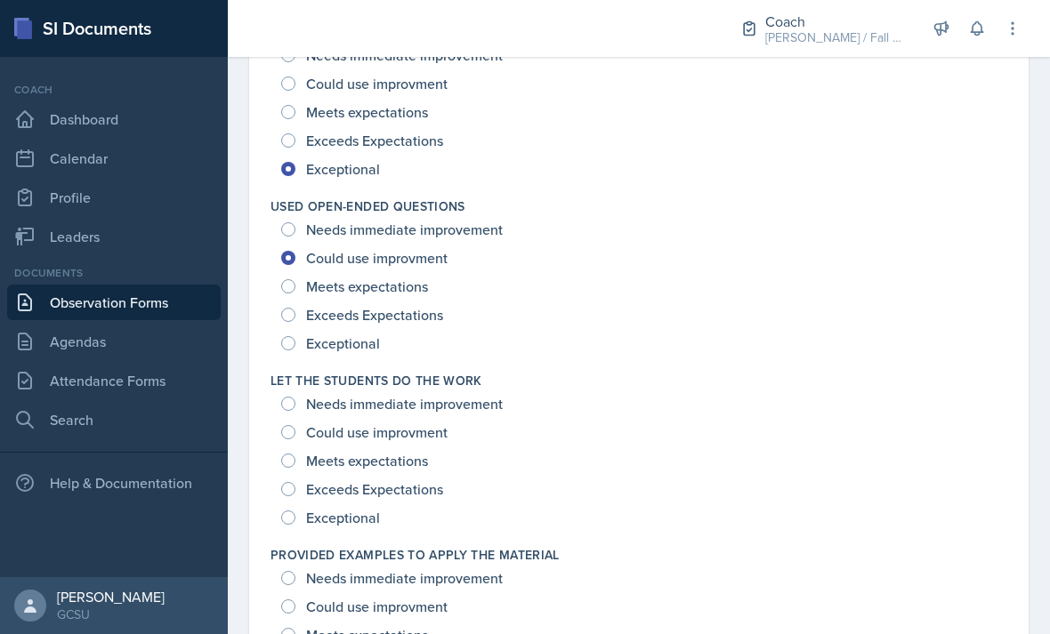
click at [406, 278] on span "Meets expectations" at bounding box center [367, 287] width 122 height 18
click at [295, 279] on input "Meets expectations" at bounding box center [288, 286] width 14 height 14
radio input "true"
click at [418, 424] on span "Could use improvment" at bounding box center [376, 433] width 141 height 18
click at [295, 425] on input "Could use improvment" at bounding box center [288, 432] width 14 height 14
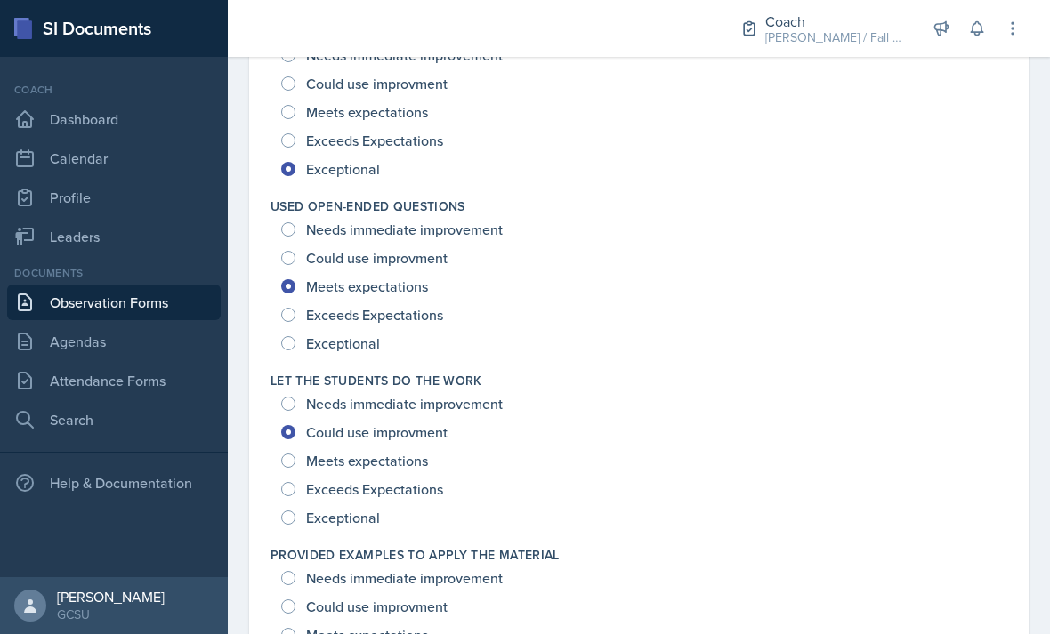
radio input "true"
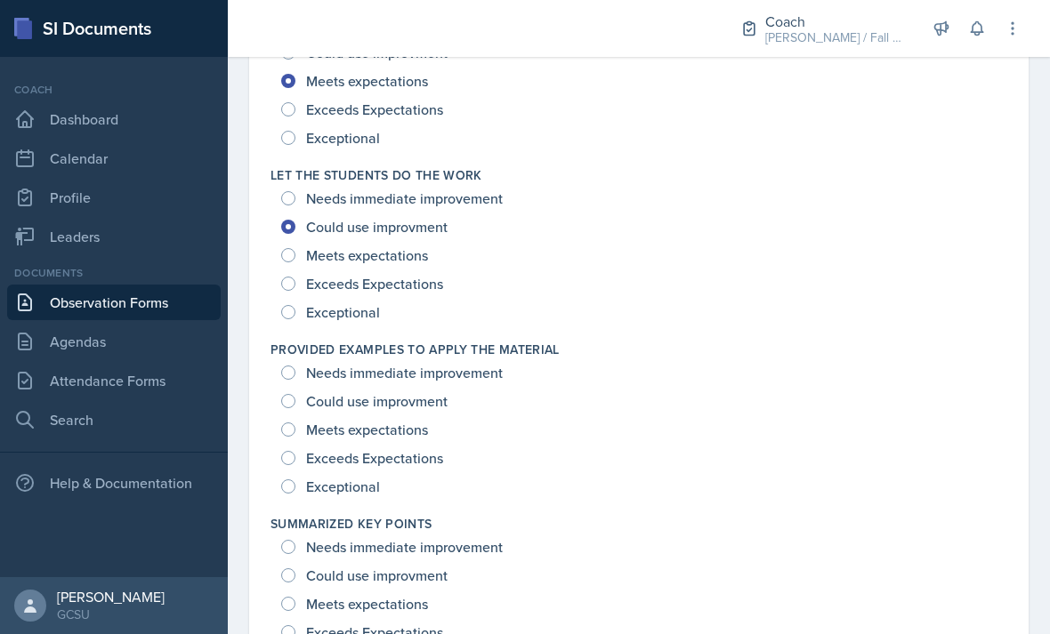
scroll to position [1821, 0]
click at [413, 449] on span "Exceeds Expectations" at bounding box center [374, 458] width 137 height 18
click at [295, 451] on input "Exceeds Expectations" at bounding box center [288, 458] width 14 height 14
radio input "true"
click at [361, 478] on span "Exceptional" at bounding box center [343, 487] width 74 height 18
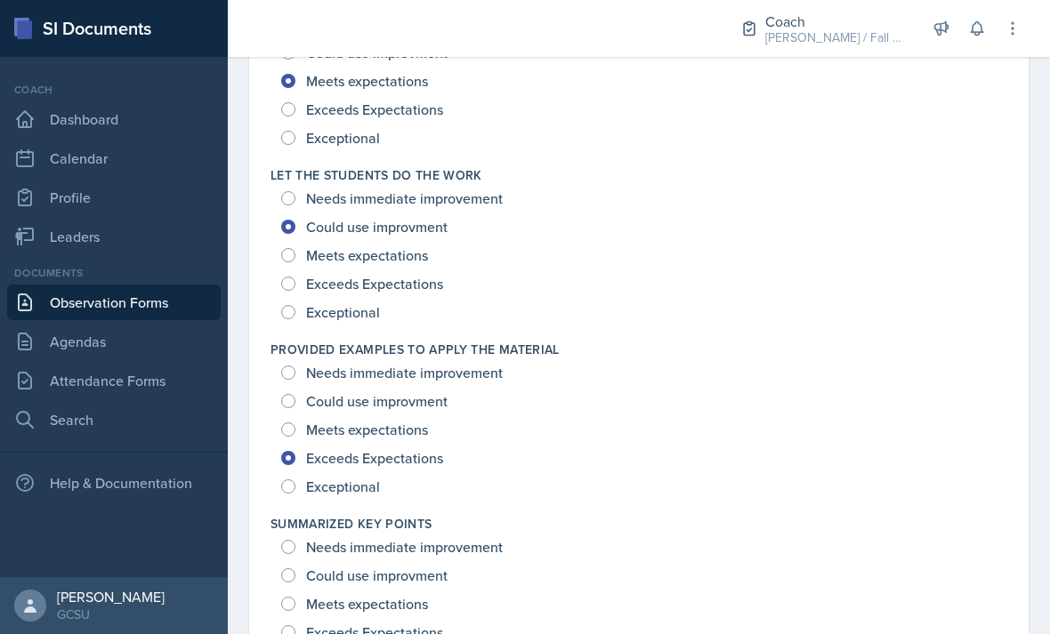
click at [295, 480] on input "Exceptional" at bounding box center [288, 487] width 14 height 14
radio input "true"
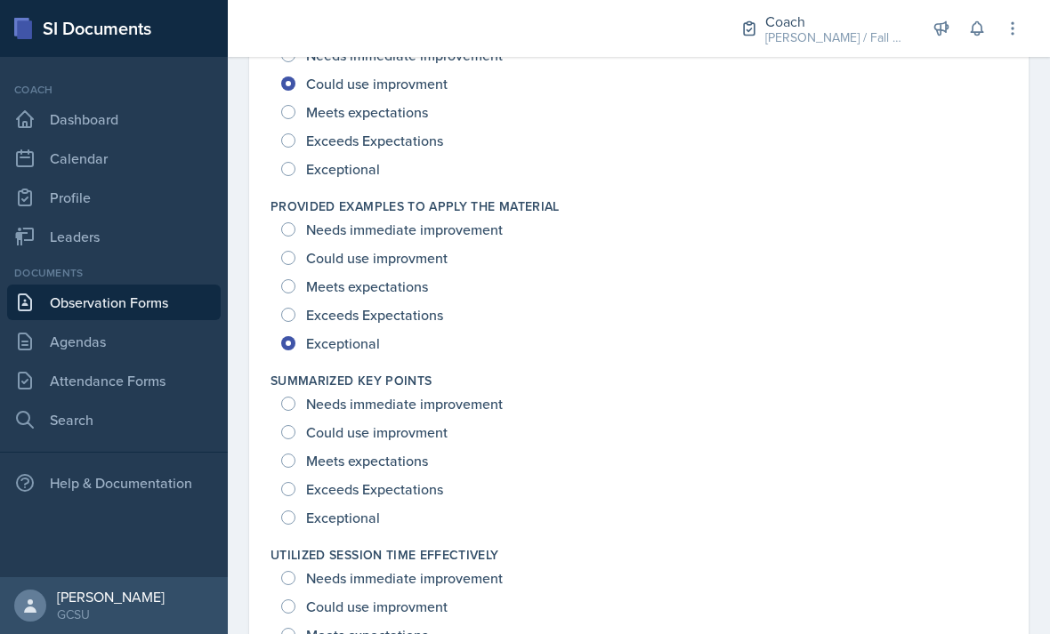
click at [364, 509] on span "Exceptional" at bounding box center [343, 518] width 74 height 18
click at [295, 511] on input "Exceptional" at bounding box center [288, 518] width 14 height 14
radio input "true"
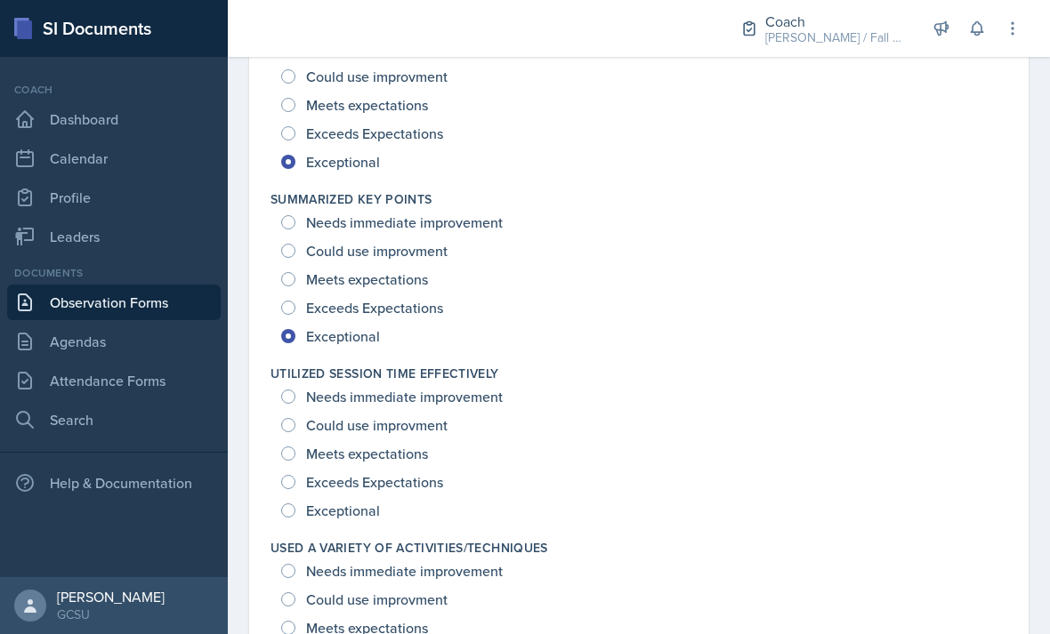
click at [374, 473] on span "Exceeds Expectations" at bounding box center [374, 482] width 137 height 18
click at [295, 475] on input "Exceeds Expectations" at bounding box center [288, 482] width 14 height 14
radio input "true"
click at [365, 502] on span "Exceptional" at bounding box center [343, 511] width 74 height 18
click at [295, 504] on input "Exceptional" at bounding box center [288, 511] width 14 height 14
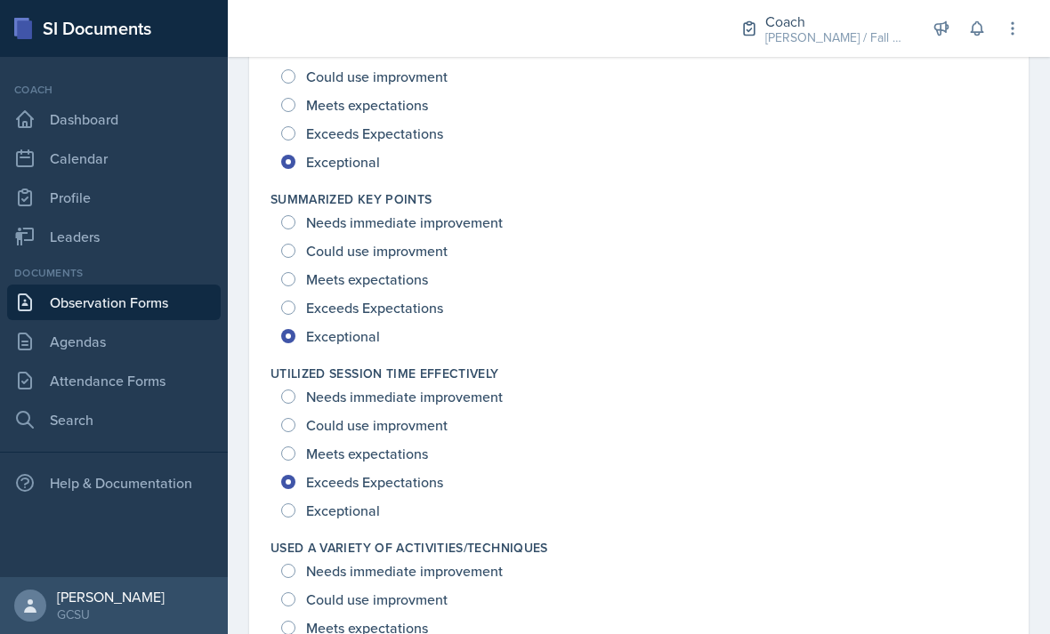
radio input "true"
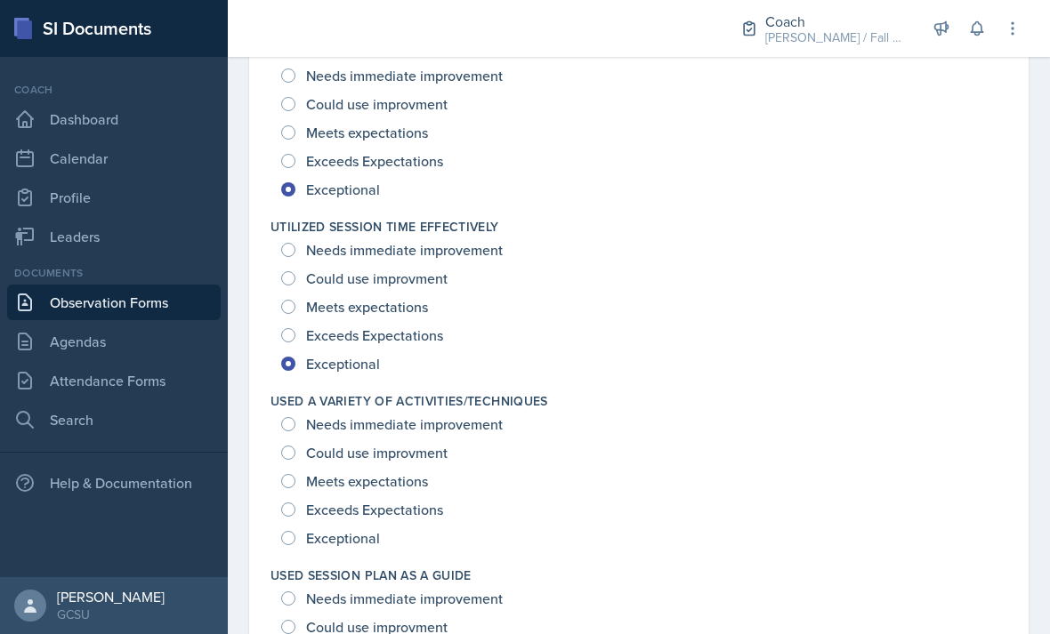
scroll to position [2296, 0]
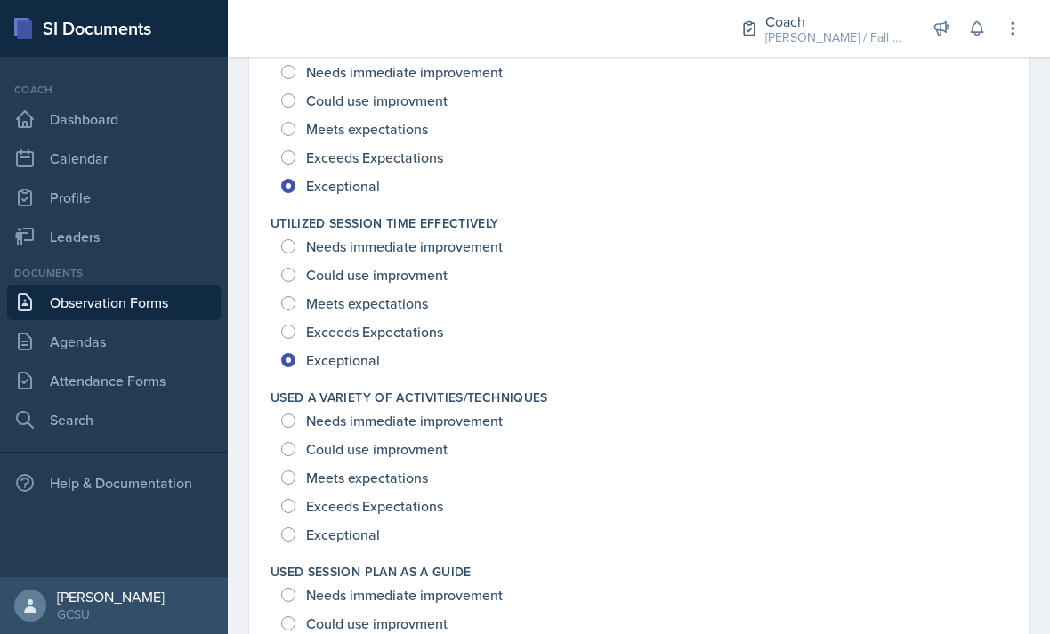
click at [402, 469] on span "Meets expectations" at bounding box center [367, 478] width 122 height 18
click at [295, 471] on input "Meets expectations" at bounding box center [288, 478] width 14 height 14
radio input "true"
click at [391, 497] on span "Exceeds Expectations" at bounding box center [374, 506] width 137 height 18
click at [295, 499] on input "Exceeds Expectations" at bounding box center [288, 506] width 14 height 14
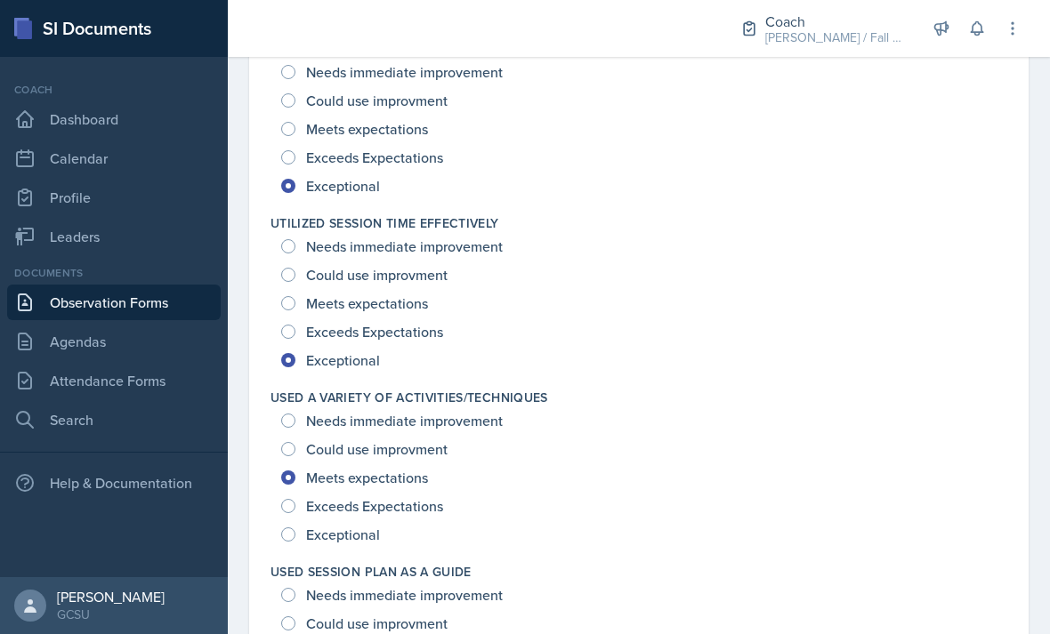
radio input "true"
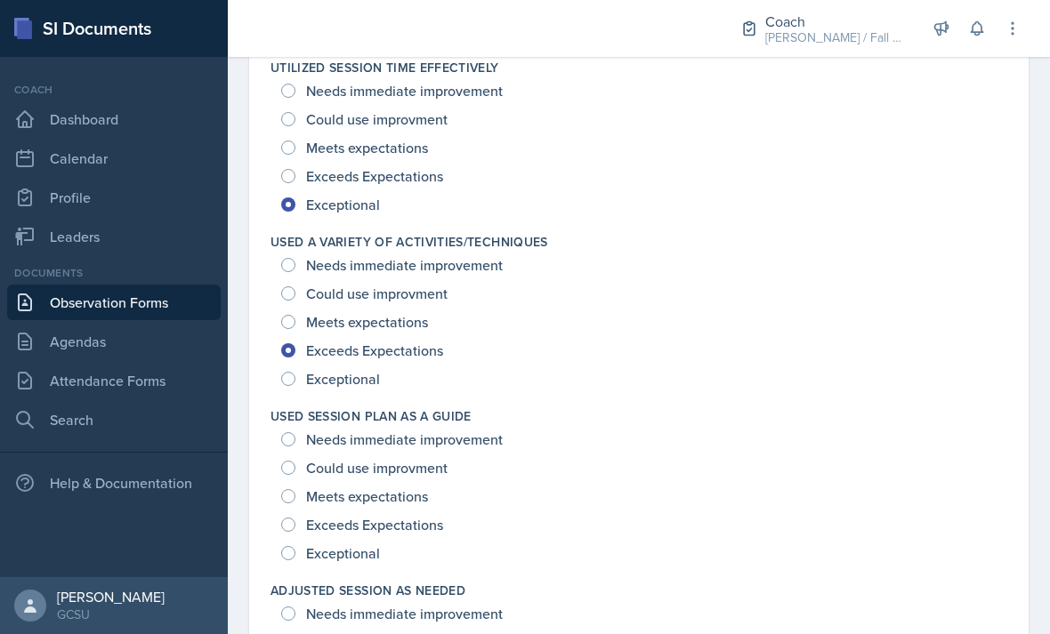
scroll to position [2496, 0]
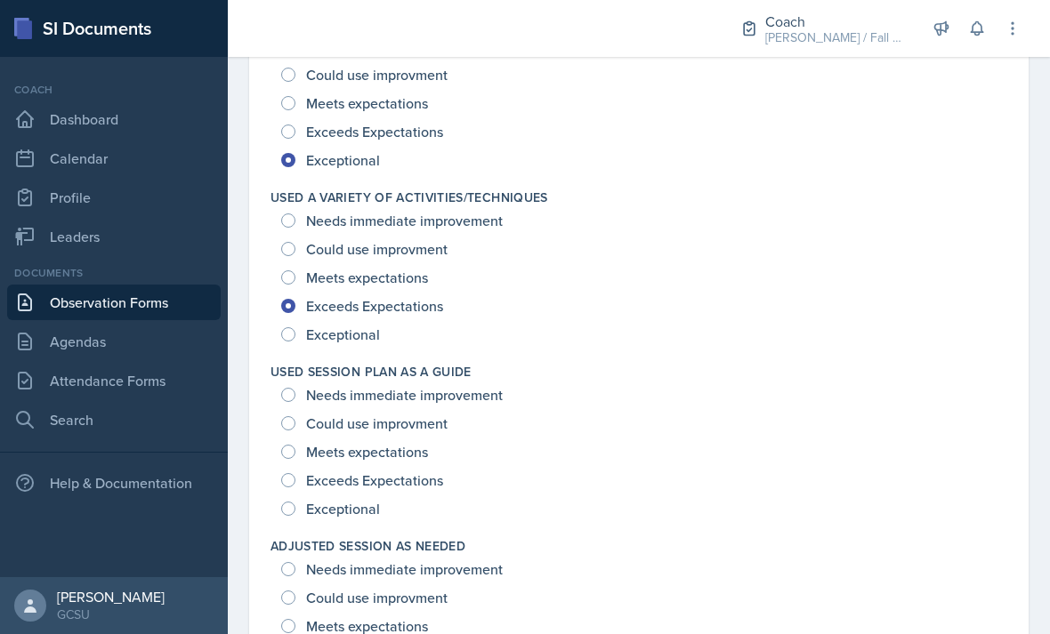
click at [392, 472] on span "Exceeds Expectations" at bounding box center [374, 481] width 137 height 18
click at [295, 473] on input "Exceeds Expectations" at bounding box center [288, 480] width 14 height 14
radio input "true"
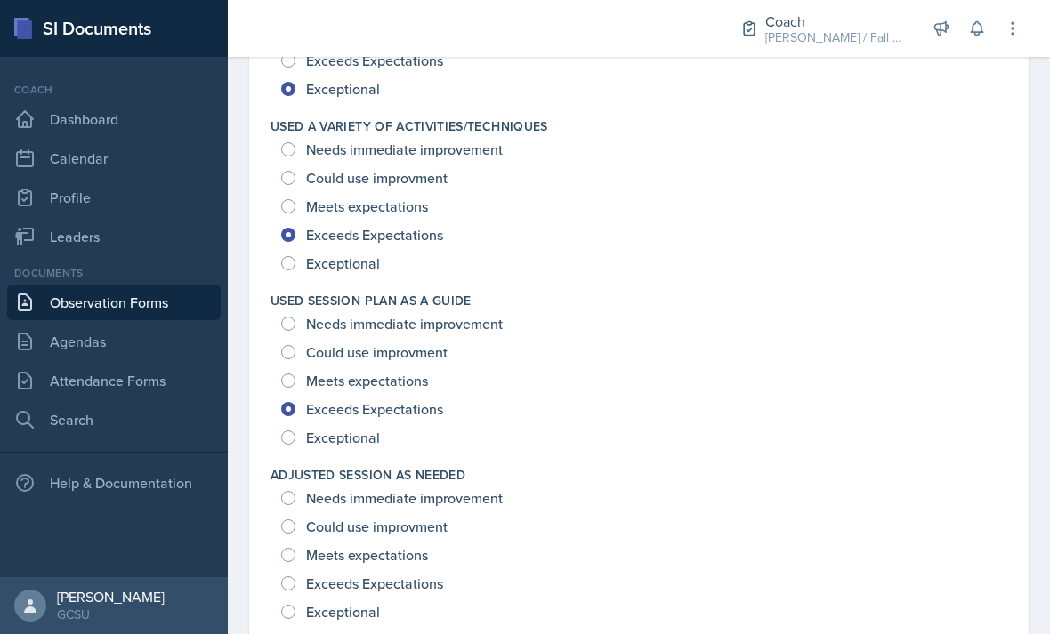
scroll to position [2566, 0]
click at [372, 430] on span "Exceptional" at bounding box center [343, 439] width 74 height 18
click at [295, 432] on input "Exceptional" at bounding box center [288, 439] width 14 height 14
radio input "true"
click at [363, 604] on span "Exceptional" at bounding box center [343, 613] width 74 height 18
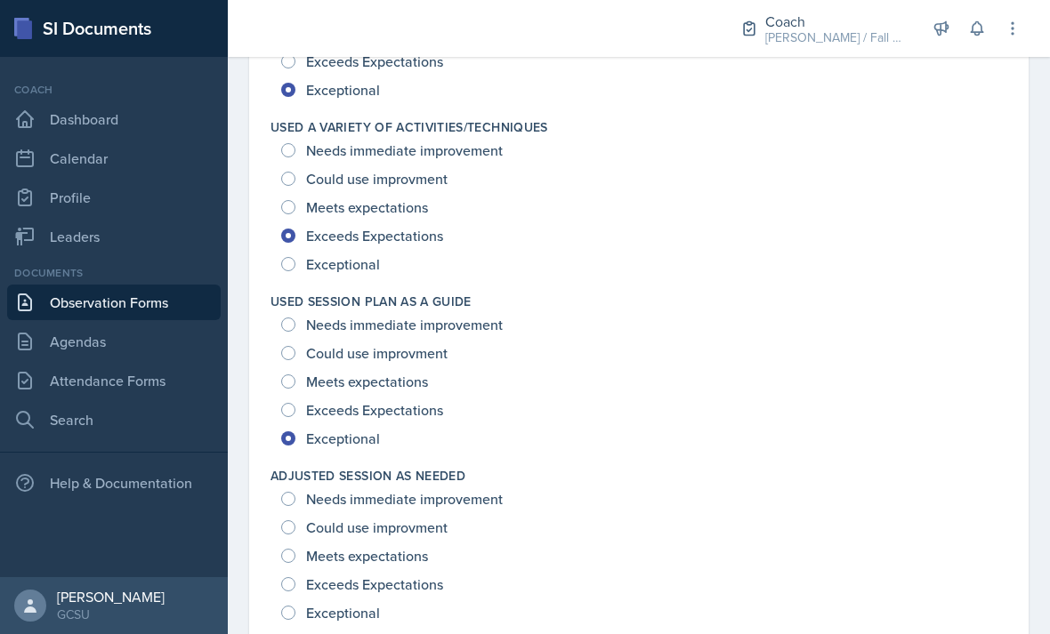
click at [295, 606] on input "Exceptional" at bounding box center [288, 613] width 14 height 14
radio input "true"
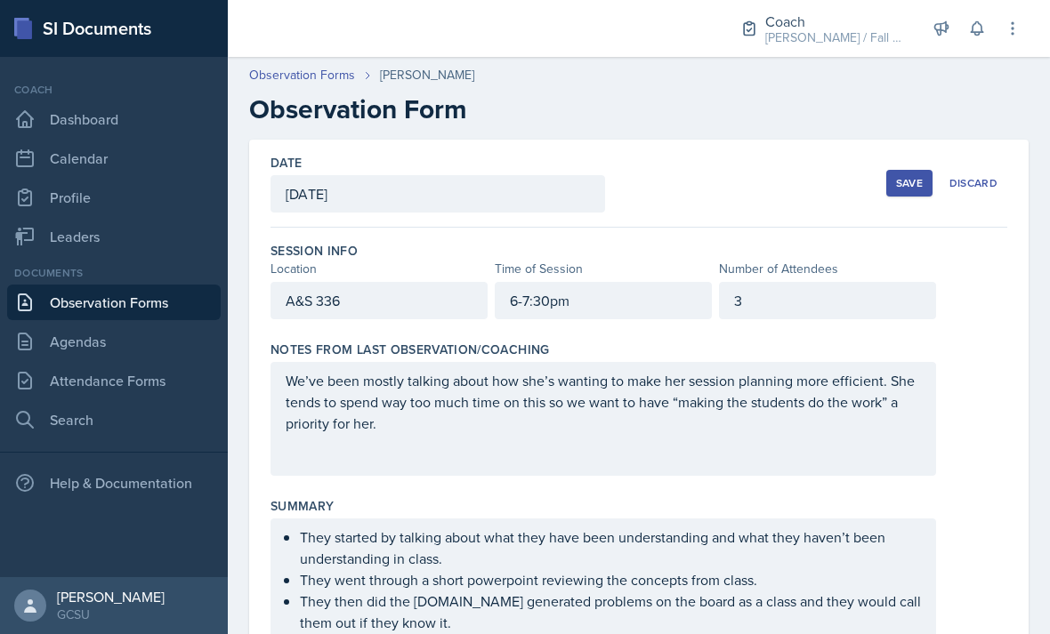
scroll to position [0, 0]
click at [906, 176] on div "Save" at bounding box center [909, 183] width 27 height 14
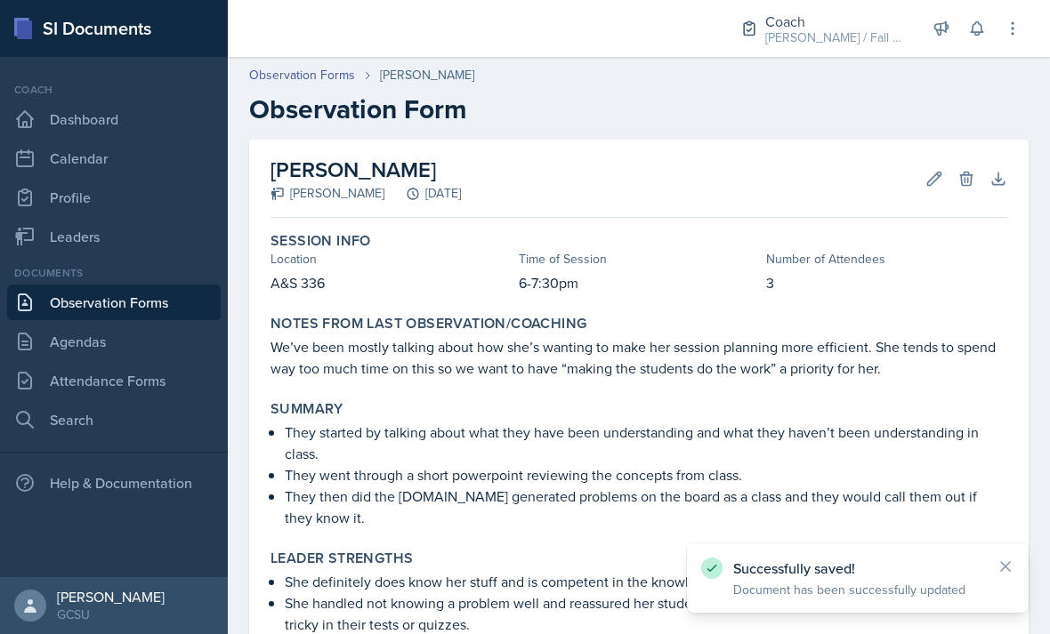
click at [924, 163] on button "Edit" at bounding box center [934, 179] width 32 height 32
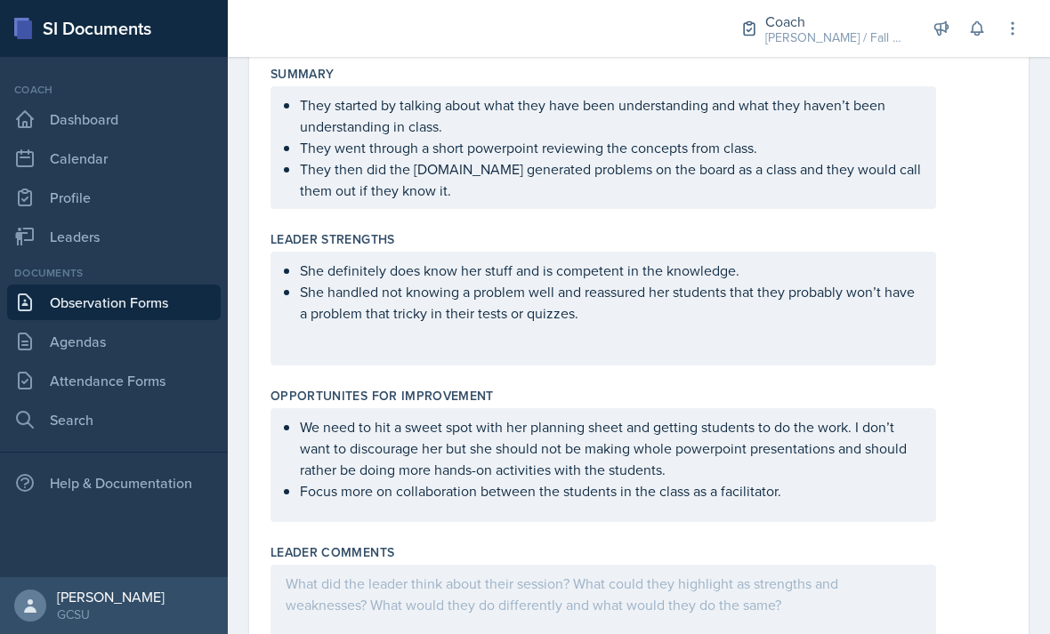
scroll to position [524, 0]
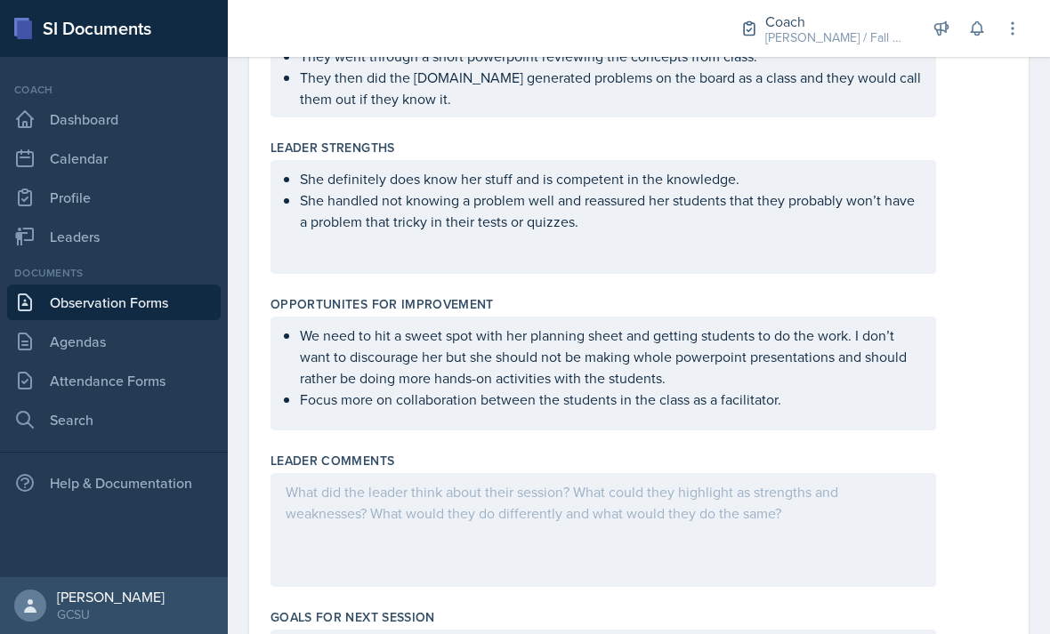
click at [841, 351] on ul "We need to hit a sweet spot with her planning sheet and getting students to do …" at bounding box center [610, 367] width 621 height 85
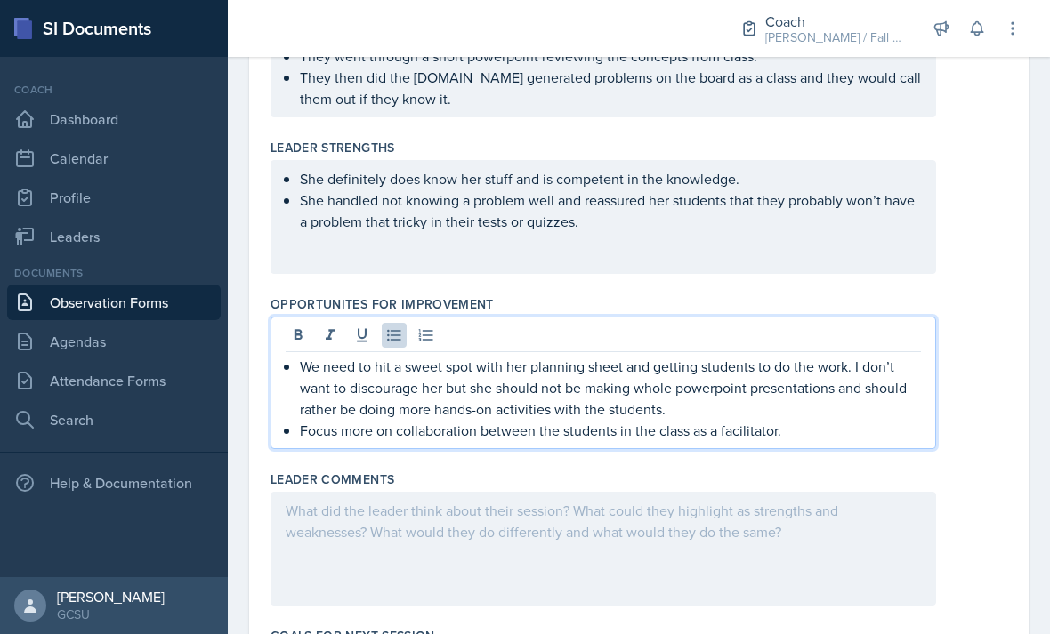
click at [831, 420] on p "Focus more on collaboration between the students in the class as a facilitator." at bounding box center [610, 430] width 621 height 21
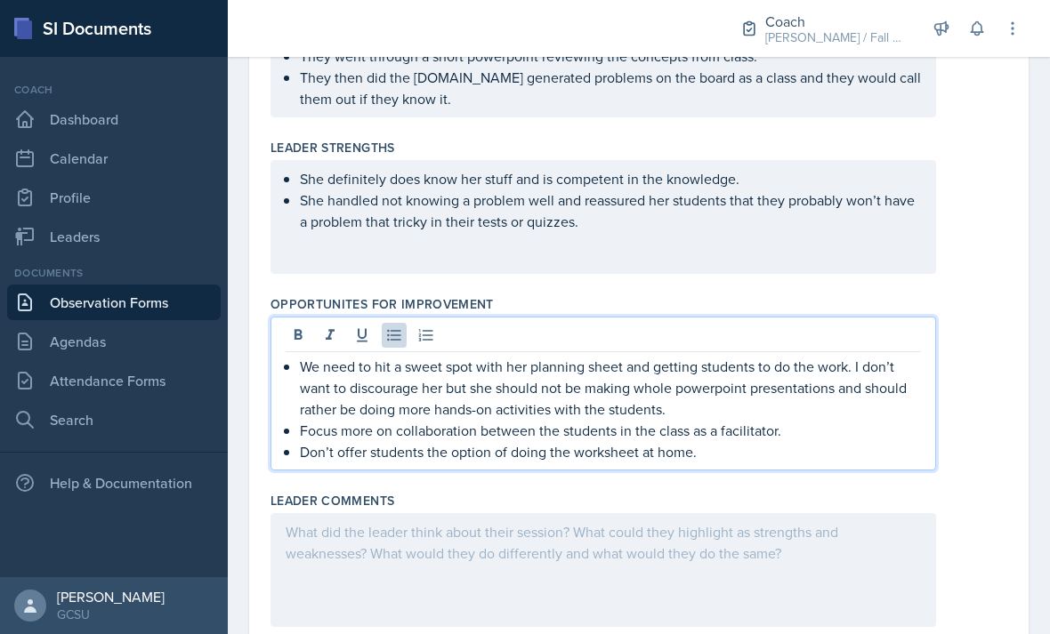
click at [952, 492] on div "Leader Comments" at bounding box center [639, 501] width 737 height 18
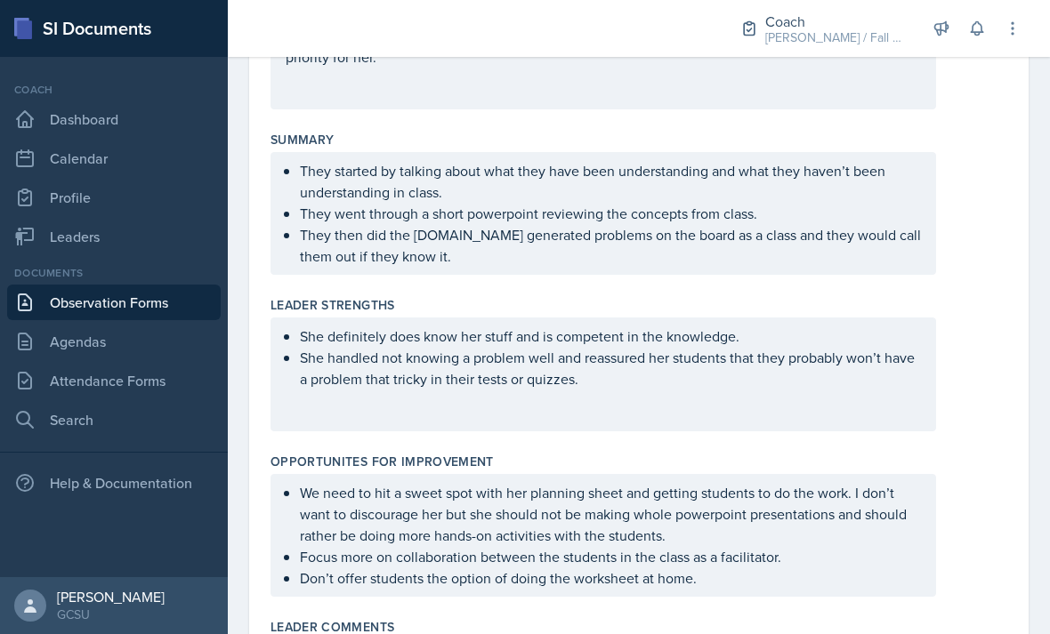
scroll to position [347, 0]
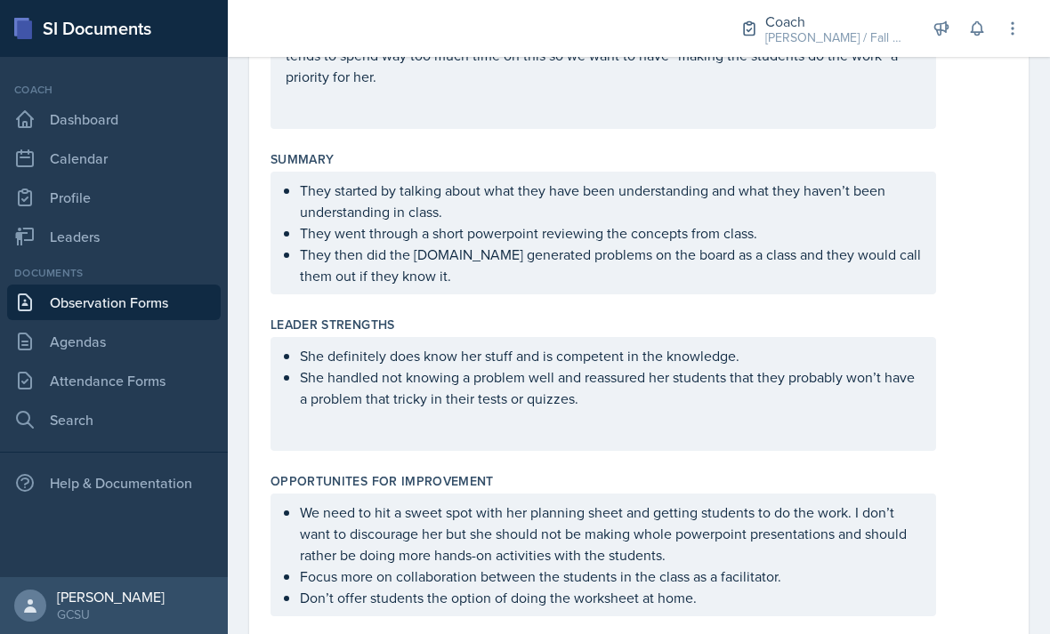
click at [717, 309] on div "Leader Strengths She definitely does know her stuff and is competent in the kno…" at bounding box center [639, 387] width 737 height 157
click at [724, 244] on p "They then did the chemquiz.com generated problems on the board as a class and t…" at bounding box center [610, 265] width 621 height 43
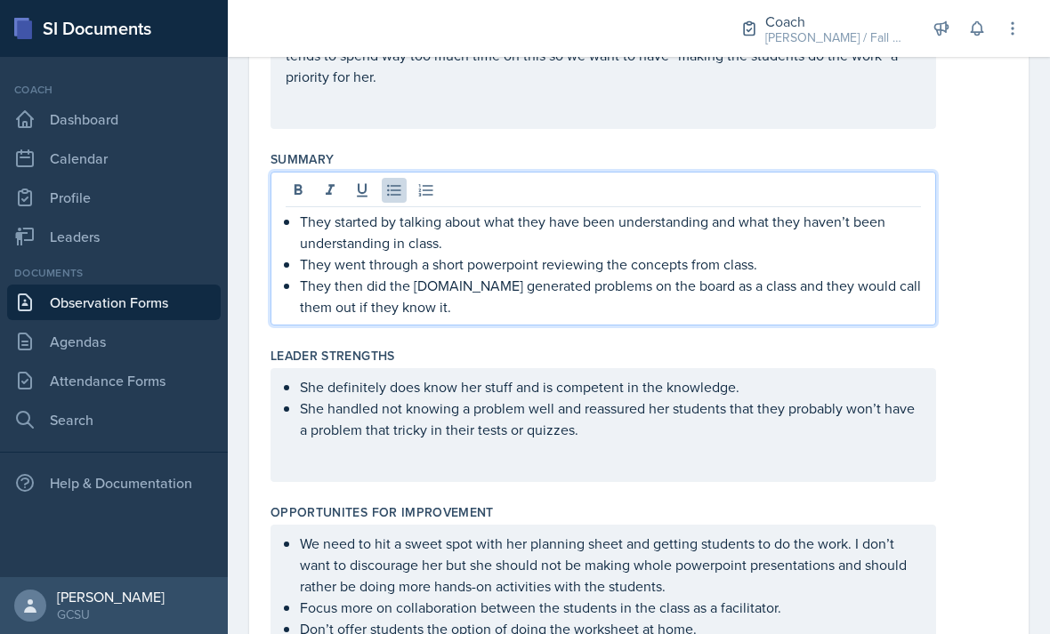
click at [747, 275] on p "They then did the chemquiz.com generated problems on the board as a class and t…" at bounding box center [610, 296] width 621 height 43
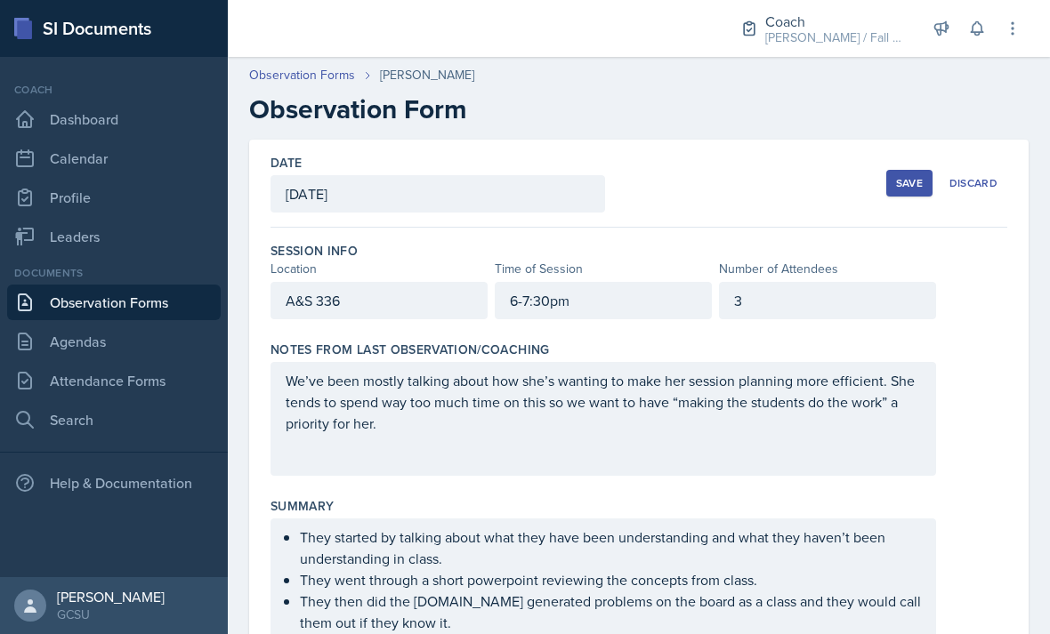
scroll to position [-1, 0]
click at [887, 170] on button "Save" at bounding box center [909, 183] width 46 height 27
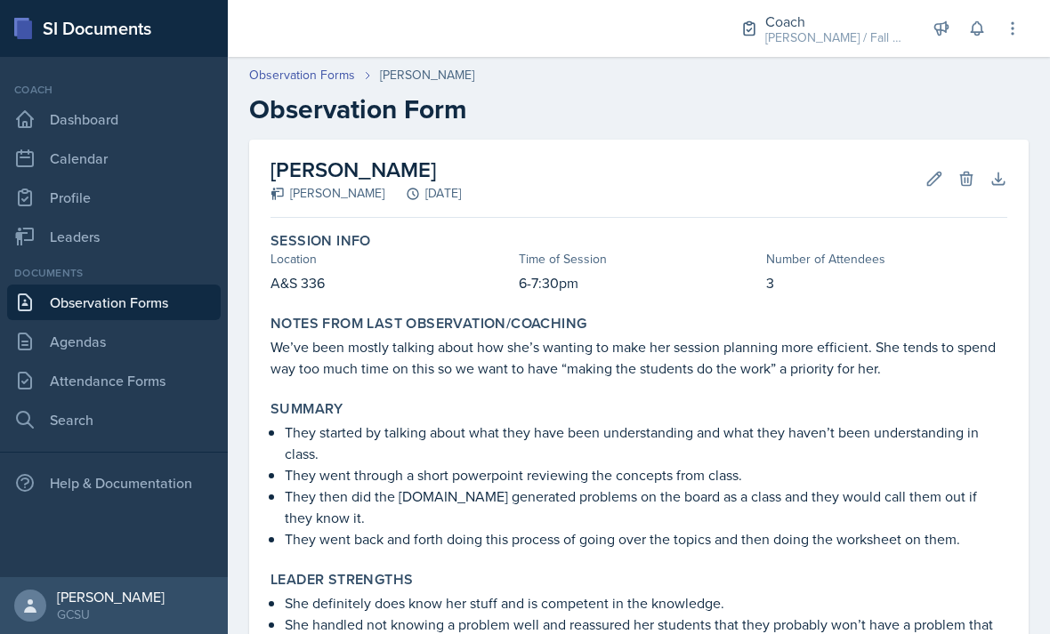
click at [684, 602] on div "Leader Strengths She definitely does know her stuff and is competent in the kno…" at bounding box center [638, 614] width 751 height 100
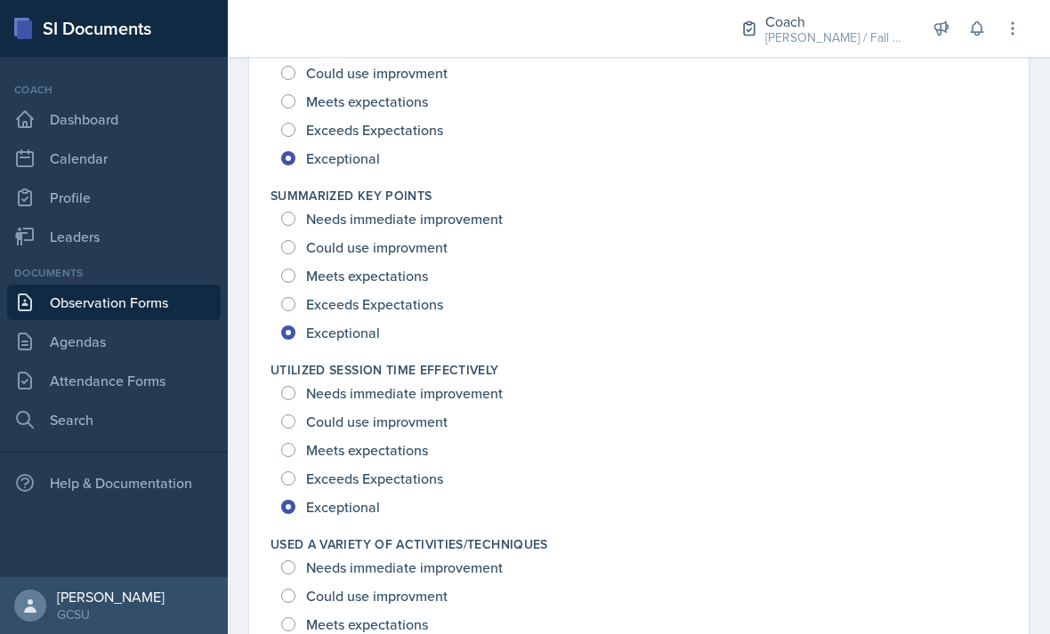
scroll to position [2202, 0]
click at [439, 469] on span "Exceeds Expectations" at bounding box center [374, 478] width 137 height 18
click at [295, 471] on input "Exceeds Expectations" at bounding box center [288, 478] width 14 height 14
radio input "true"
click at [428, 440] on span "Meets expectations" at bounding box center [367, 449] width 122 height 18
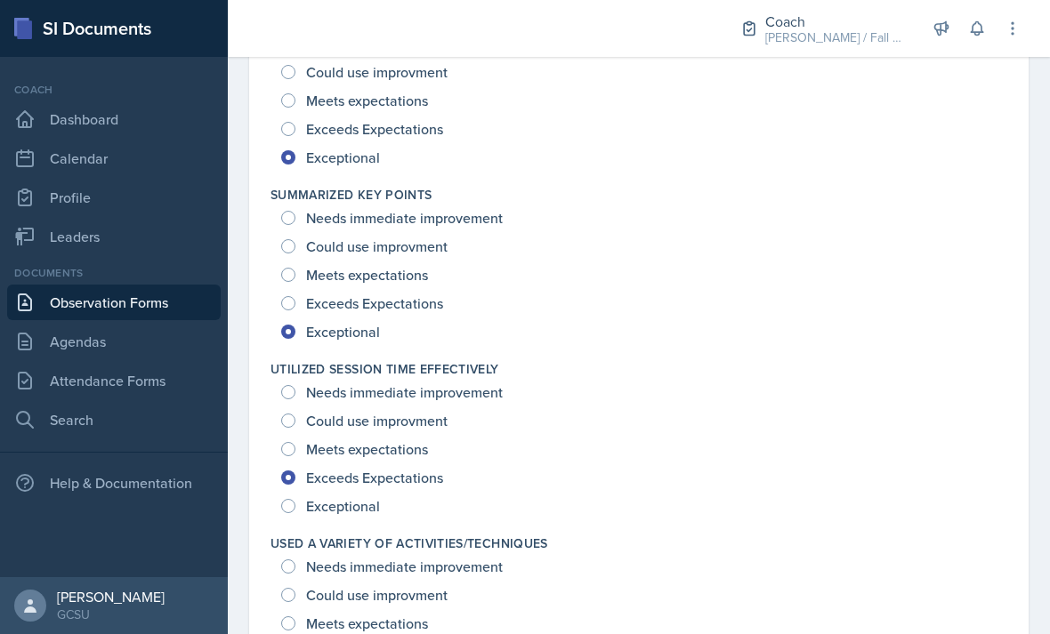
click at [295, 442] on input "Meets expectations" at bounding box center [288, 449] width 14 height 14
radio input "true"
click at [443, 412] on span "Could use improvment" at bounding box center [376, 421] width 141 height 18
click at [295, 414] on input "Could use improvment" at bounding box center [288, 421] width 14 height 14
radio input "true"
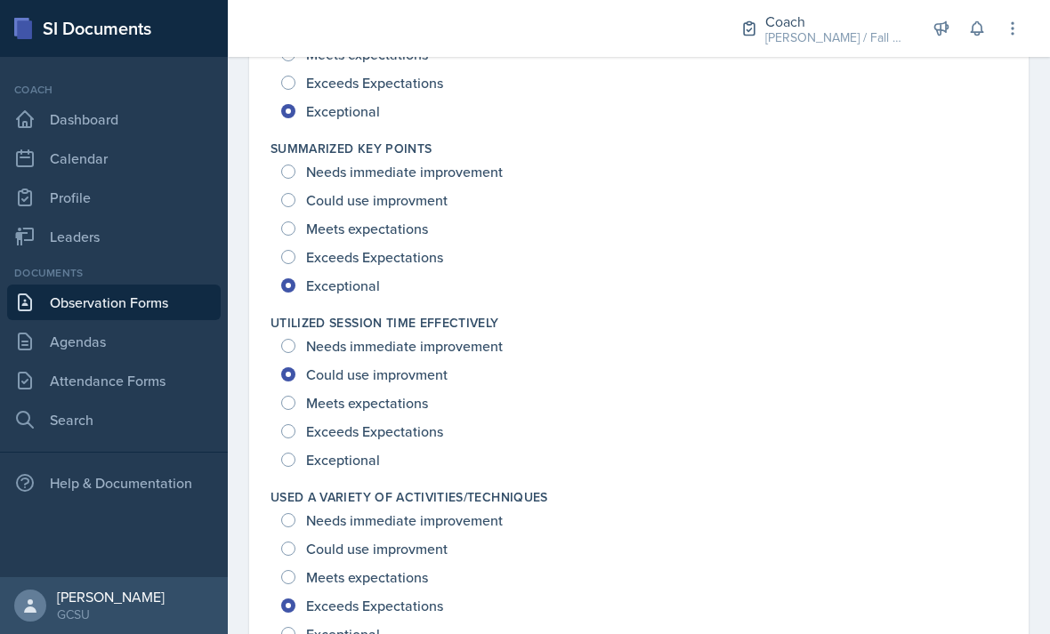
scroll to position [2250, 0]
click at [448, 335] on span "Needs immediate improvement" at bounding box center [404, 344] width 197 height 18
click at [295, 337] on input "Needs immediate improvement" at bounding box center [288, 344] width 14 height 14
radio input "true"
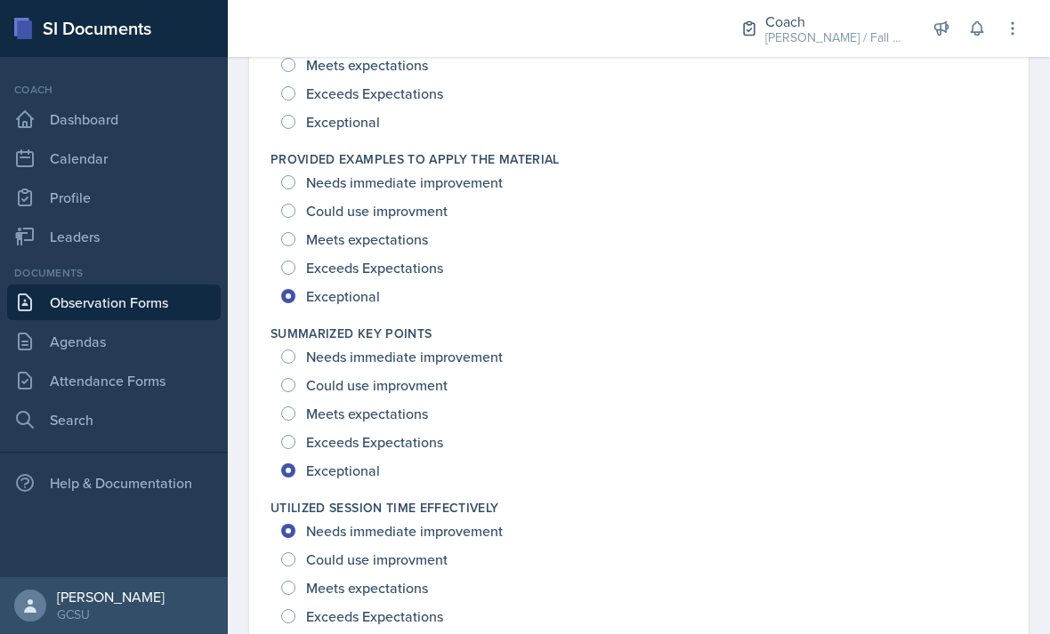
scroll to position [2065, 0]
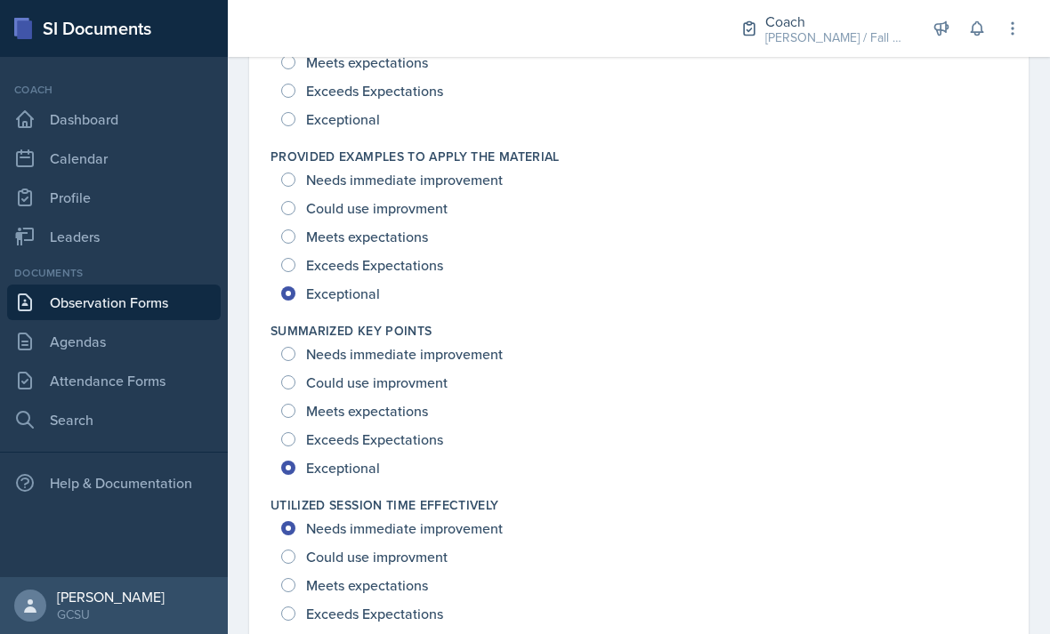
click at [416, 548] on span "Could use improvment" at bounding box center [376, 557] width 141 height 18
click at [295, 550] on input "Could use improvment" at bounding box center [288, 557] width 14 height 14
radio input "true"
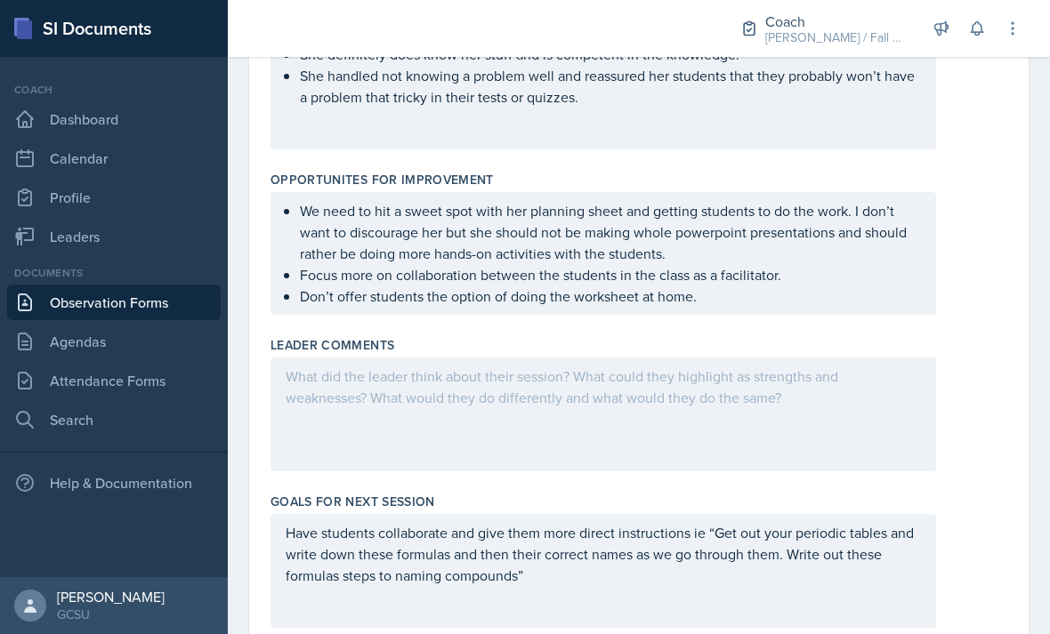
scroll to position [728, 0]
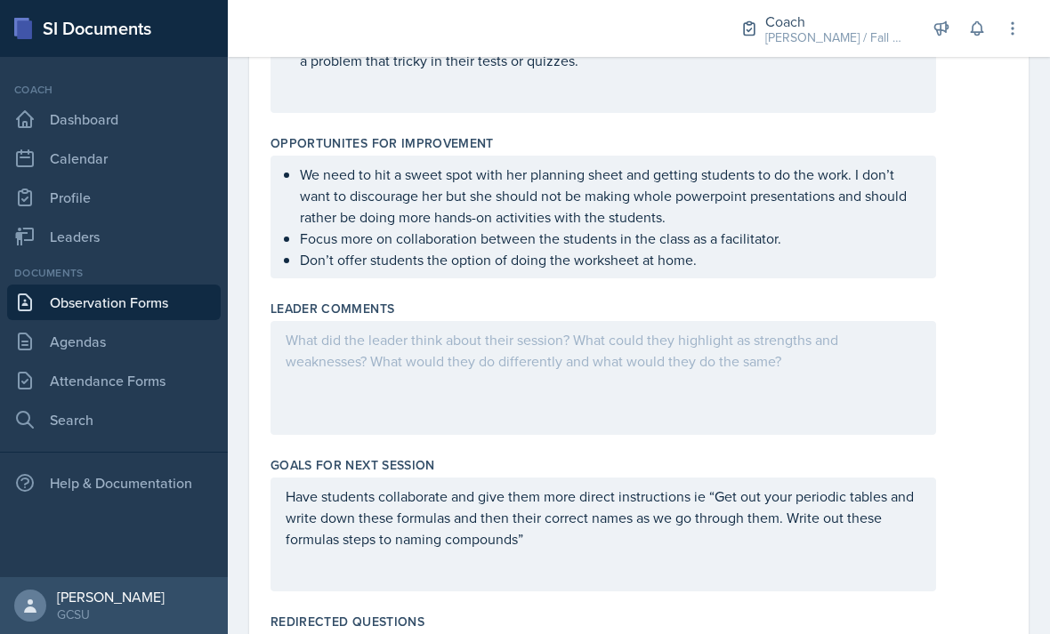
click at [743, 190] on ul "We need to hit a sweet spot with her planning sheet and getting students to do …" at bounding box center [610, 217] width 621 height 107
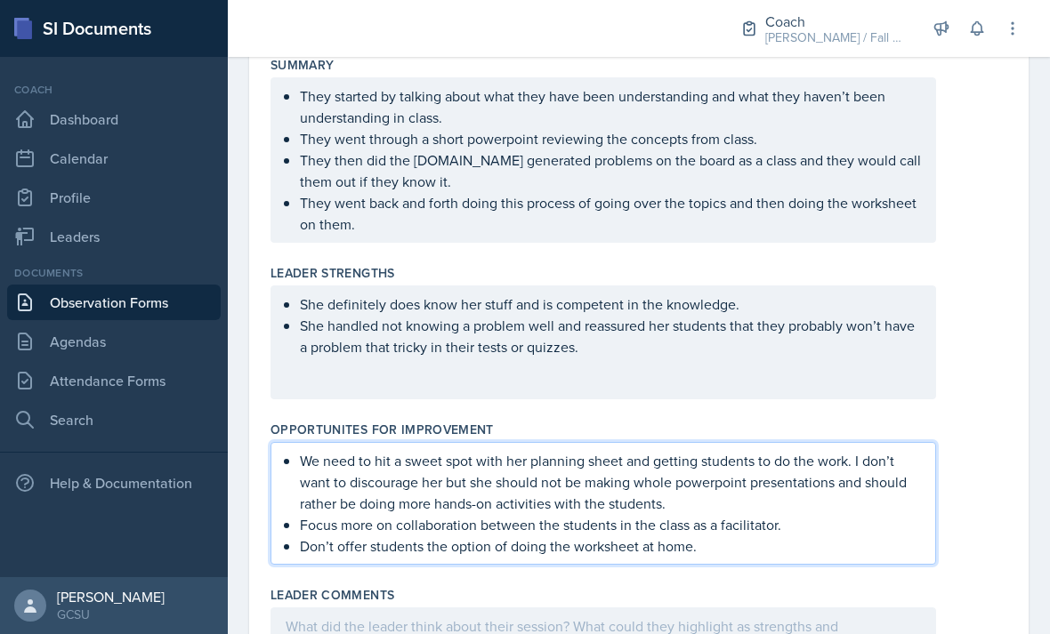
scroll to position [405, 0]
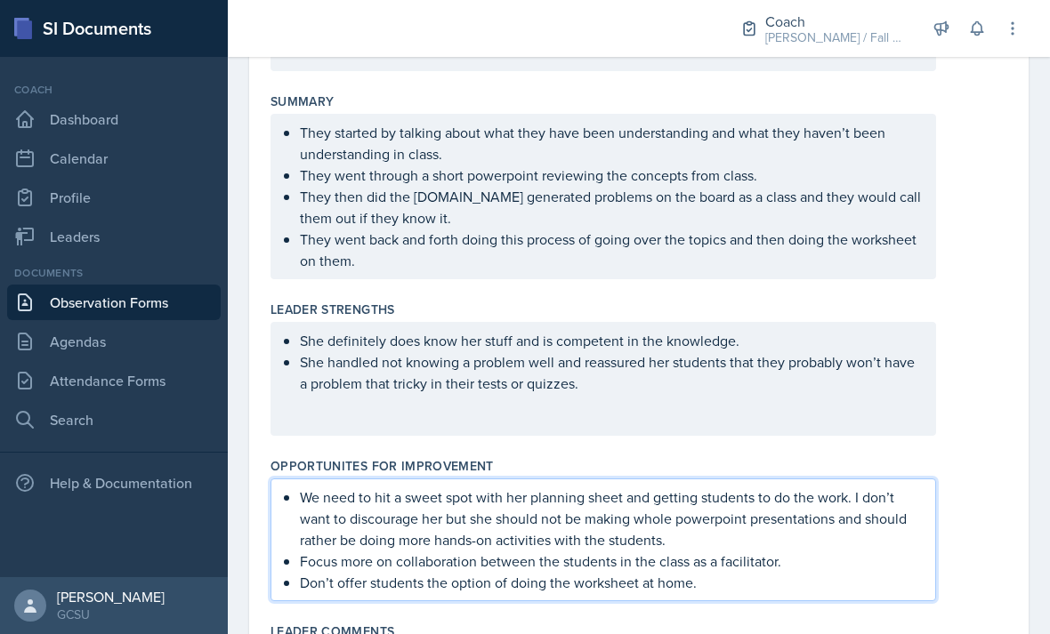
click at [631, 229] on p "They went back and forth doing this process of going over the topics and then d…" at bounding box center [610, 250] width 621 height 43
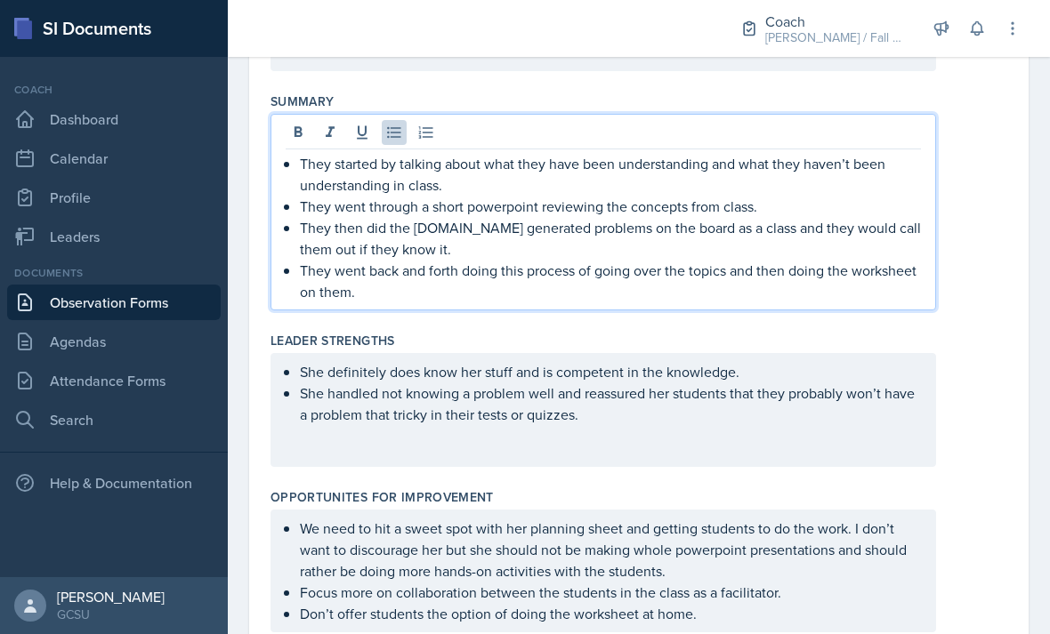
click at [634, 260] on p "They went back and forth doing this process of going over the topics and then d…" at bounding box center [610, 281] width 621 height 43
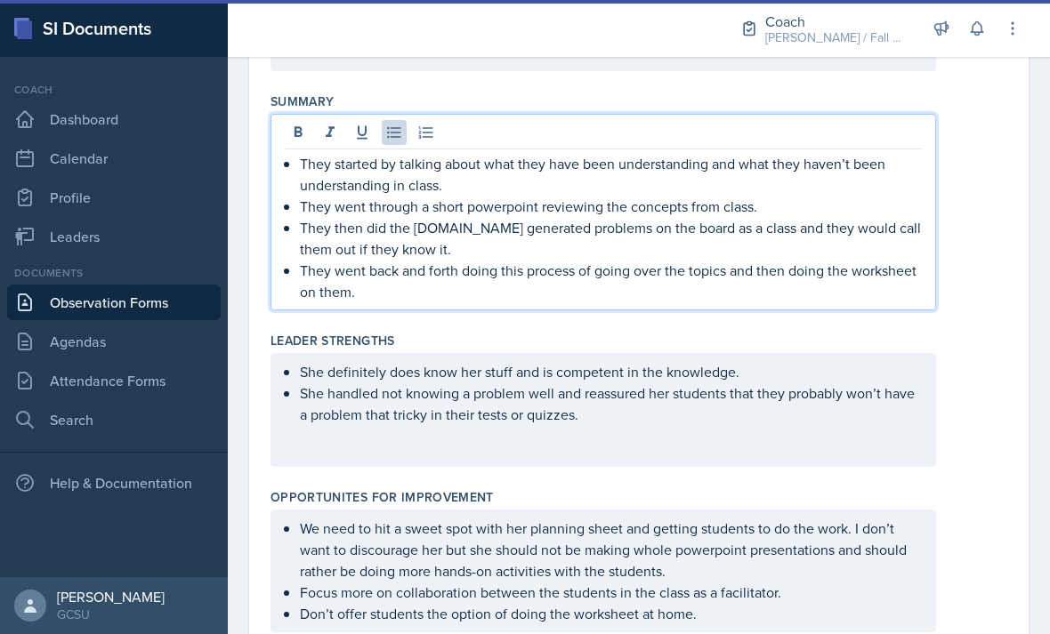
click at [585, 260] on p "They went back and forth doing this process of going over the topics and then d…" at bounding box center [610, 281] width 621 height 43
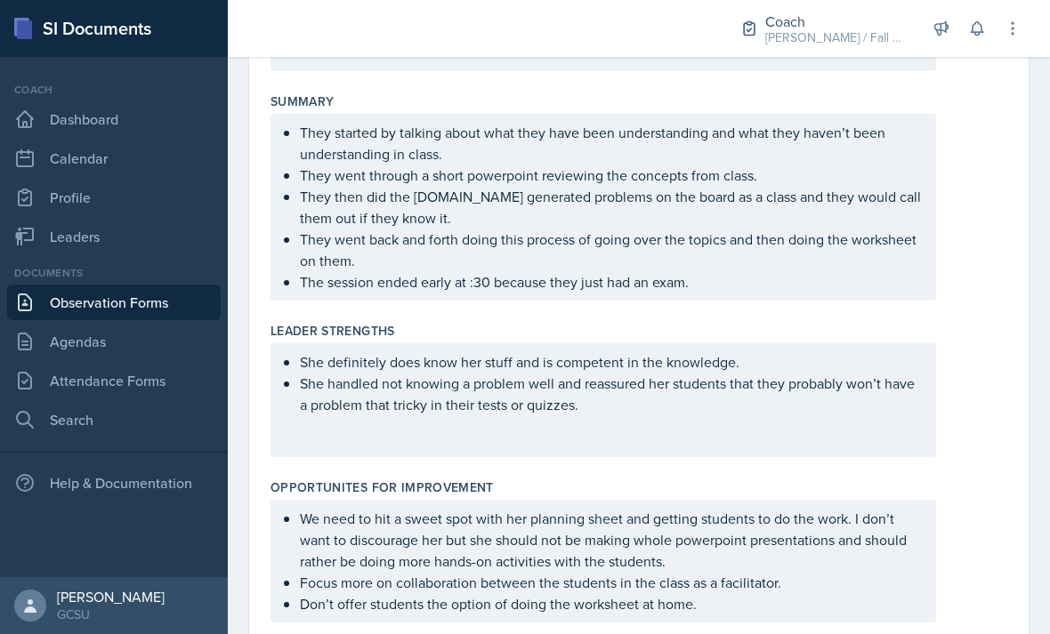
click at [478, 234] on ul "They started by talking about what they have been understanding and what they h…" at bounding box center [610, 207] width 621 height 171
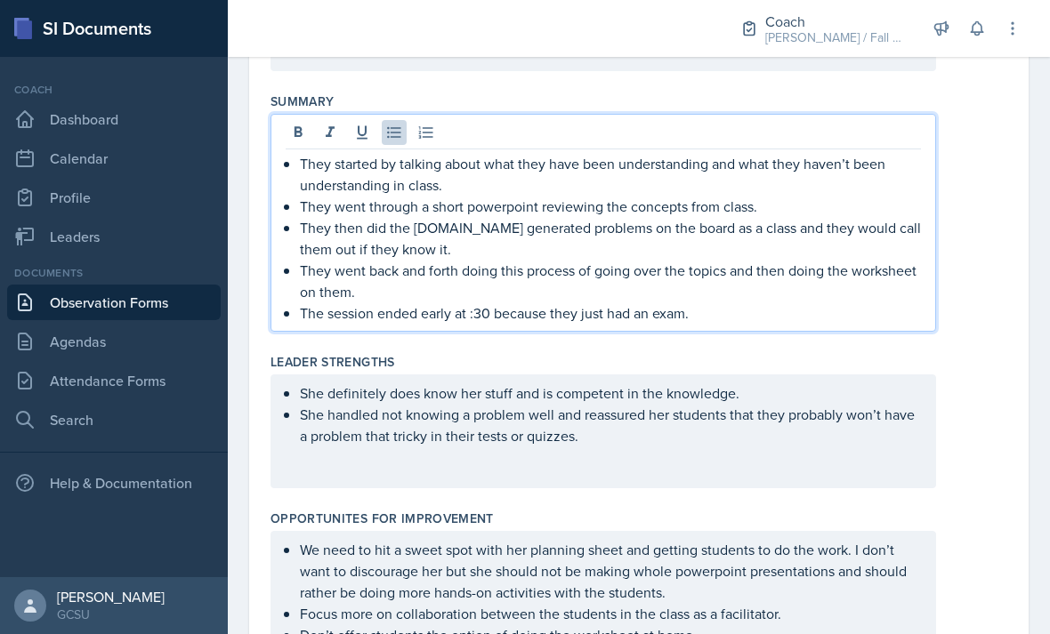
click at [465, 303] on p "The session ended early at :30 because they just had an exam." at bounding box center [610, 313] width 621 height 21
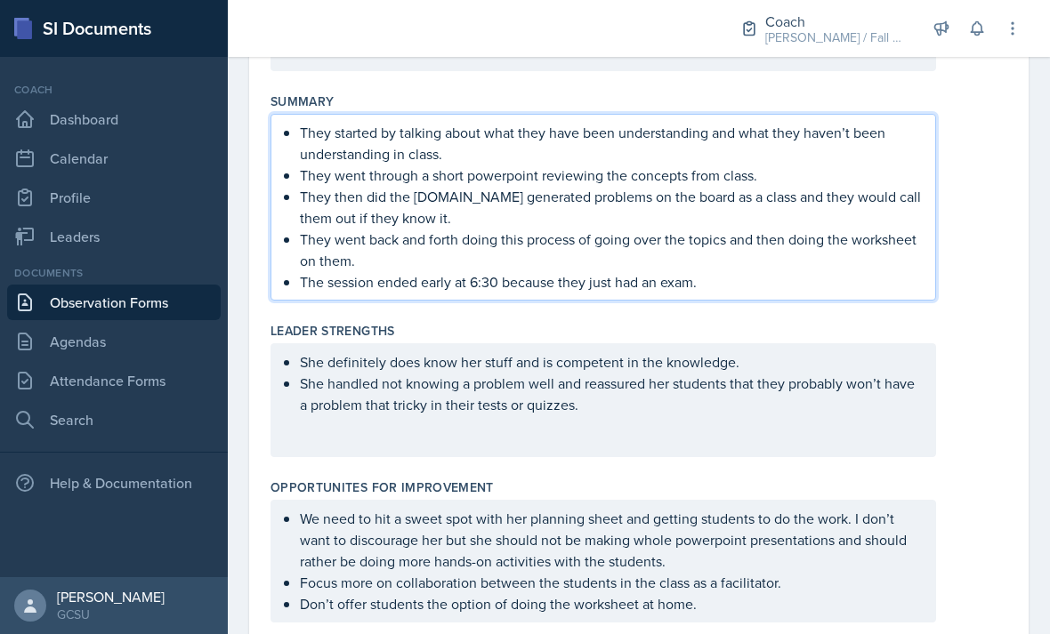
click at [980, 257] on div "Summary They started by talking about what they have been understanding and wha…" at bounding box center [639, 200] width 737 height 230
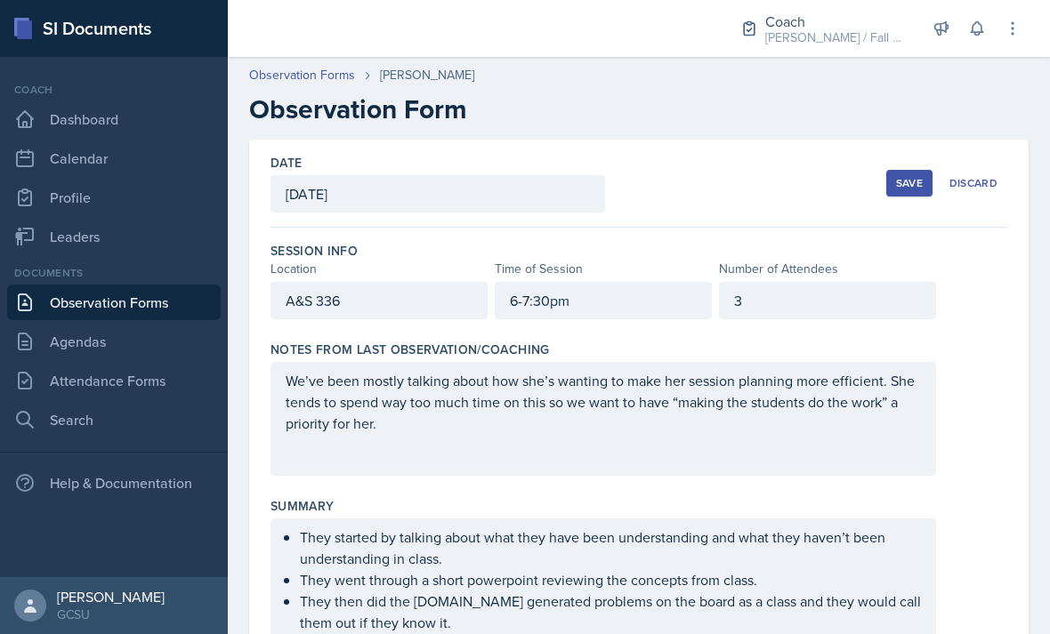
scroll to position [-4, 0]
click at [901, 176] on div "Save" at bounding box center [909, 183] width 27 height 14
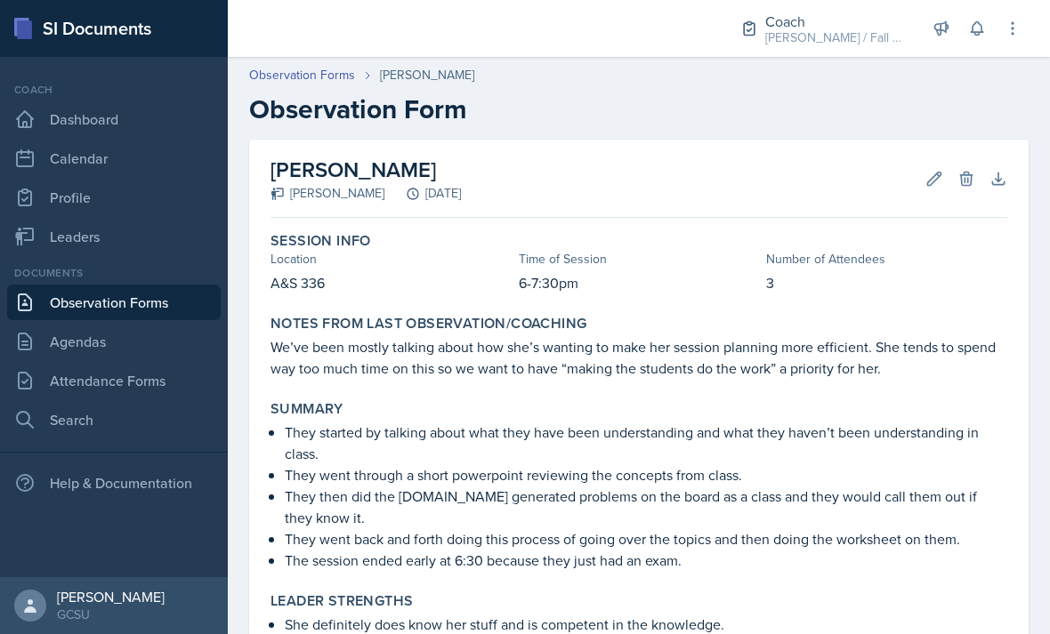
click at [943, 163] on button "Edit" at bounding box center [934, 179] width 32 height 32
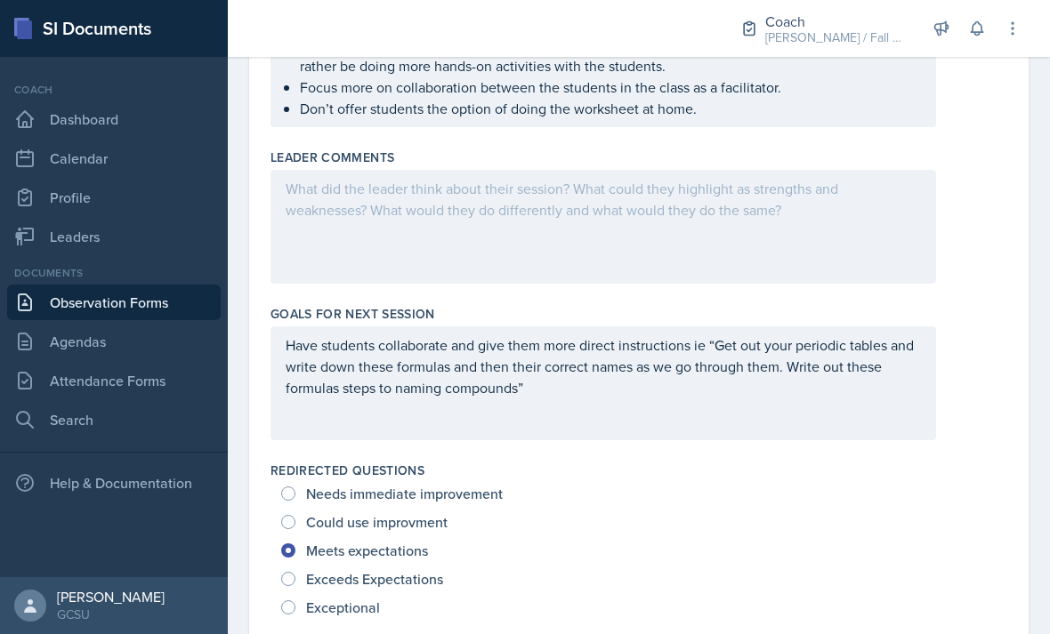
scroll to position [900, 0]
click at [812, 171] on div at bounding box center [604, 228] width 666 height 114
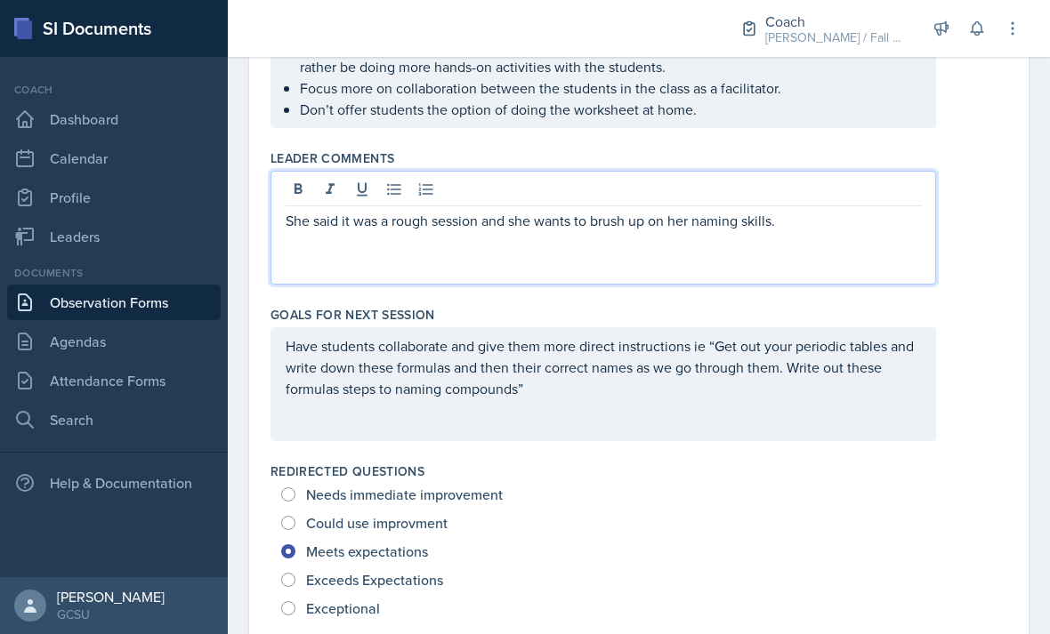
click at [963, 330] on div "Have students collaborate and give them more direct instructions ie “Get out yo…" at bounding box center [639, 384] width 737 height 114
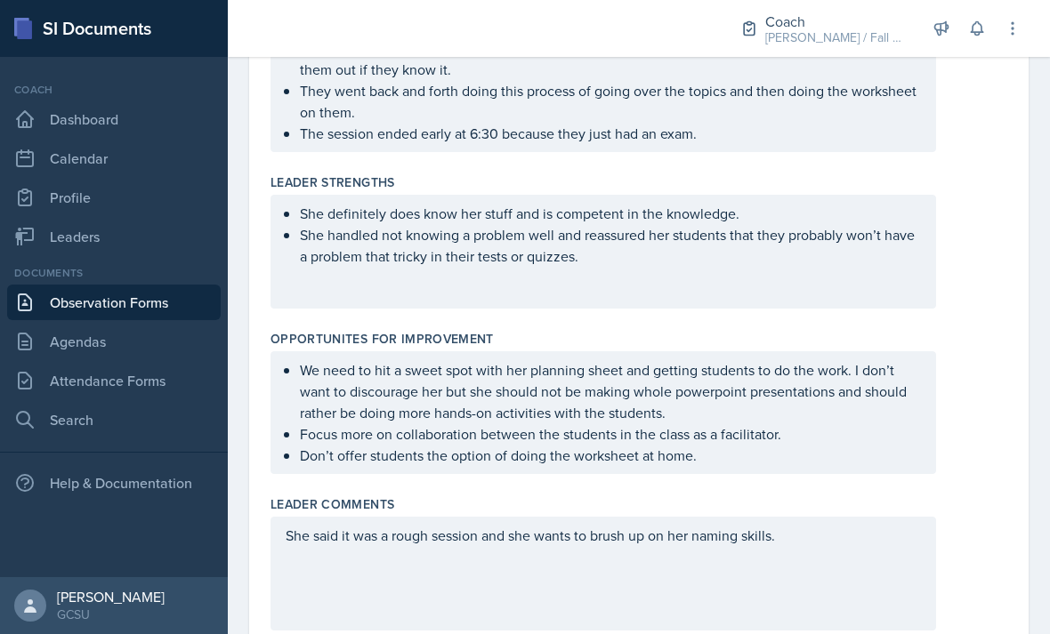
scroll to position [543, 0]
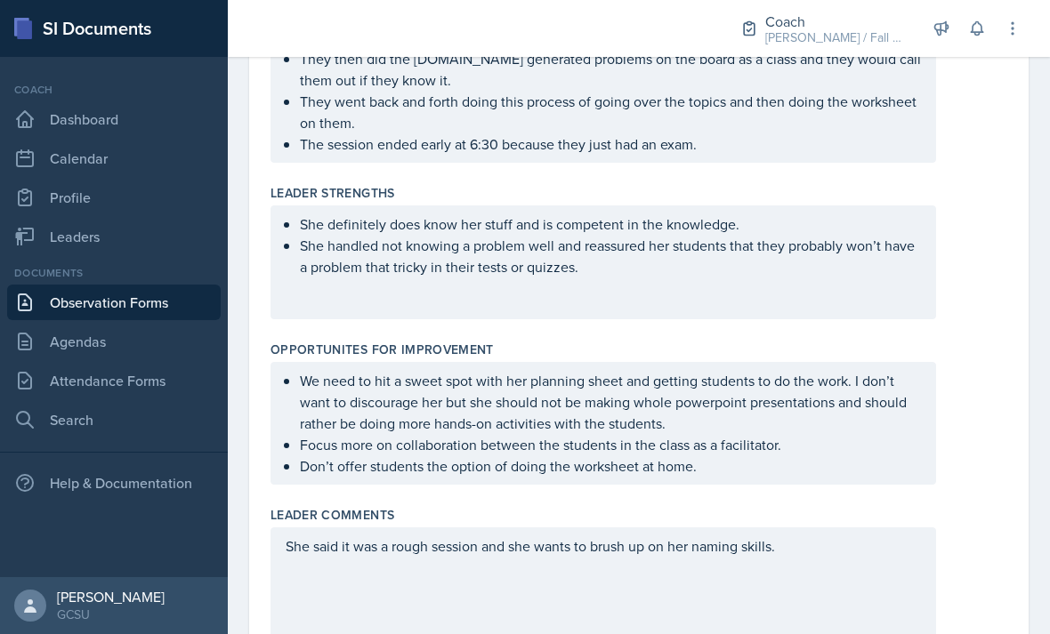
click at [822, 528] on div "She said it was a rough session and she wants to brush up on her naming skills." at bounding box center [604, 585] width 666 height 114
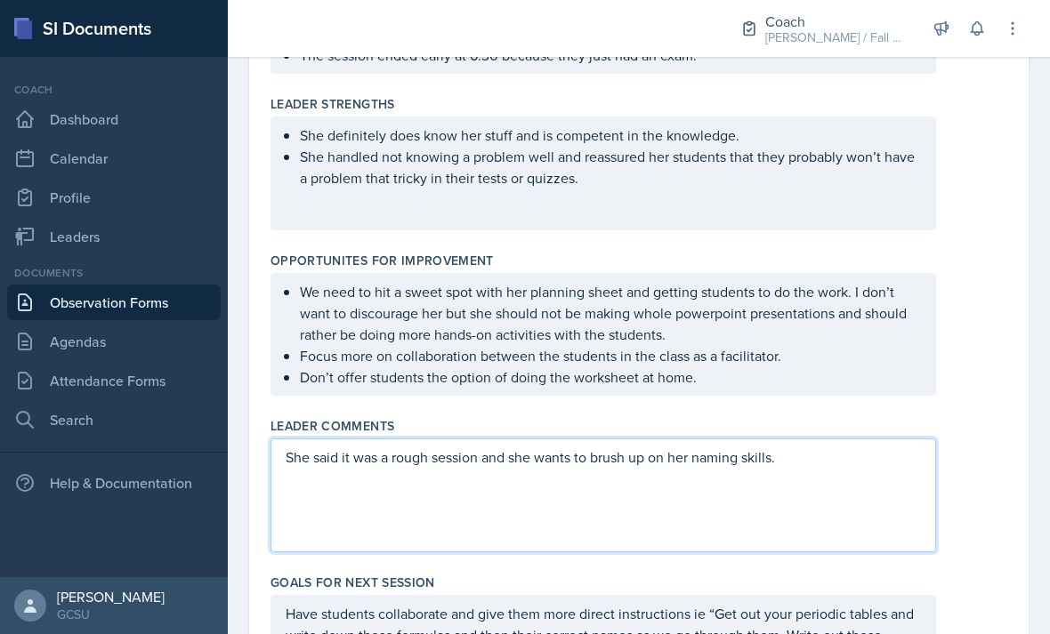
scroll to position [629, 0]
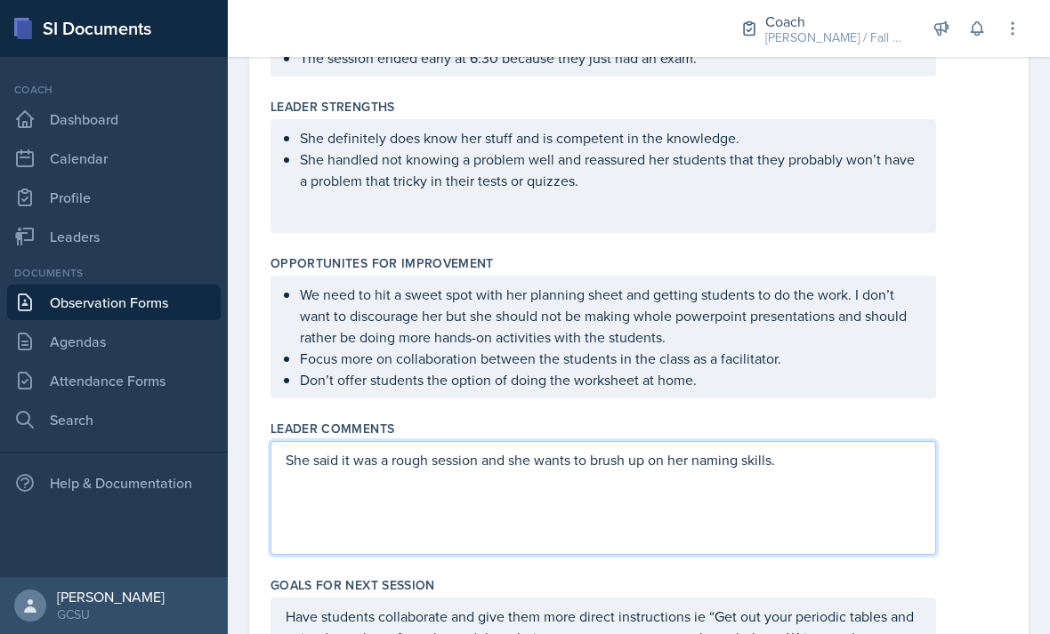
click at [886, 441] on div "She said it was a rough session and she wants to brush up on her naming skills." at bounding box center [604, 498] width 666 height 114
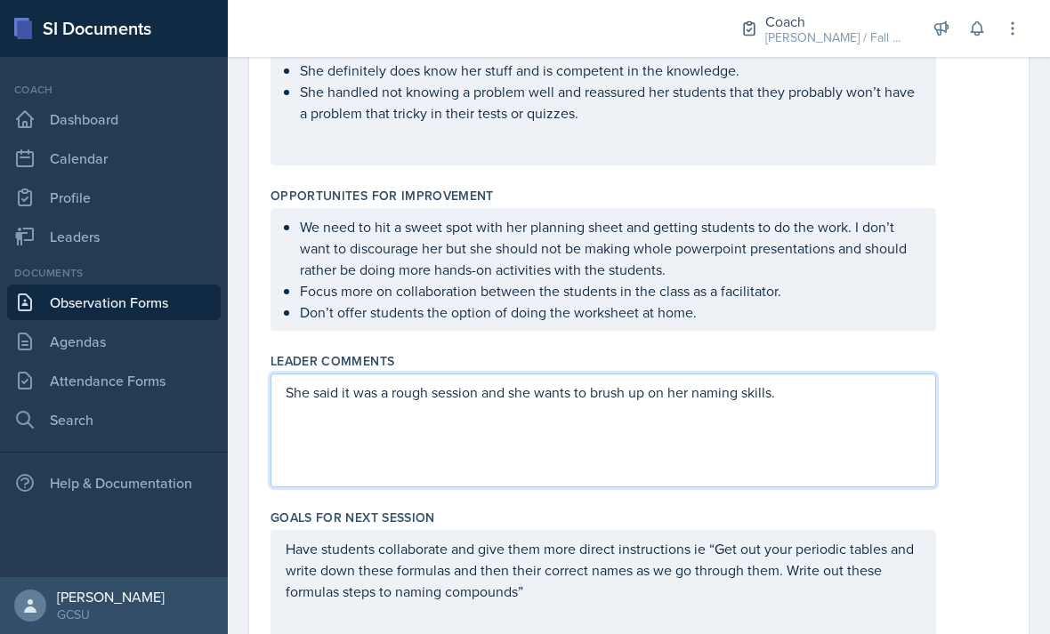
scroll to position [792, 0]
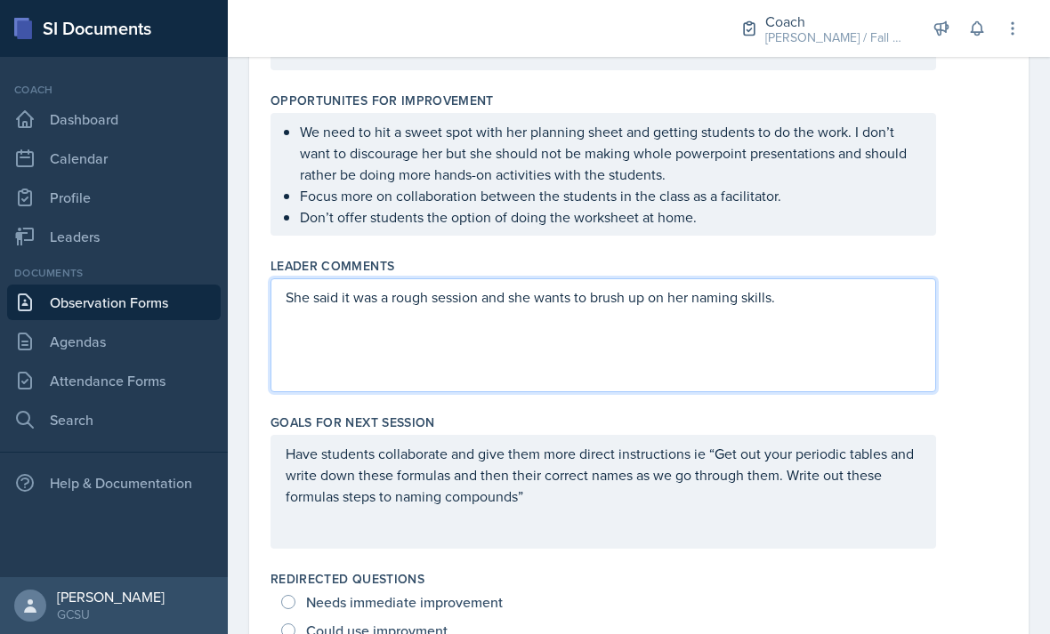
click at [894, 279] on div "She said it was a rough session and she wants to brush up on her naming skills." at bounding box center [604, 336] width 666 height 114
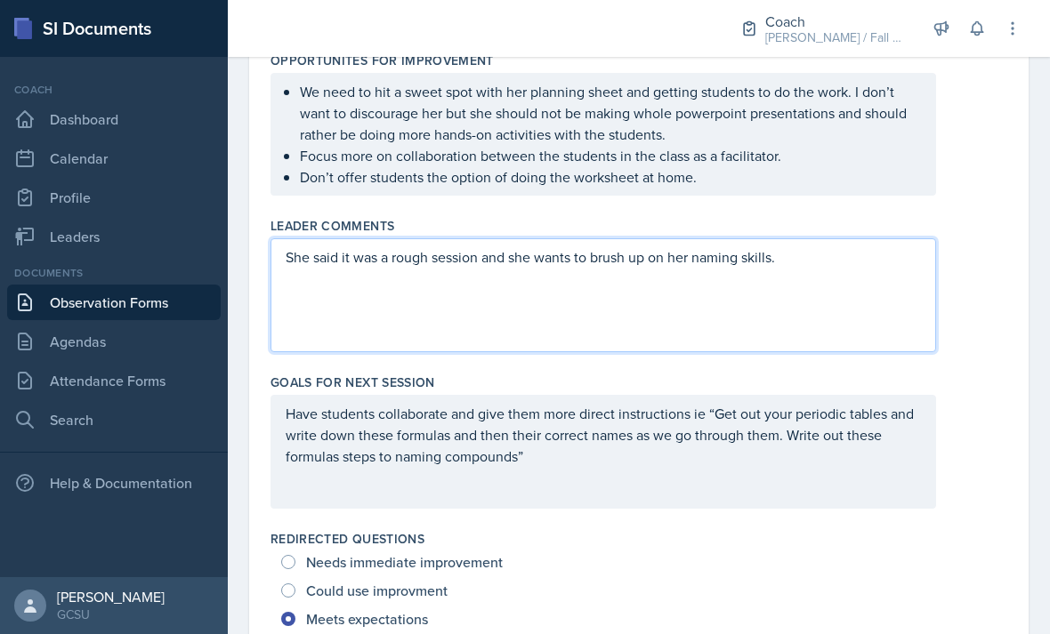
scroll to position [841, 0]
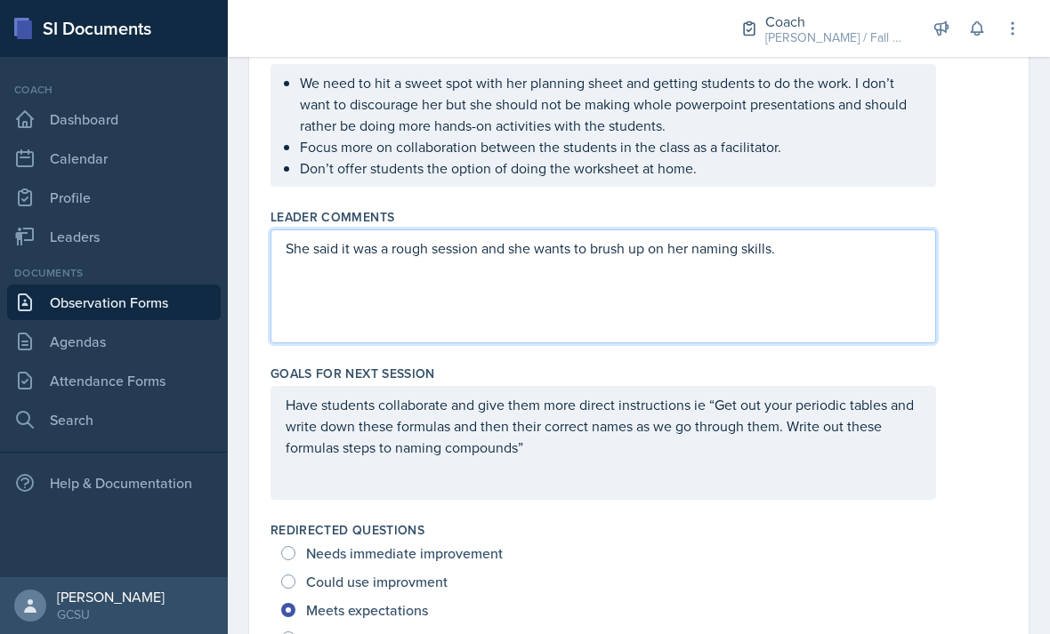
click at [874, 233] on div "She said it was a rough session and she wants to brush up on her naming skills." at bounding box center [604, 287] width 666 height 114
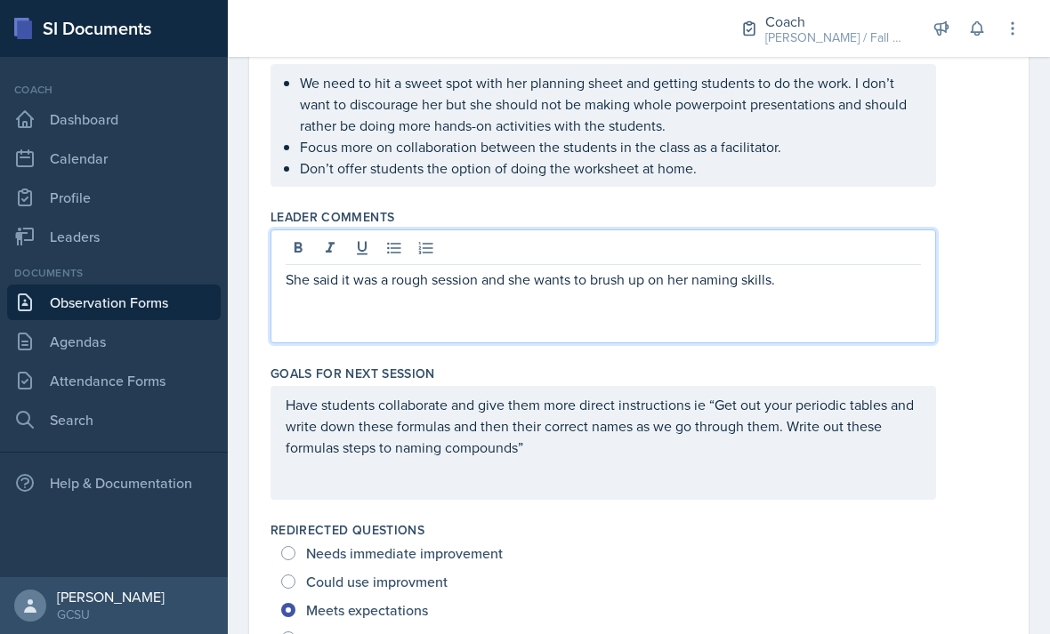
click at [863, 269] on p "She said it was a rough session and she wants to brush up on her naming skills." at bounding box center [603, 279] width 635 height 21
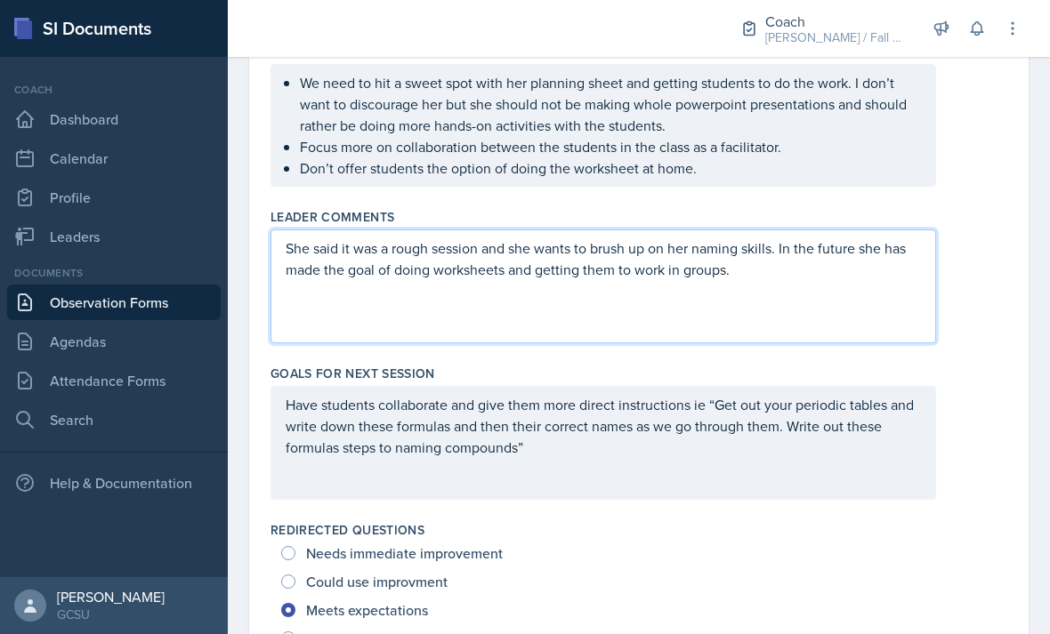
click at [963, 396] on div "Have students collaborate and give them more direct instructions ie “Get out yo…" at bounding box center [639, 443] width 737 height 114
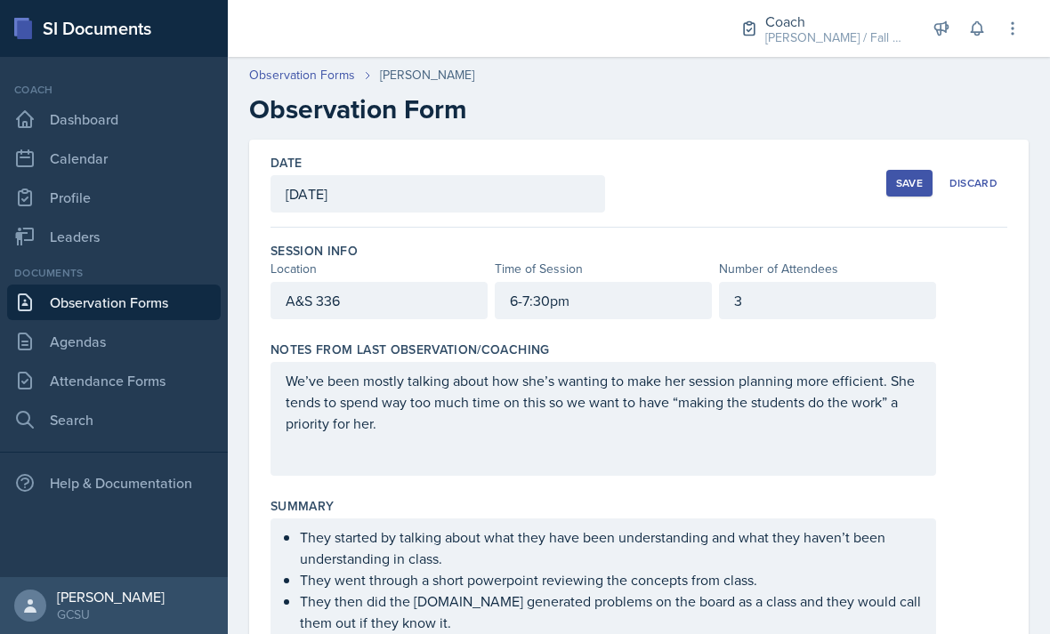
scroll to position [0, 0]
click at [917, 176] on div "Save" at bounding box center [909, 183] width 27 height 14
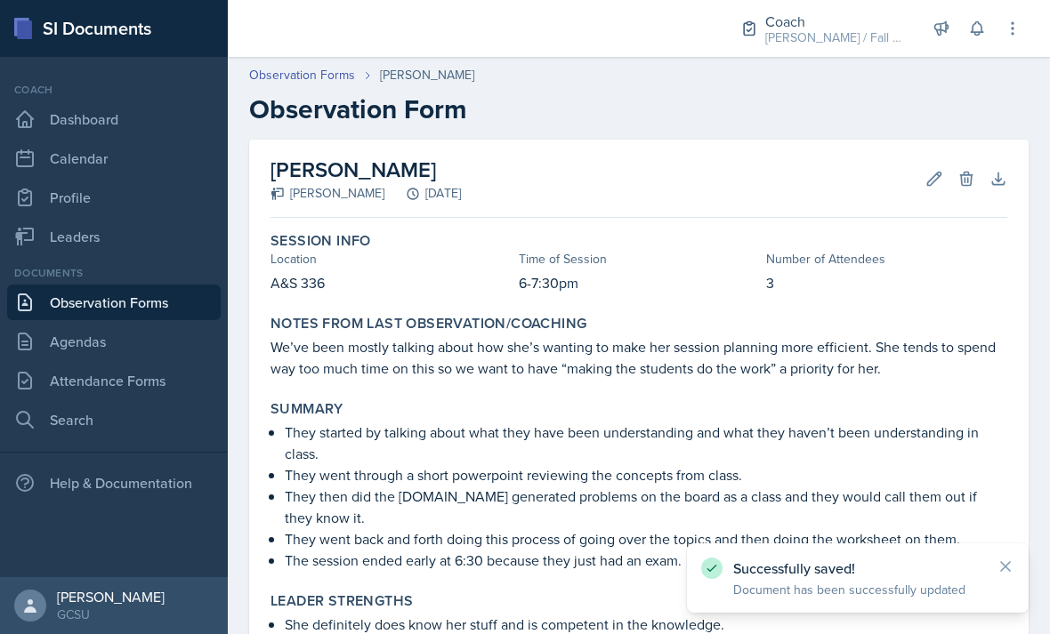
click at [162, 363] on link "Attendance Forms" at bounding box center [114, 381] width 214 height 36
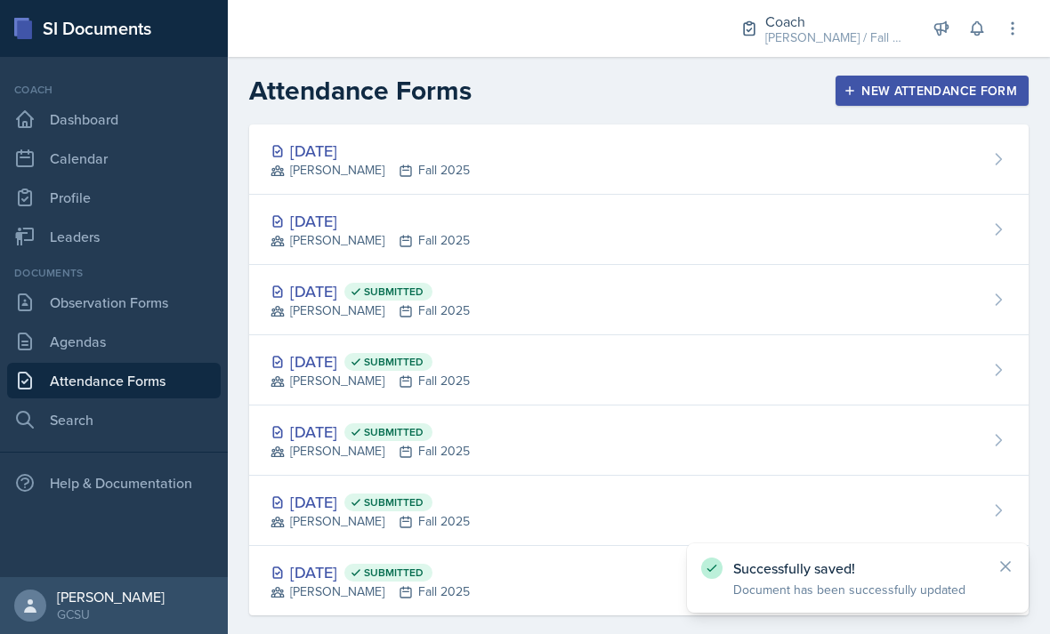
click at [136, 434] on link "Search" at bounding box center [114, 420] width 214 height 36
select select "all"
select select "1"
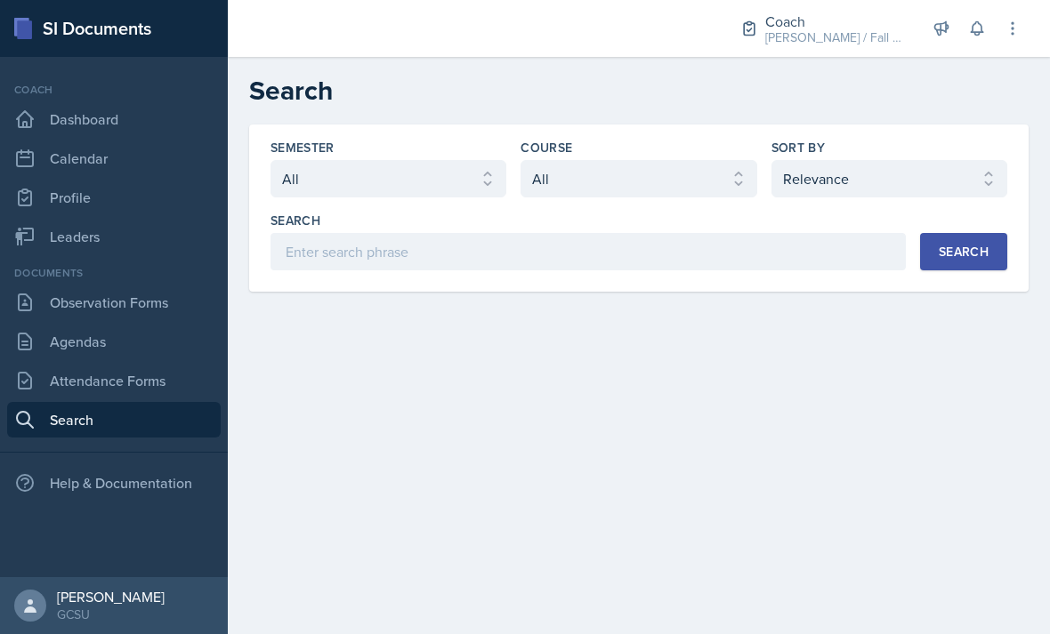
click at [386, 165] on select "Select semester All Fall 2025 Spring 2025 Fall 2024 Spring 2024 Fall 2023 Sprin…" at bounding box center [389, 178] width 236 height 37
click at [408, 178] on select "Select semester All Fall 2025 Spring 2025 Fall 2024 Spring 2024 Fall 2023 Sprin…" at bounding box center [389, 178] width 236 height 37
select select "8182a05d-f8c5-4a75-bb11-dccd6f75f994"
click at [643, 178] on select "Select course All ACCT 3101 ACCT 3102 ASTR 1000 BIOL 1100 BIOL 1107 BIOL 1108 B…" at bounding box center [639, 178] width 236 height 37
select select "f563b5ee-2306-4600-b49e-4e785f6b30e5"
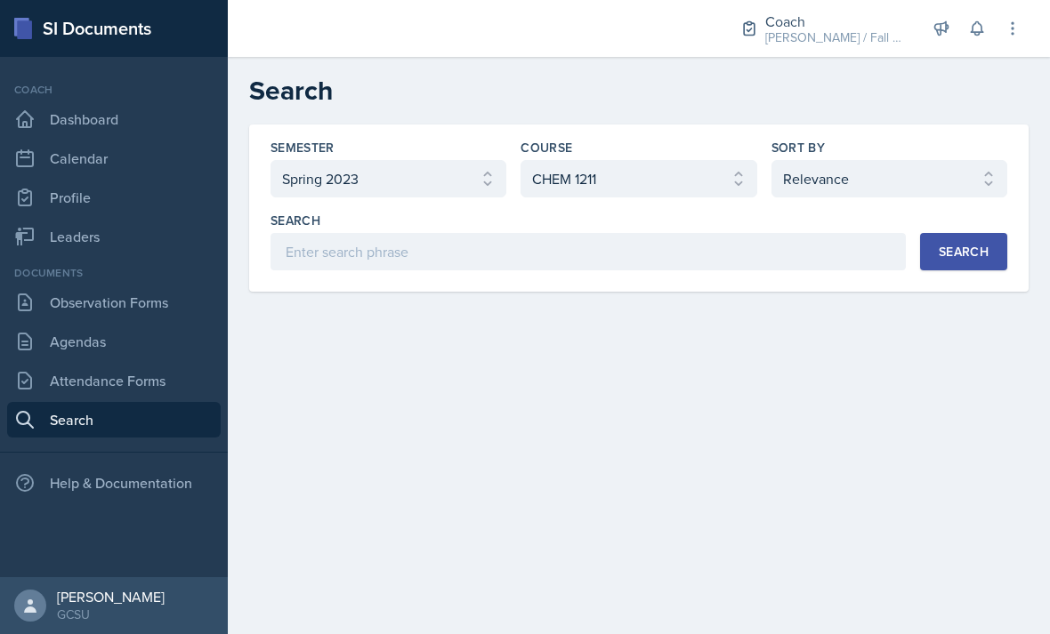
click at [816, 182] on select "Select sort by Relevance Document Date (Asc) Document Date (Desc)" at bounding box center [890, 178] width 236 height 37
click at [857, 187] on select "Select sort by Relevance Document Date (Asc) Document Date (Desc)" at bounding box center [890, 178] width 236 height 37
select select "2"
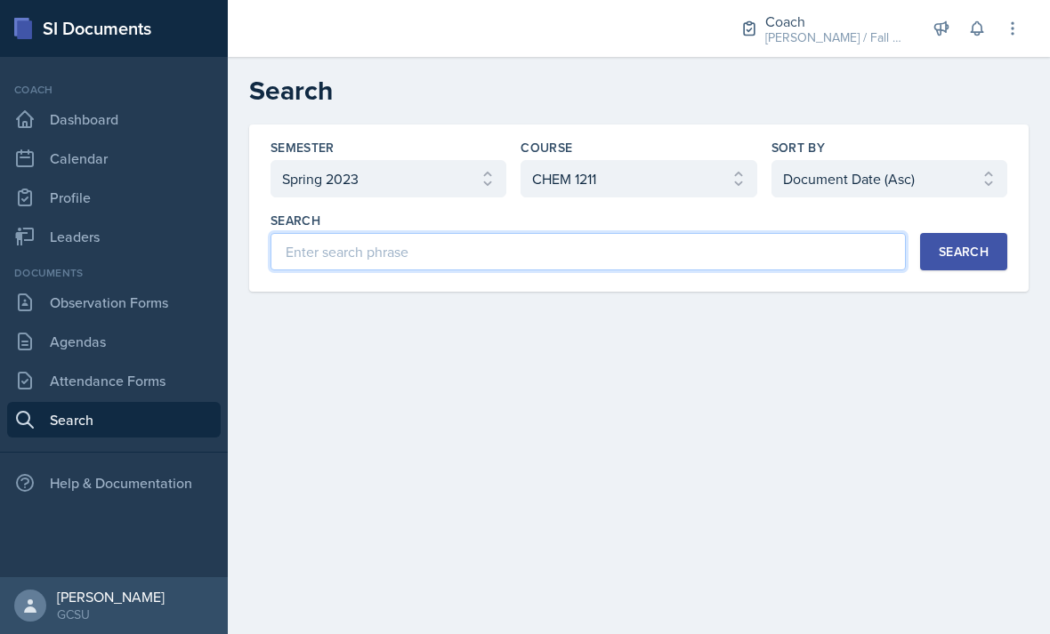
click at [795, 268] on input at bounding box center [588, 251] width 635 height 37
click at [698, 233] on input at bounding box center [588, 251] width 635 height 37
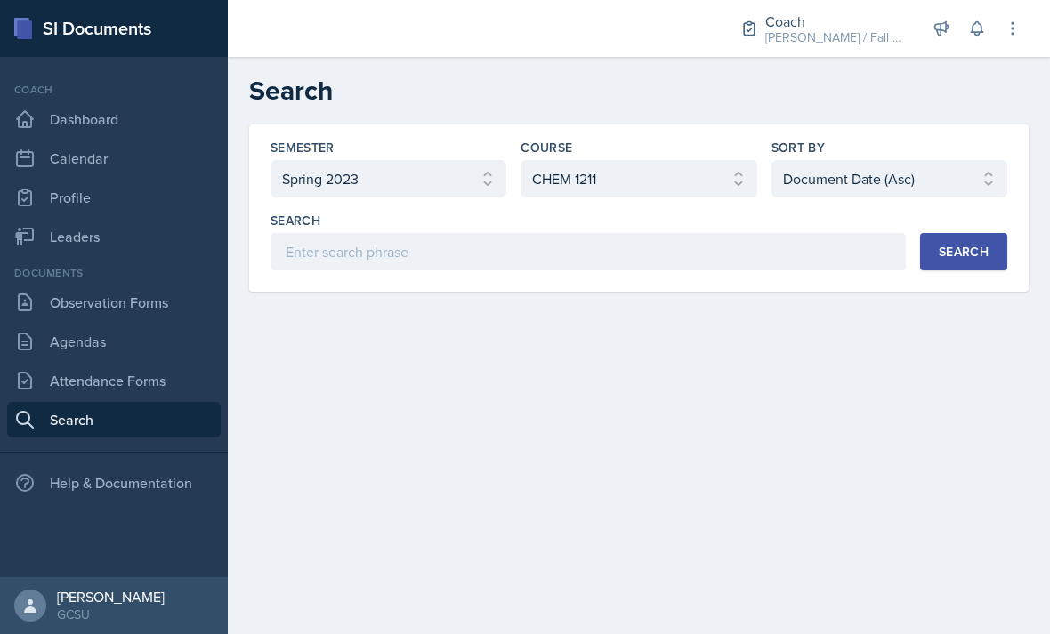
click at [981, 245] on div "Search" at bounding box center [964, 252] width 50 height 14
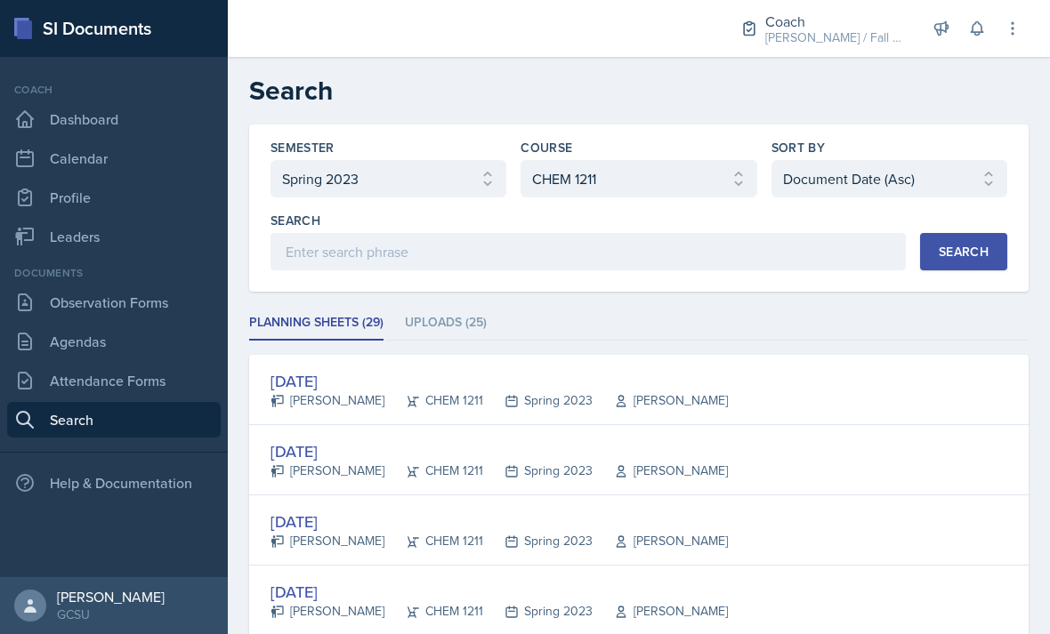
scroll to position [0, 0]
click at [446, 160] on select "Select semester All Fall 2025 Spring 2025 Fall 2024 Spring 2024 Fall 2023 Sprin…" at bounding box center [389, 178] width 236 height 37
select select "b95d2253-5877-4a86-98d0-f81876ad46d6"
click at [991, 233] on button "Search" at bounding box center [963, 251] width 87 height 37
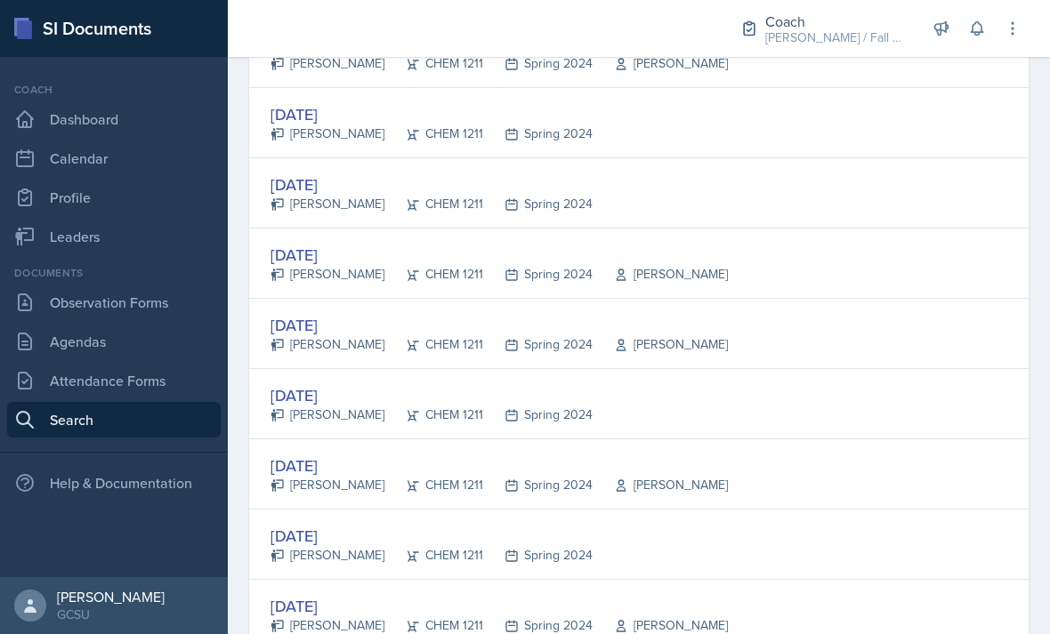
scroll to position [546, 0]
click at [368, 385] on div "Jan 30th, 2024" at bounding box center [432, 397] width 322 height 24
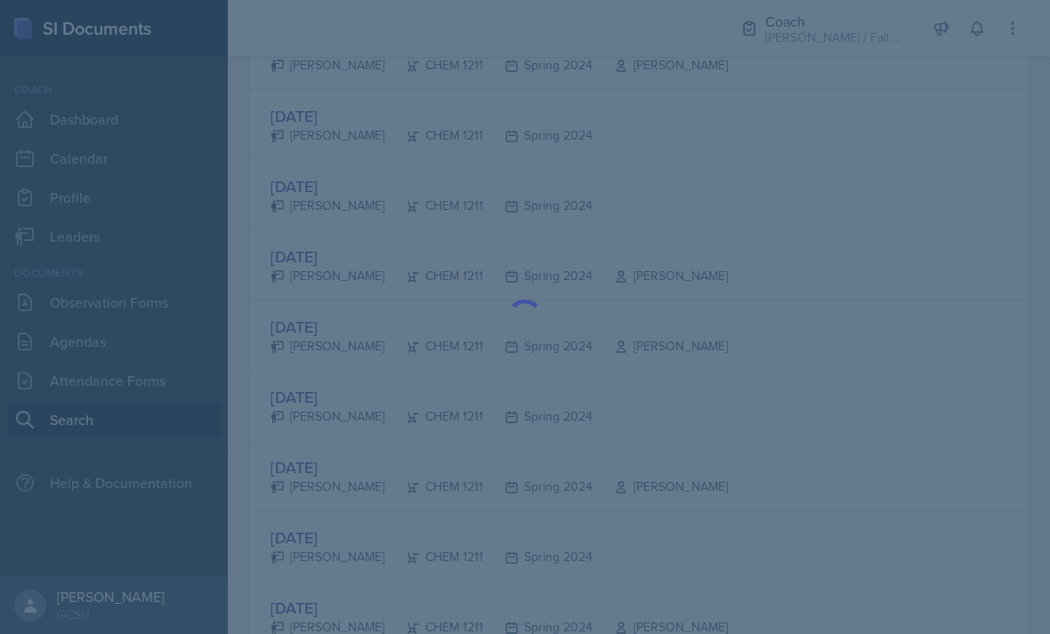
scroll to position [0, 0]
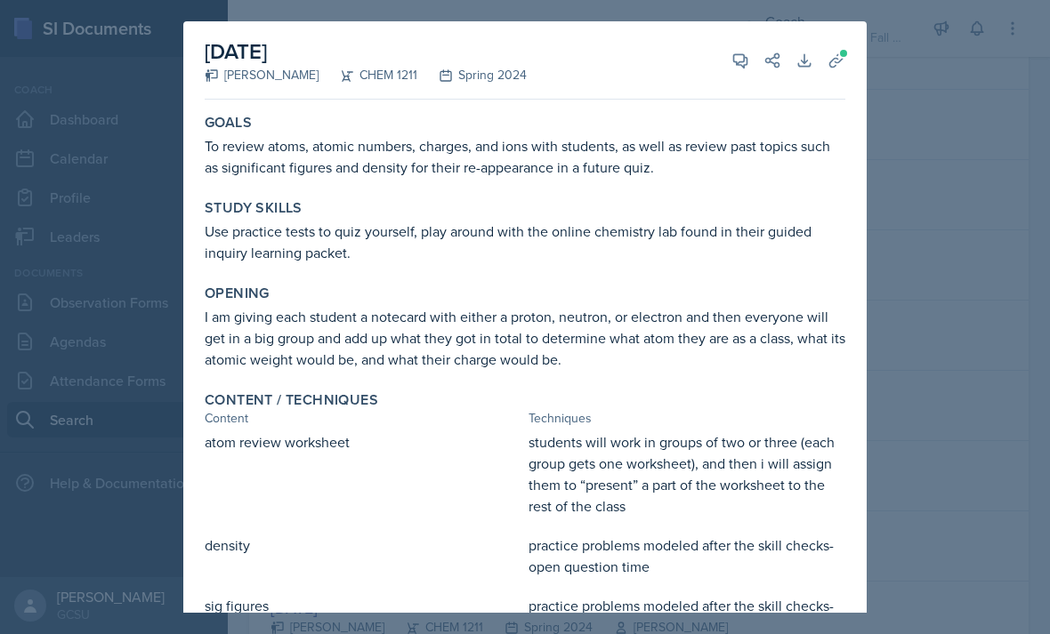
click at [935, 255] on div at bounding box center [525, 317] width 1050 height 634
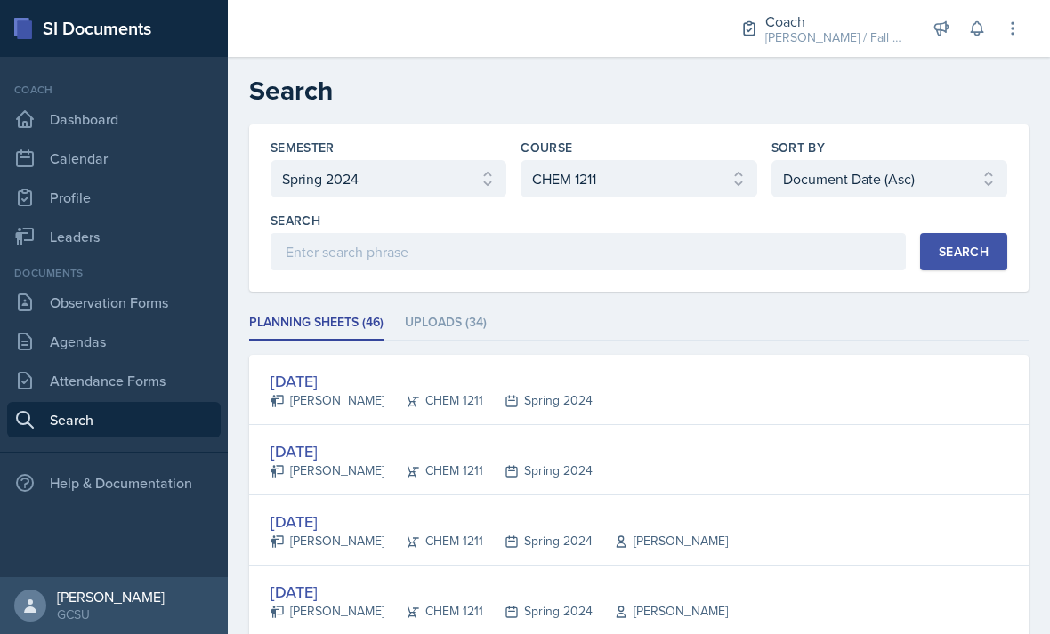
click at [482, 307] on li "Uploads (34)" at bounding box center [446, 323] width 82 height 35
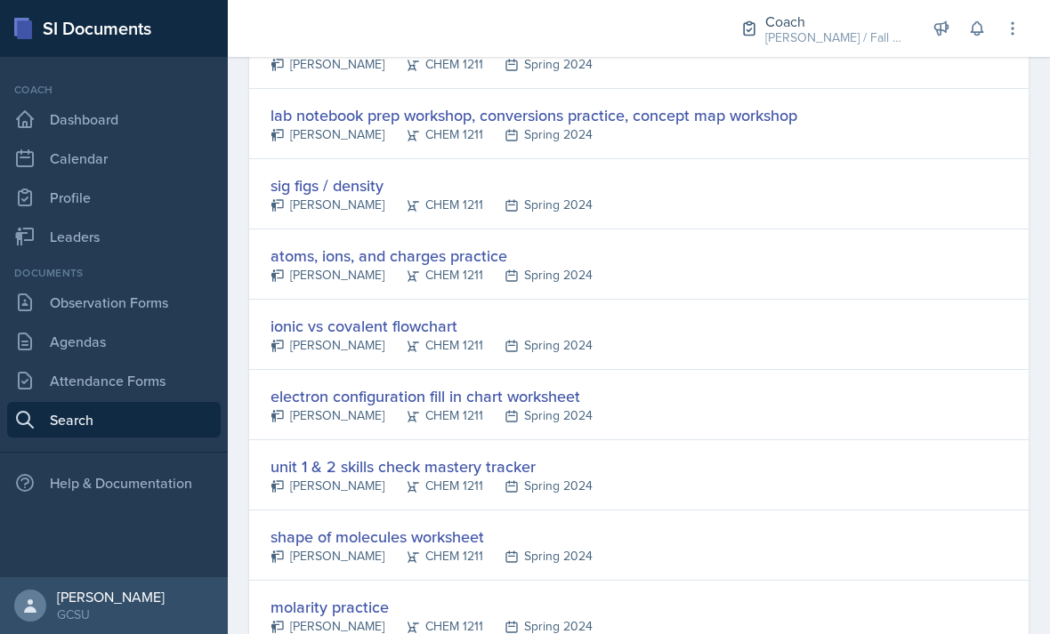
scroll to position [390, 0]
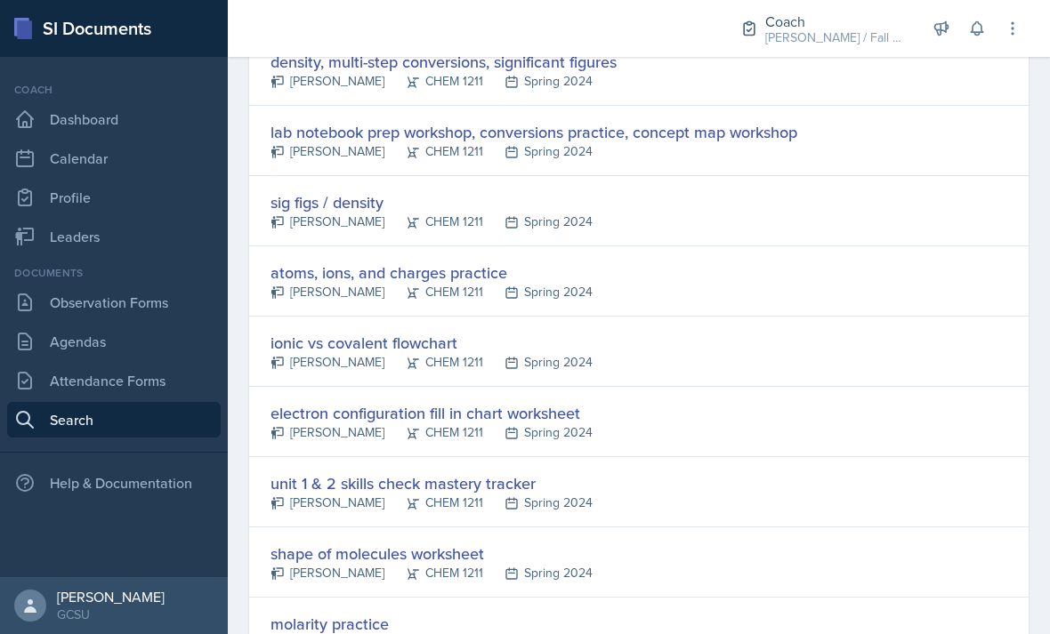
click at [547, 412] on div "electron configuration fill in chart worksheet" at bounding box center [432, 413] width 322 height 24
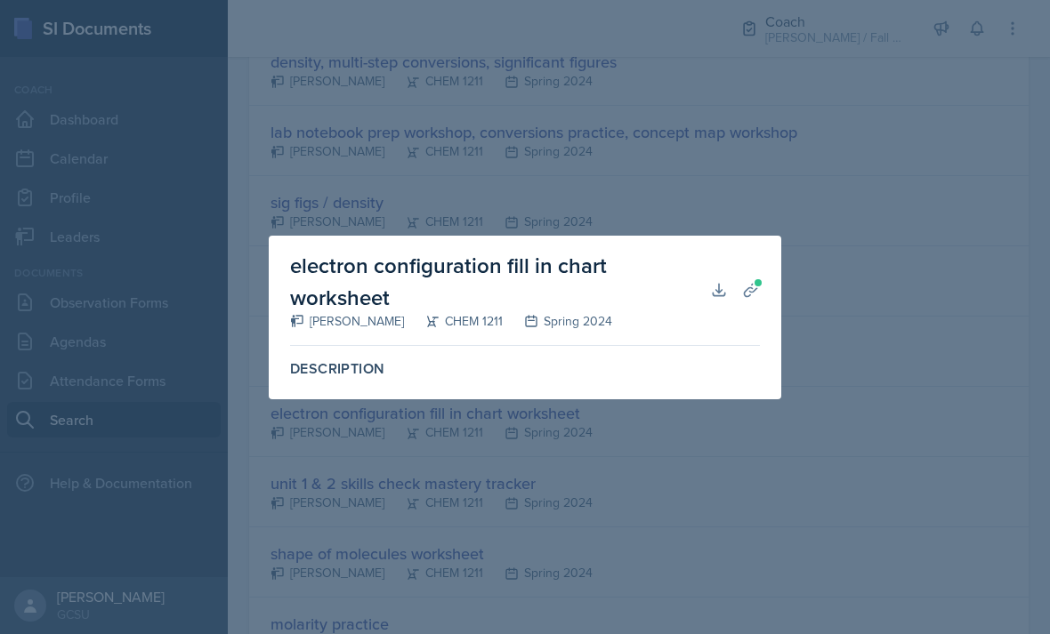
click at [762, 302] on button "Planning Sheets" at bounding box center [751, 290] width 32 height 32
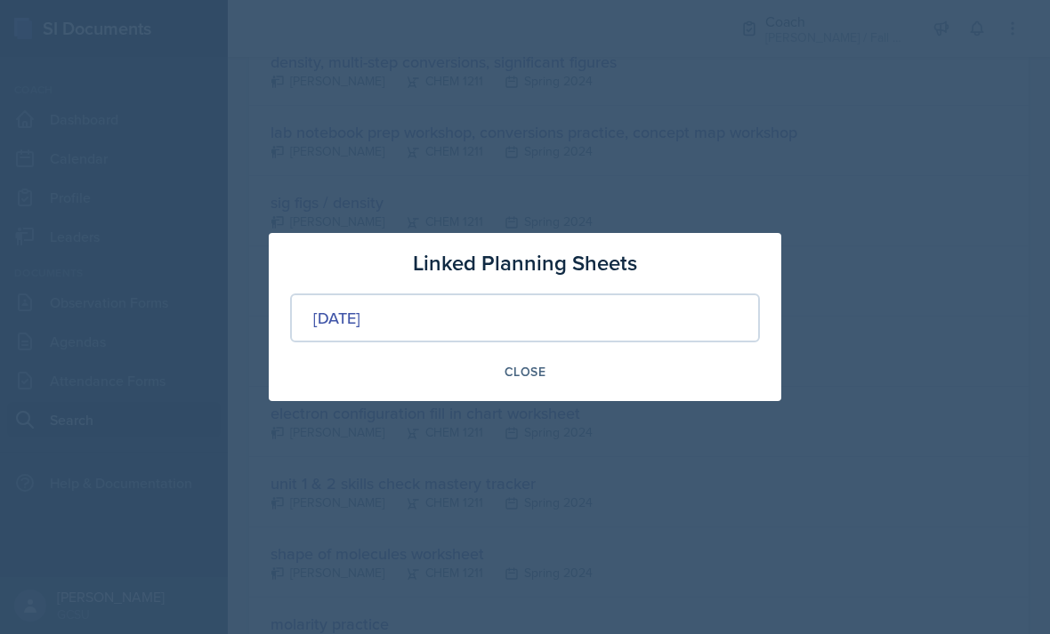
click at [521, 376] on div "Close" at bounding box center [525, 372] width 41 height 14
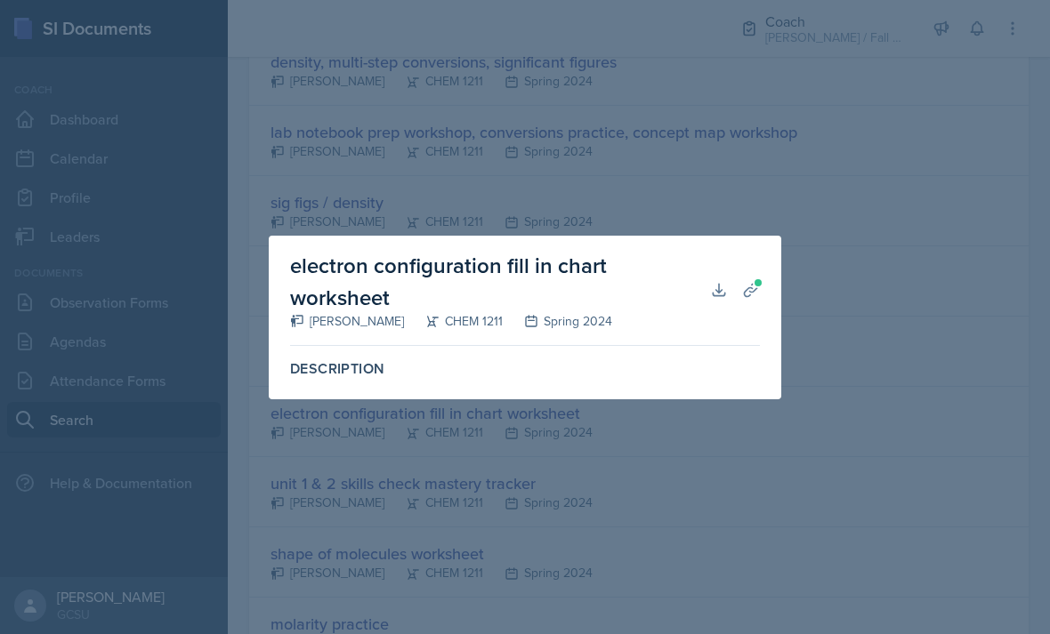
click at [720, 290] on icon at bounding box center [719, 290] width 18 height 18
